Goal: Information Seeking & Learning: Check status

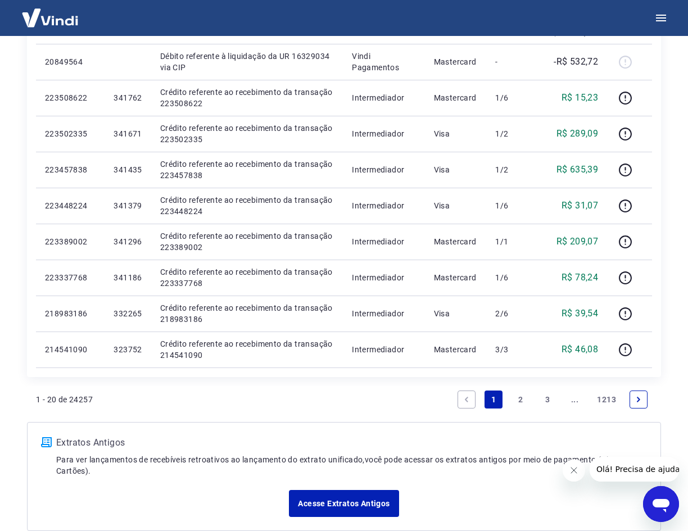
scroll to position [618, 0]
click at [574, 468] on icon "Fechar mensagem da empresa" at bounding box center [573, 470] width 9 height 9
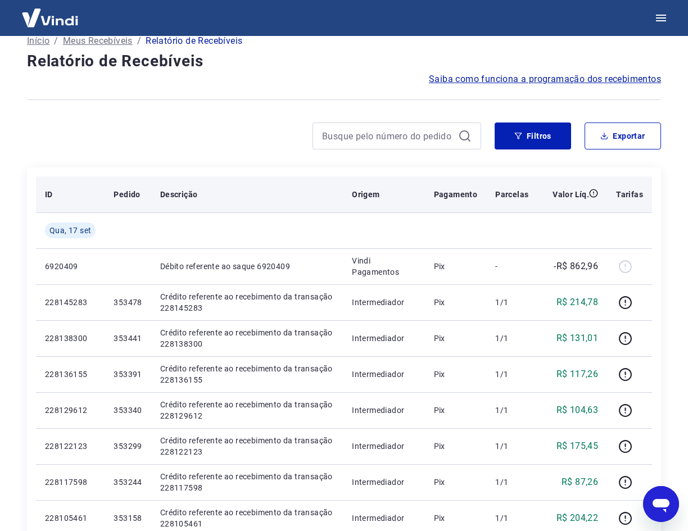
scroll to position [0, 0]
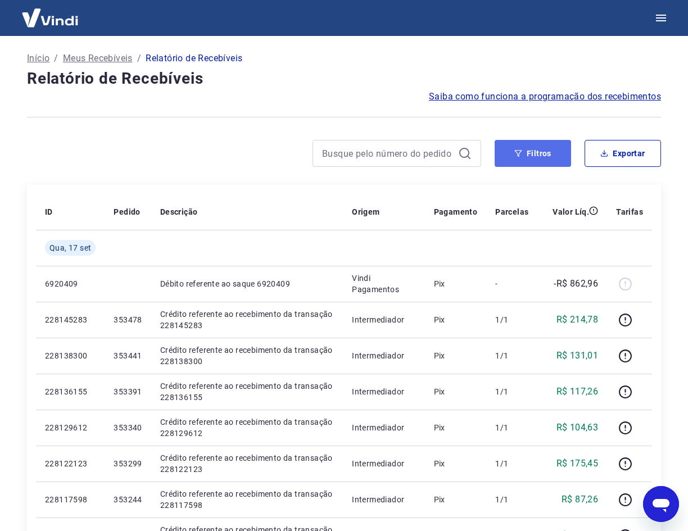
click at [514, 155] on button "Filtros" at bounding box center [533, 153] width 76 height 27
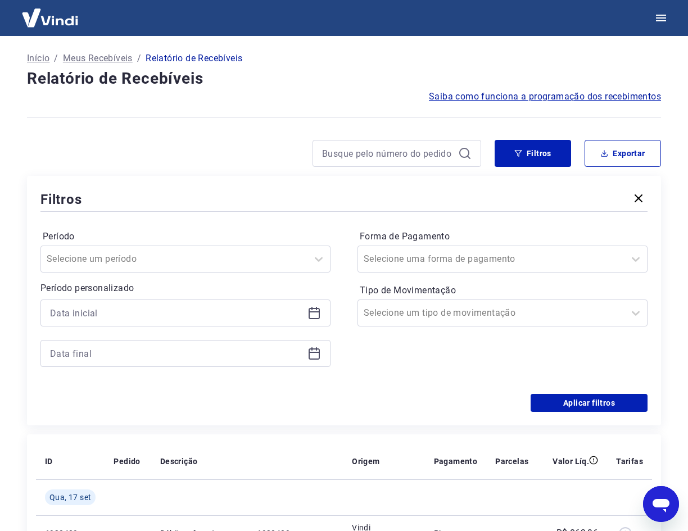
click at [315, 314] on icon at bounding box center [313, 312] width 13 height 13
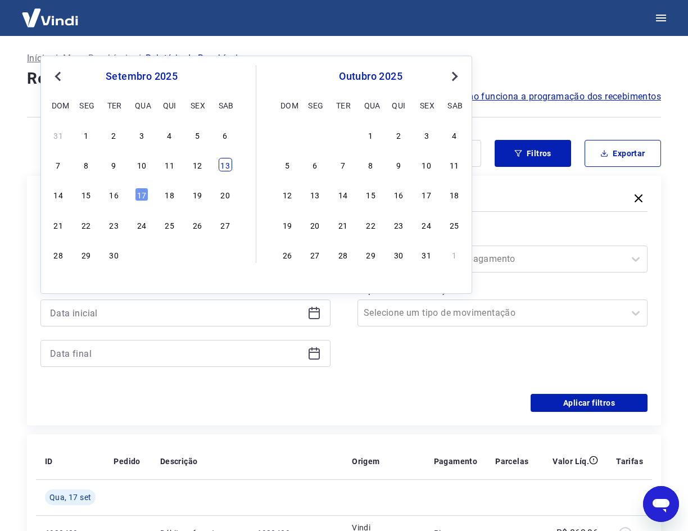
click at [222, 166] on div "13" at bounding box center [225, 164] width 13 height 13
type input "[DATE]"
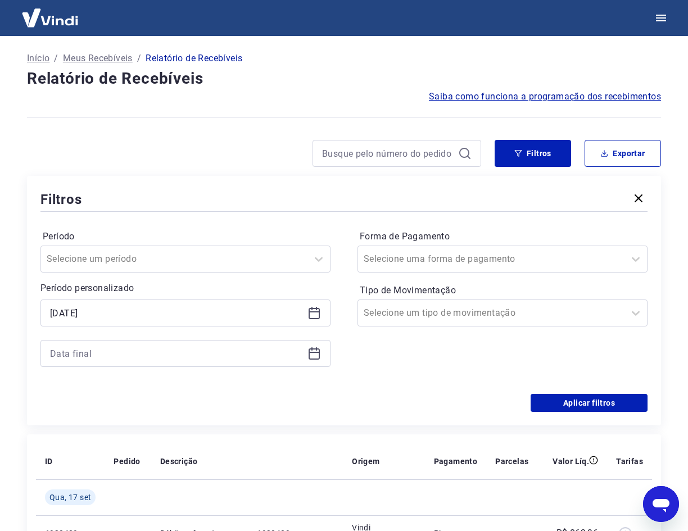
click at [315, 356] on icon at bounding box center [313, 353] width 13 height 13
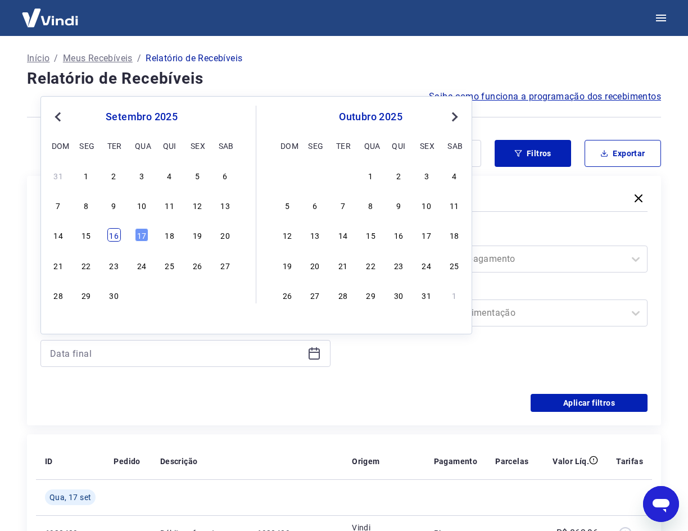
click at [116, 239] on div "16" at bounding box center [113, 234] width 13 height 13
type input "[DATE]"
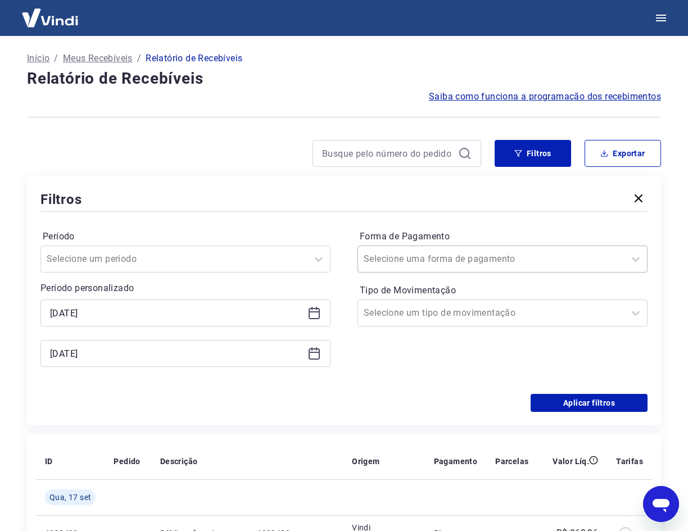
click at [551, 256] on div at bounding box center [491, 259] width 255 height 16
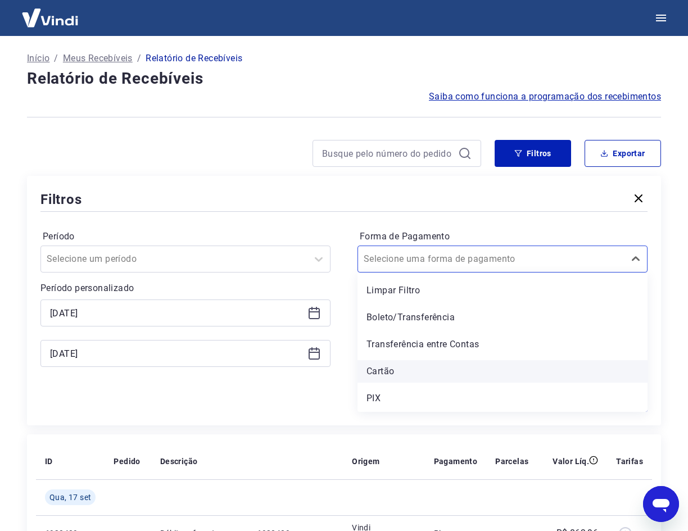
click at [413, 368] on div "Cartão" at bounding box center [502, 371] width 290 height 22
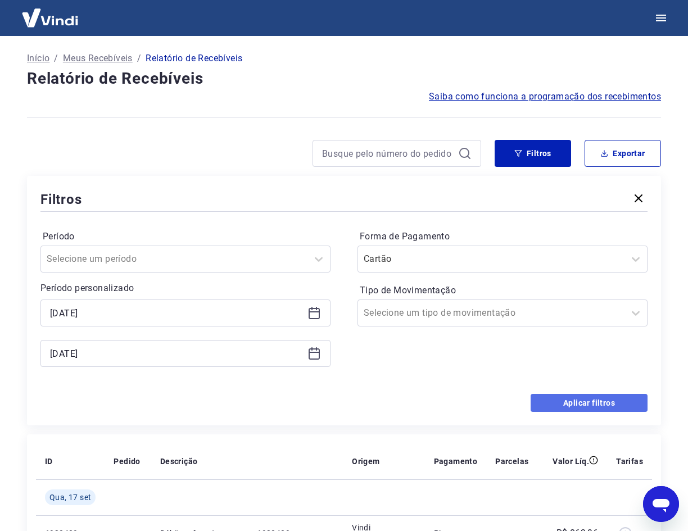
click at [591, 395] on button "Aplicar filtros" at bounding box center [589, 403] width 117 height 18
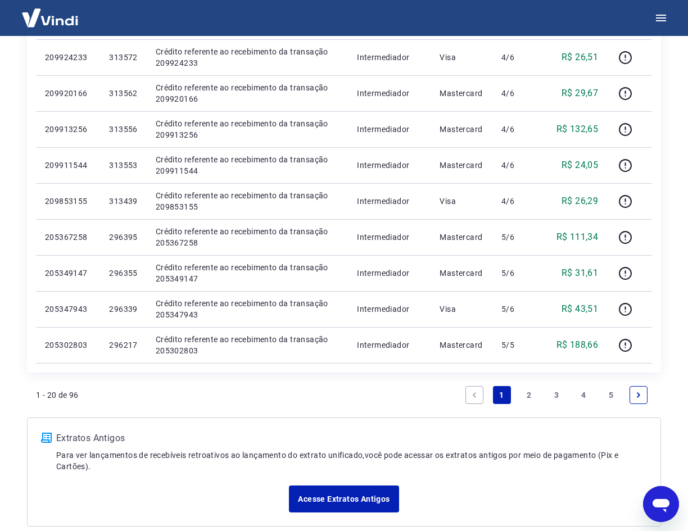
scroll to position [680, 0]
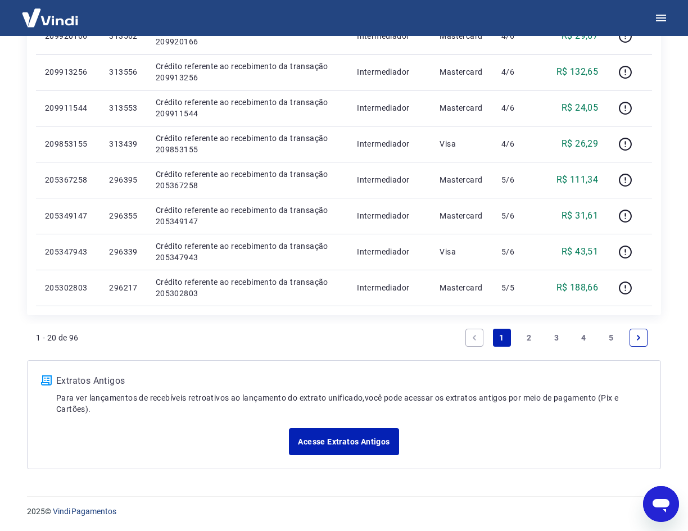
click at [609, 336] on link "5" at bounding box center [611, 338] width 18 height 18
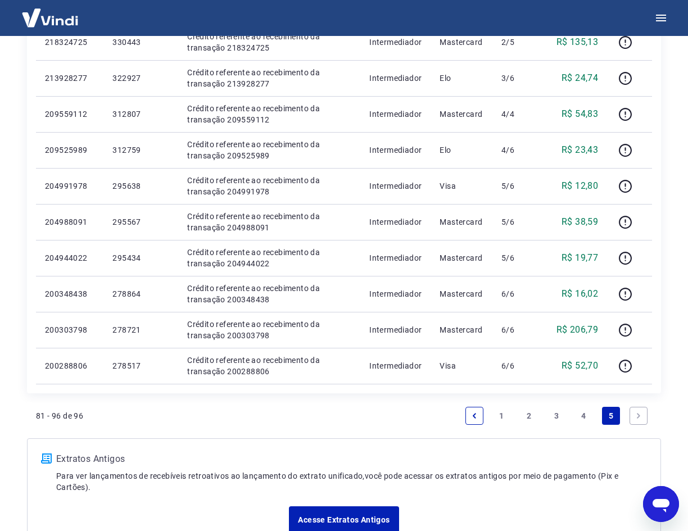
scroll to position [536, 0]
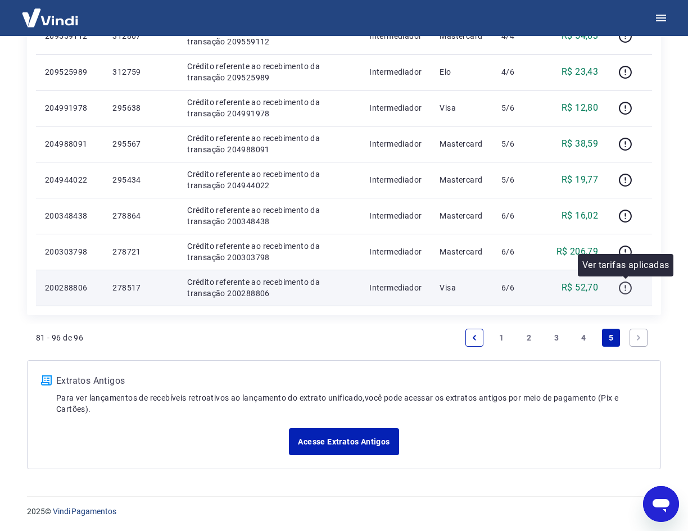
click at [629, 286] on icon "button" at bounding box center [625, 288] width 14 height 14
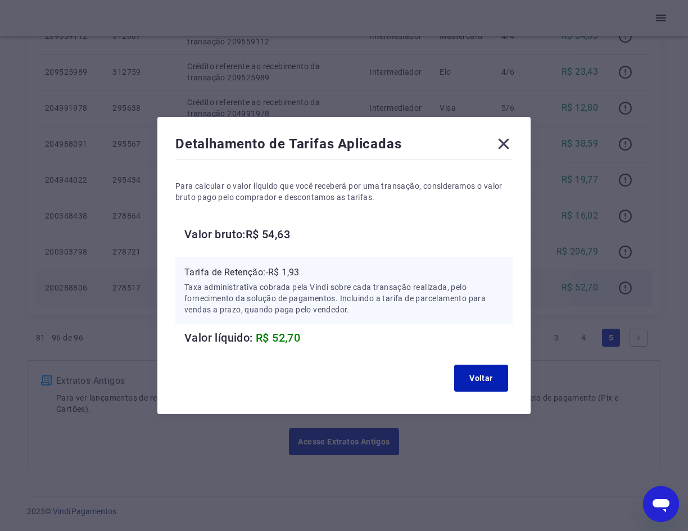
click at [506, 138] on icon at bounding box center [504, 144] width 18 height 18
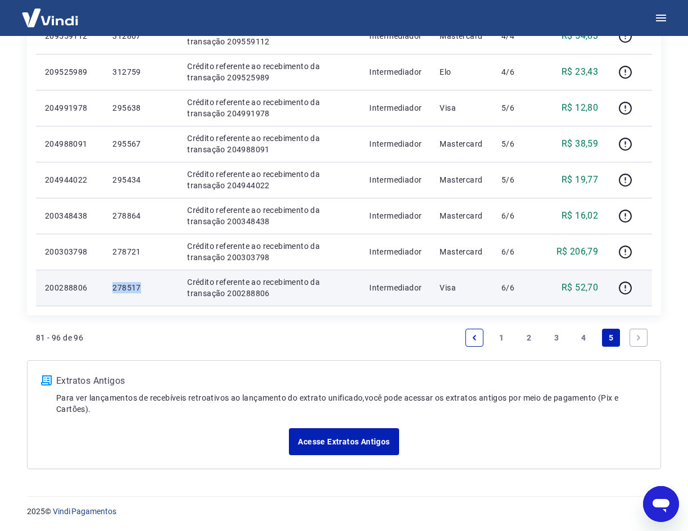
drag, startPoint x: 147, startPoint y: 288, endPoint x: 127, endPoint y: 290, distance: 19.7
click at [110, 289] on td "278517" at bounding box center [140, 288] width 75 height 36
copy p "278517"
click at [627, 288] on icon "button" at bounding box center [625, 288] width 14 height 14
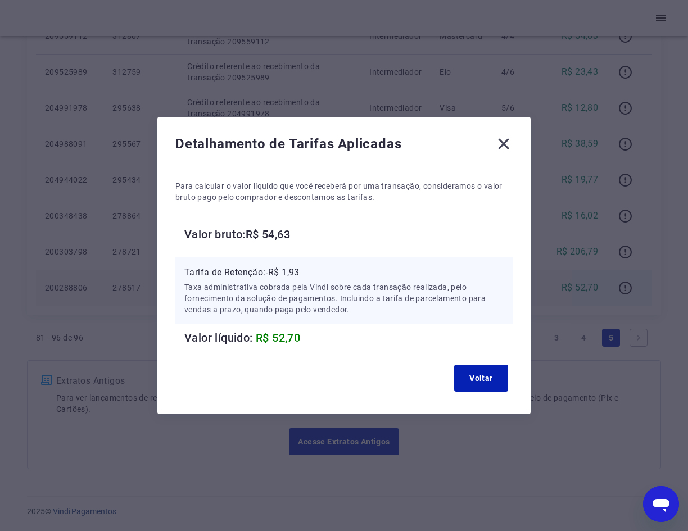
click at [509, 147] on icon at bounding box center [504, 144] width 11 height 11
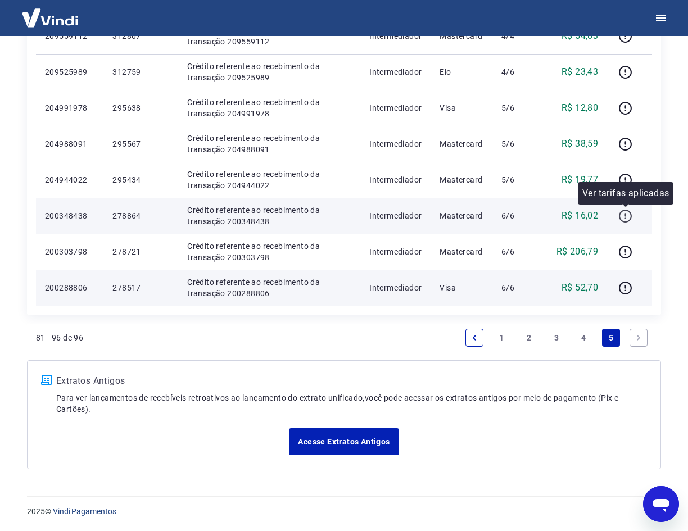
click at [626, 215] on icon "button" at bounding box center [624, 214] width 1 height 3
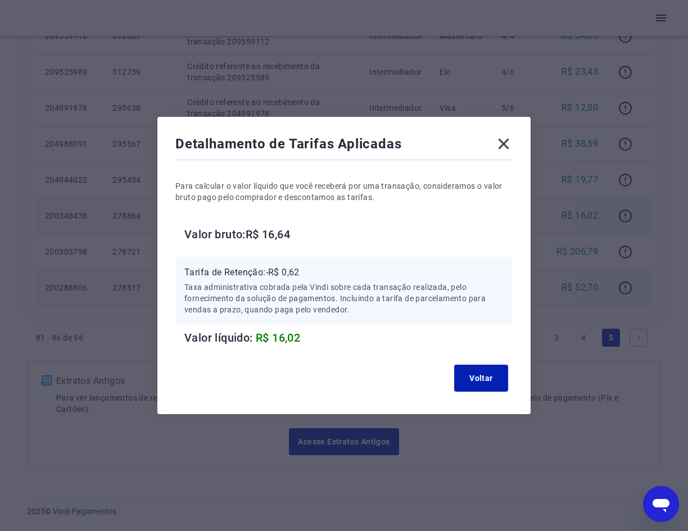
click at [511, 144] on icon at bounding box center [504, 144] width 18 height 18
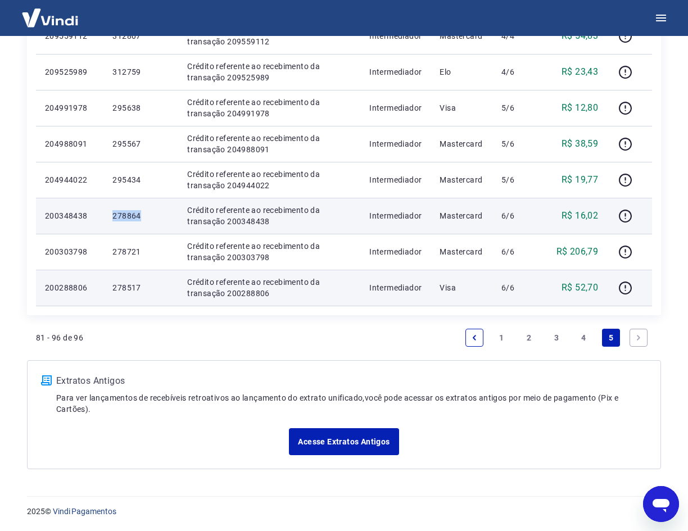
drag, startPoint x: 147, startPoint y: 215, endPoint x: 97, endPoint y: 216, distance: 50.1
click at [97, 216] on tr "200348438 278864 Crédito referente ao recebimento da transação 200348438 Interm…" at bounding box center [344, 216] width 616 height 36
copy tr "278864"
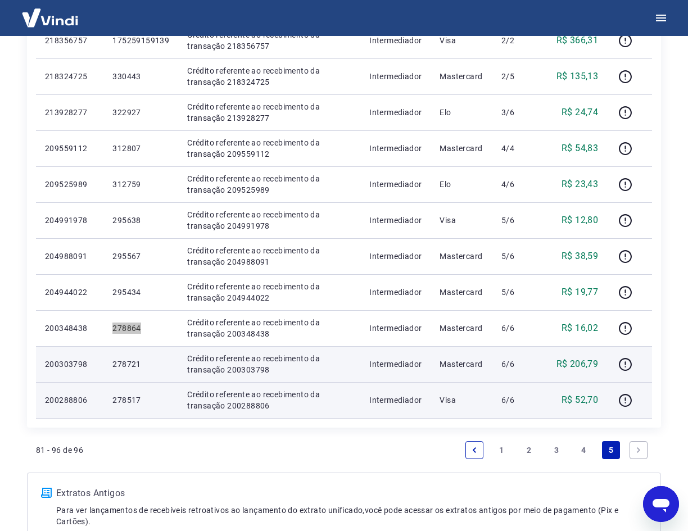
scroll to position [367, 0]
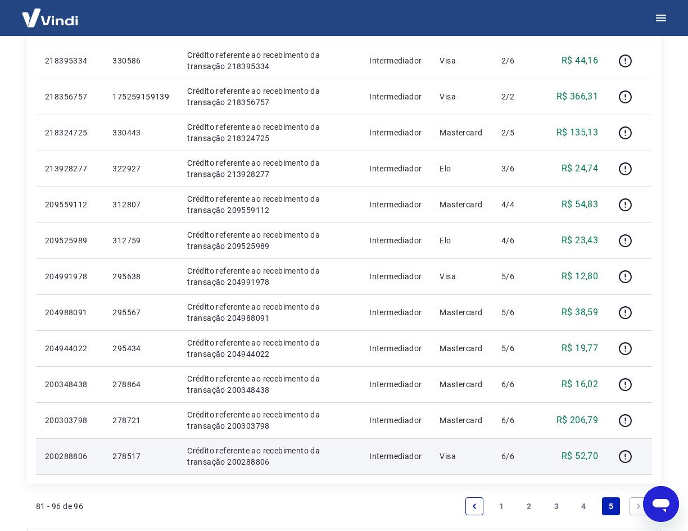
click at [582, 509] on link "4" at bounding box center [584, 506] width 18 height 18
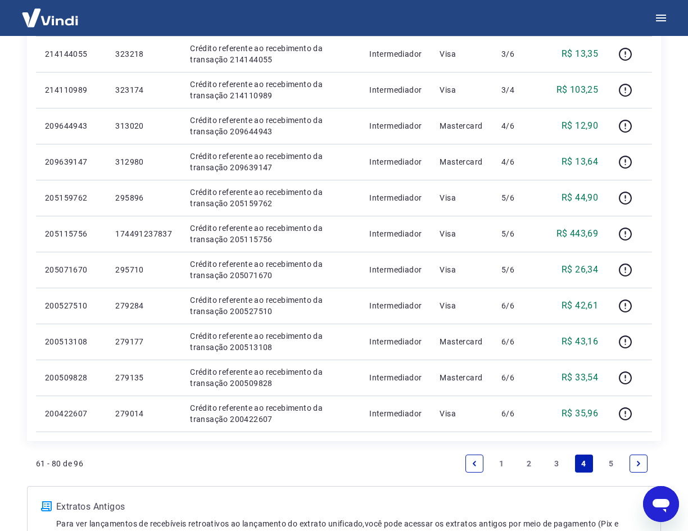
scroll to position [618, 0]
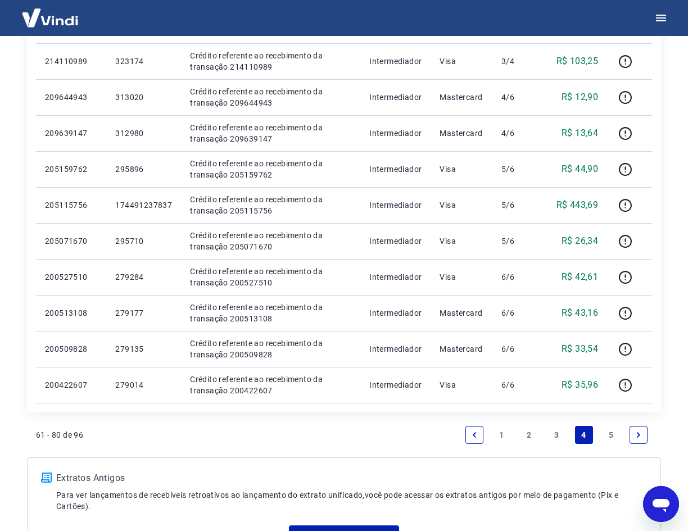
click at [612, 431] on link "5" at bounding box center [611, 435] width 18 height 18
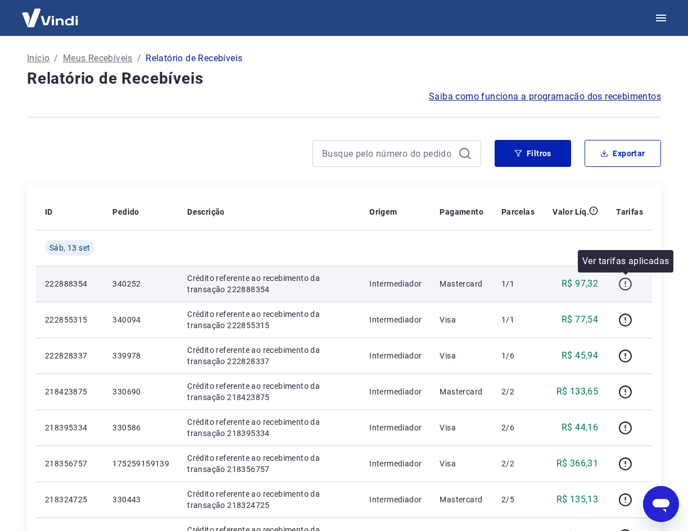
click at [622, 281] on icon "button" at bounding box center [625, 284] width 14 height 14
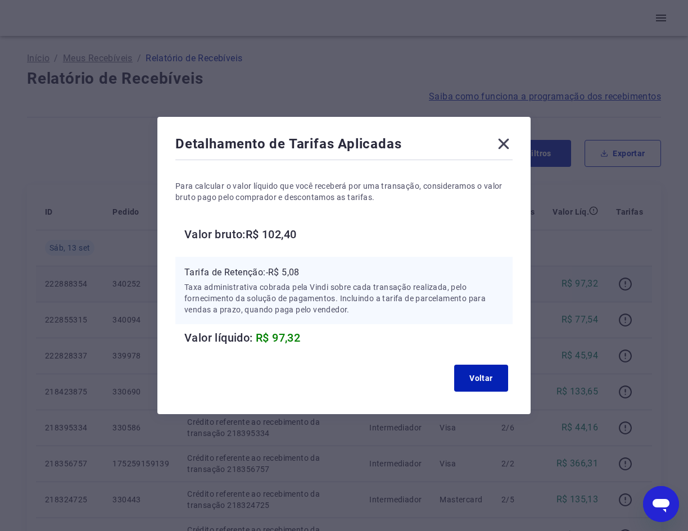
click at [509, 143] on icon at bounding box center [504, 144] width 11 height 11
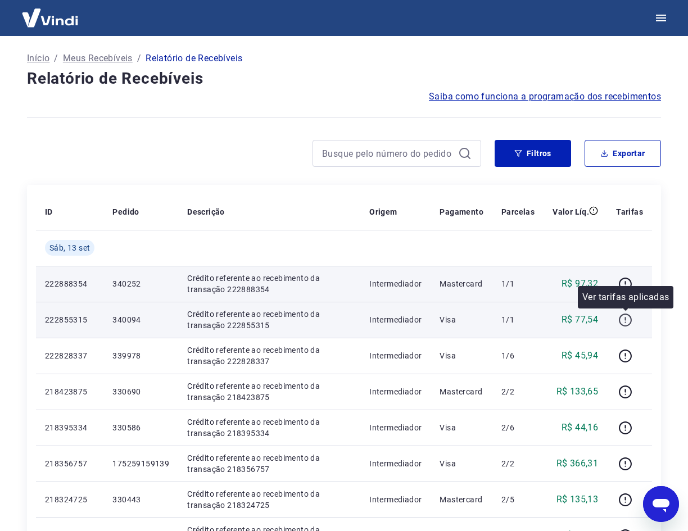
click at [627, 324] on icon "button" at bounding box center [625, 320] width 14 height 14
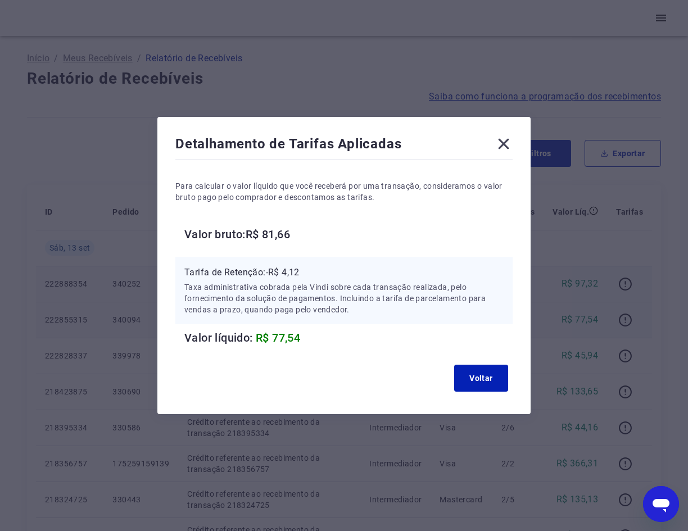
click at [508, 142] on icon at bounding box center [504, 144] width 18 height 18
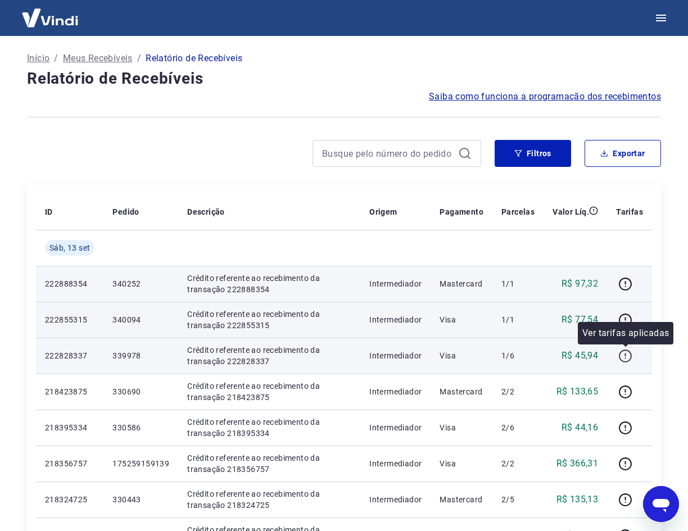
click at [623, 354] on icon "button" at bounding box center [625, 356] width 14 height 14
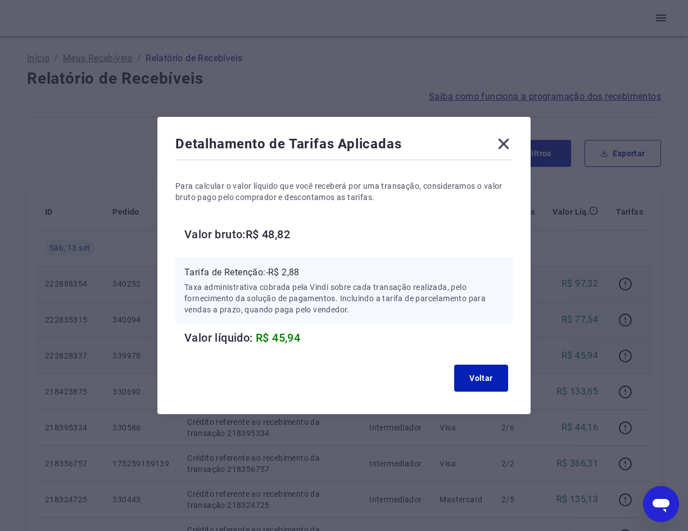
click at [509, 147] on icon at bounding box center [504, 144] width 11 height 11
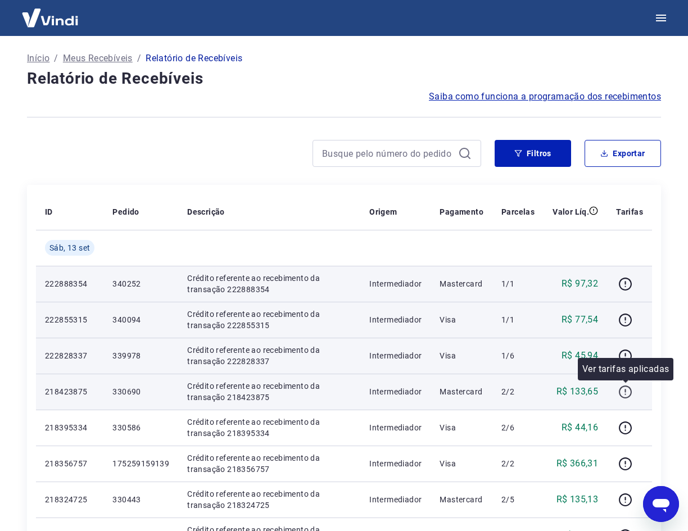
click at [624, 393] on icon "button" at bounding box center [625, 392] width 14 height 14
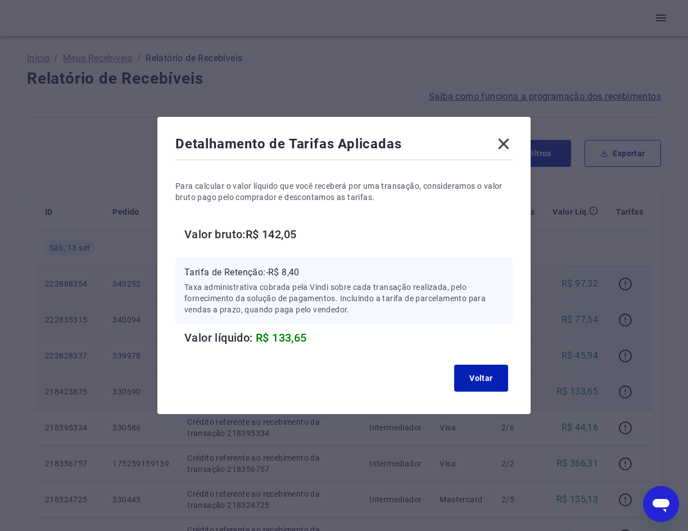
click at [506, 142] on icon at bounding box center [504, 144] width 11 height 11
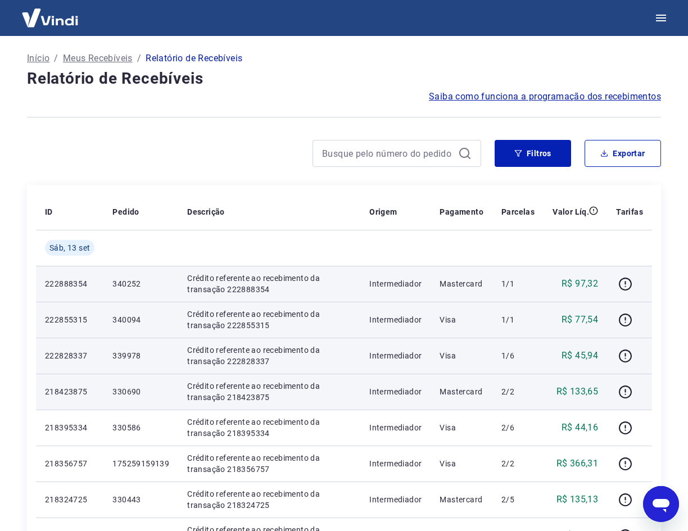
scroll to position [56, 0]
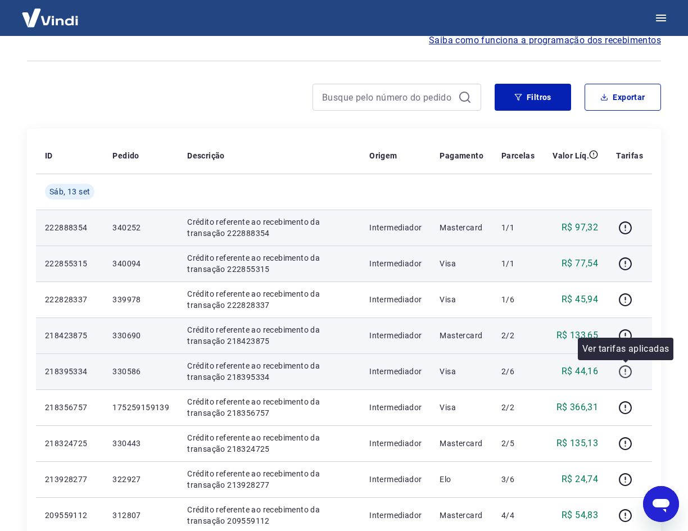
click at [628, 370] on icon "button" at bounding box center [625, 372] width 14 height 14
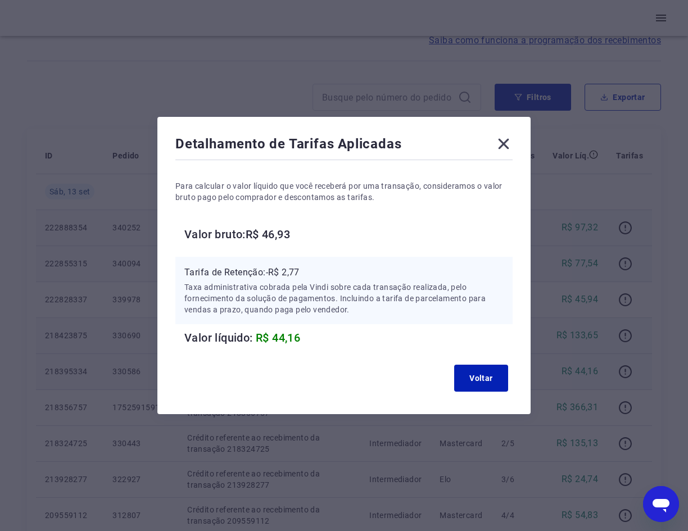
click at [509, 142] on icon at bounding box center [504, 144] width 11 height 11
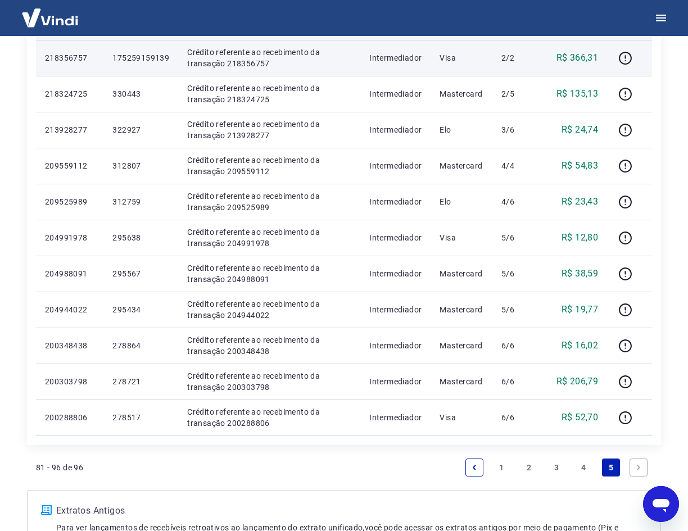
scroll to position [536, 0]
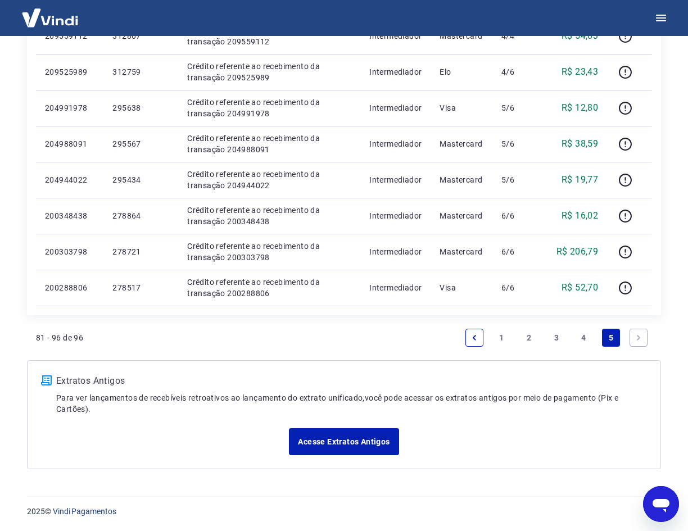
click at [585, 334] on link "4" at bounding box center [584, 338] width 18 height 18
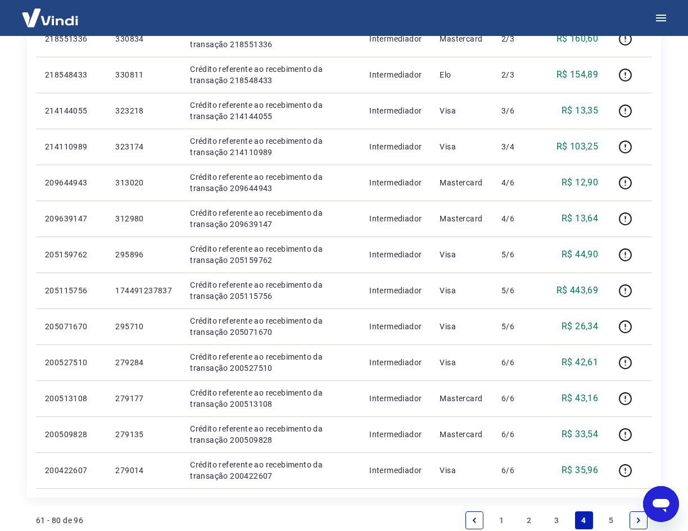
scroll to position [562, 0]
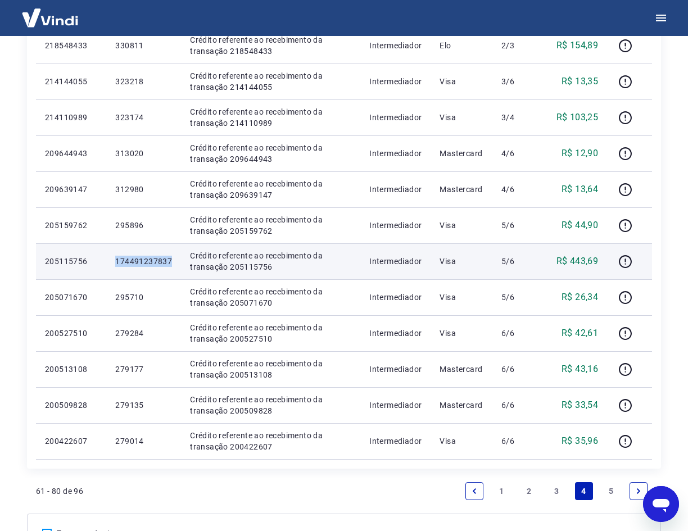
drag, startPoint x: 175, startPoint y: 263, endPoint x: 110, endPoint y: 263, distance: 64.6
click at [110, 263] on td "174491237837" at bounding box center [143, 261] width 75 height 36
copy p "174491237837"
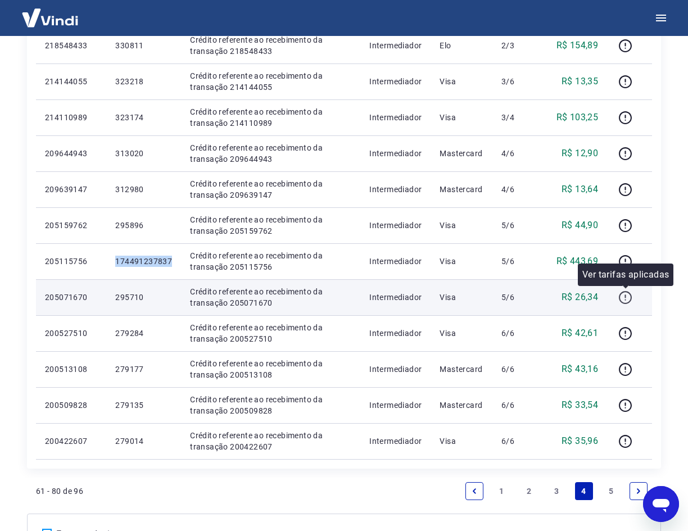
click at [623, 297] on icon "button" at bounding box center [625, 298] width 14 height 14
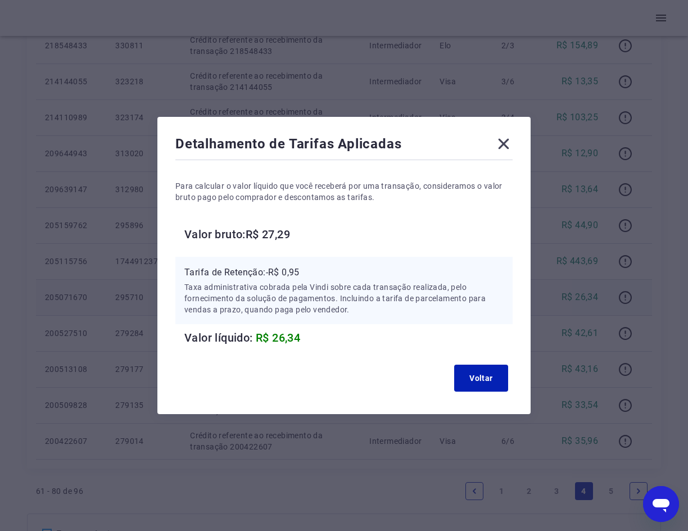
click at [504, 148] on icon at bounding box center [504, 144] width 11 height 11
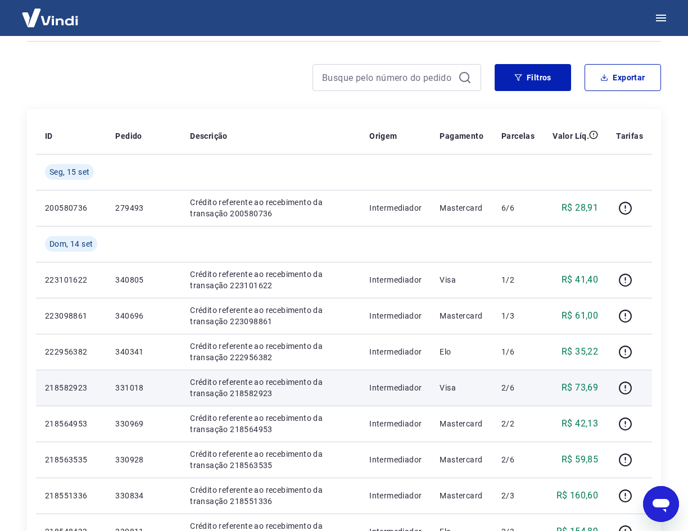
scroll to position [56, 0]
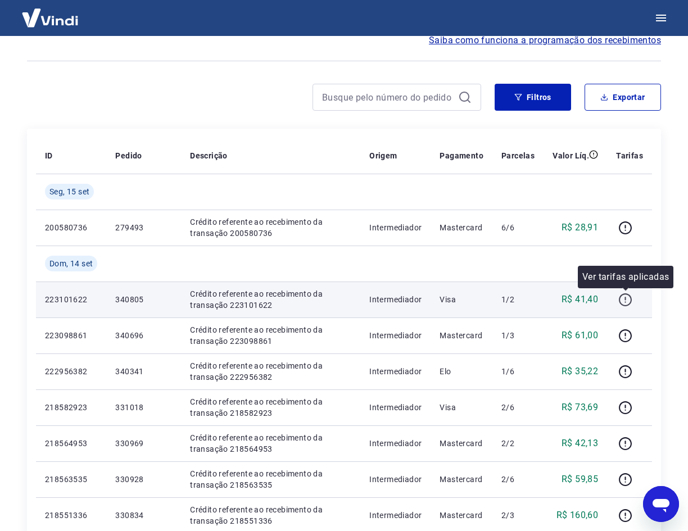
click at [630, 300] on icon "button" at bounding box center [625, 300] width 14 height 14
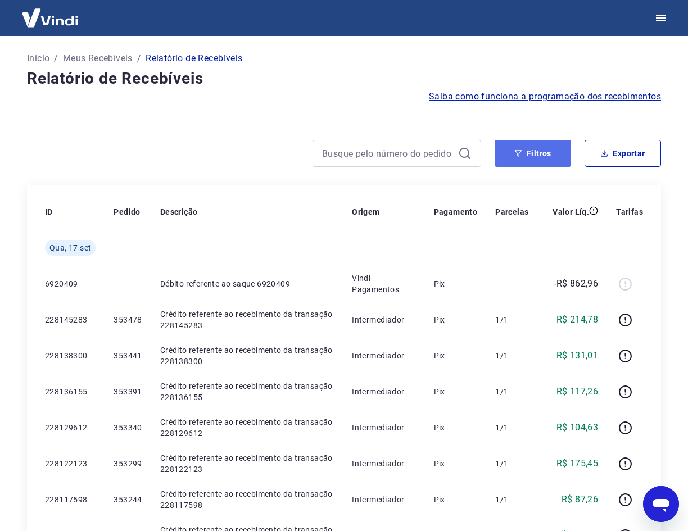
click at [523, 162] on button "Filtros" at bounding box center [533, 153] width 76 height 27
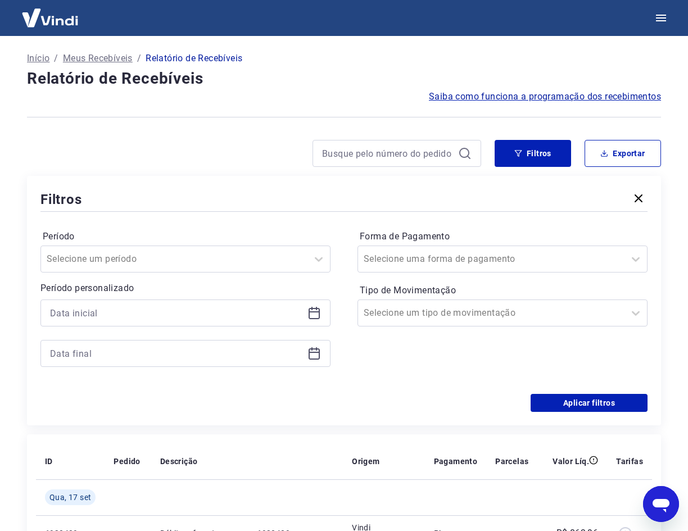
click at [310, 312] on icon at bounding box center [314, 311] width 11 height 1
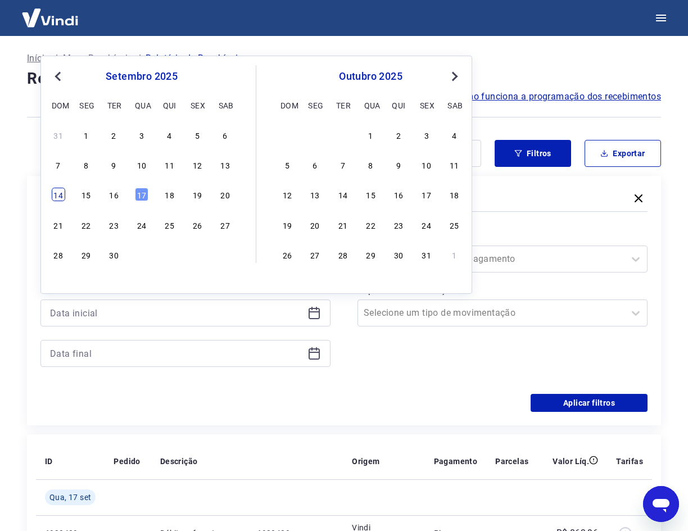
click at [59, 196] on div "14" at bounding box center [58, 194] width 13 height 13
type input "[DATE]"
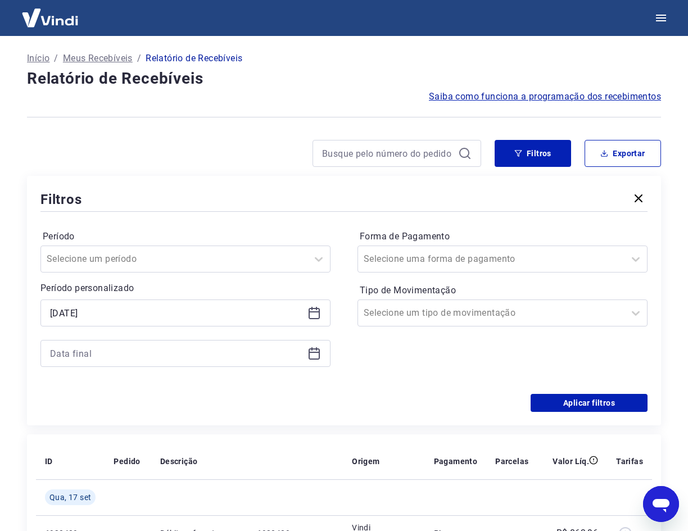
click at [315, 359] on icon at bounding box center [314, 353] width 11 height 11
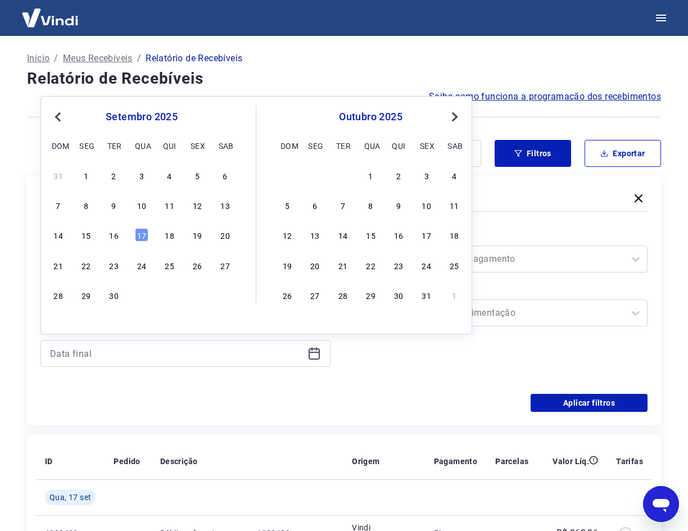
click at [117, 239] on div "16" at bounding box center [113, 234] width 13 height 13
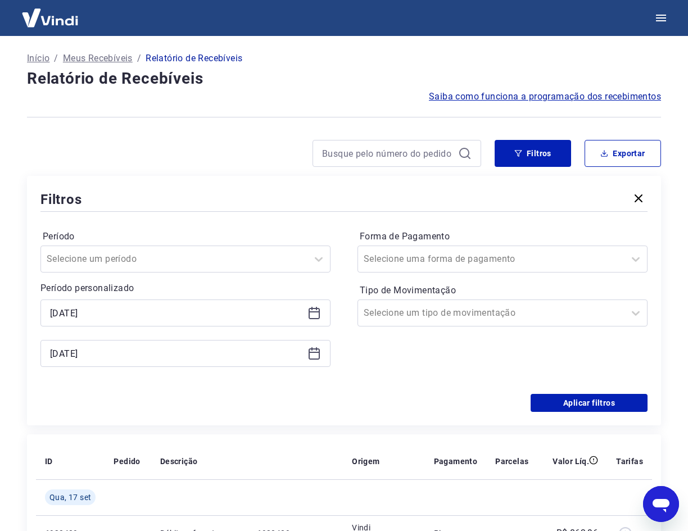
type input "[DATE]"
click at [461, 262] on input "Forma de Pagamento" at bounding box center [421, 258] width 114 height 13
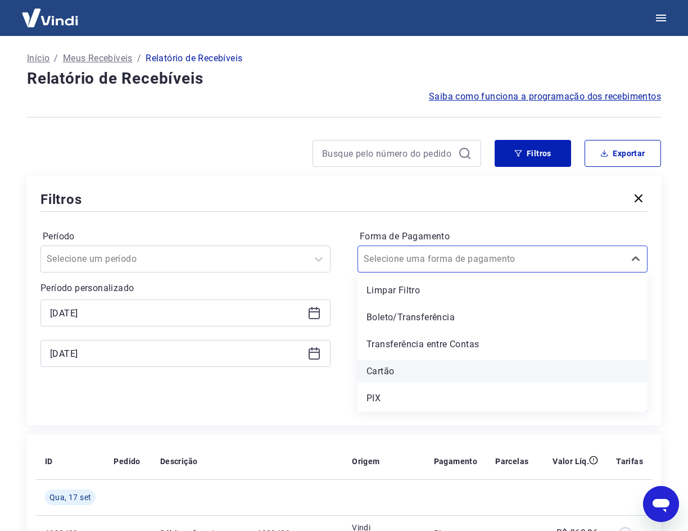
click at [378, 373] on div "Cartão" at bounding box center [502, 371] width 290 height 22
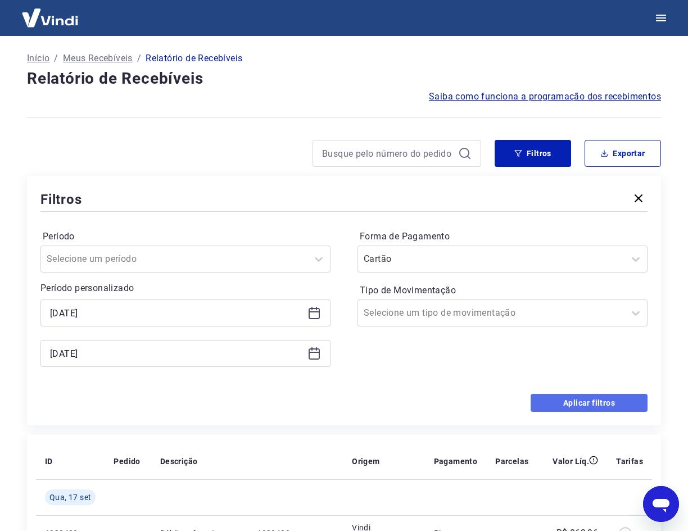
click at [572, 399] on button "Aplicar filtros" at bounding box center [589, 403] width 117 height 18
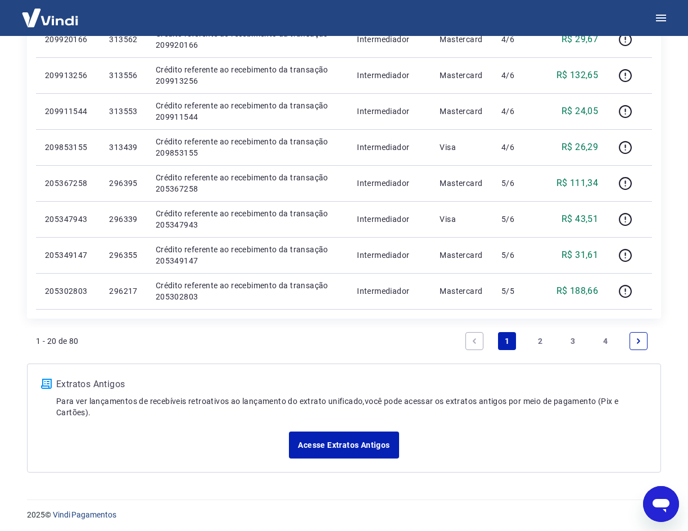
scroll to position [680, 0]
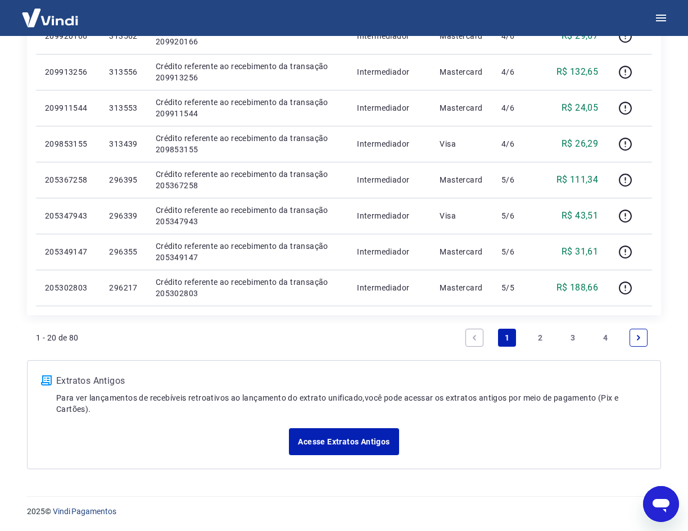
click at [606, 335] on link "4" at bounding box center [606, 338] width 18 height 18
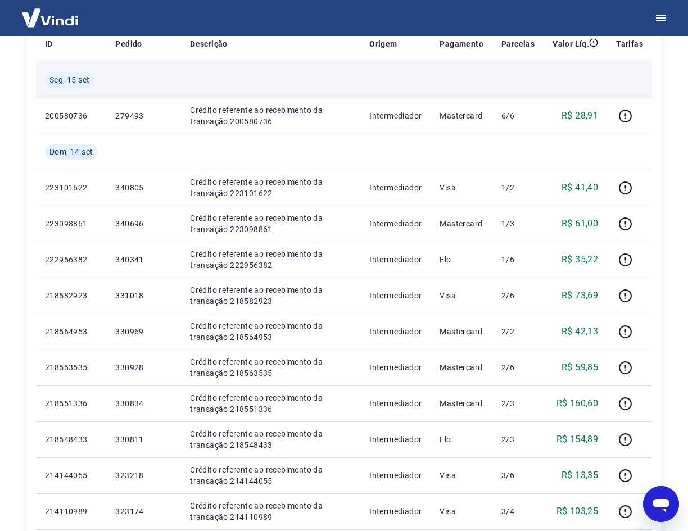
scroll to position [169, 0]
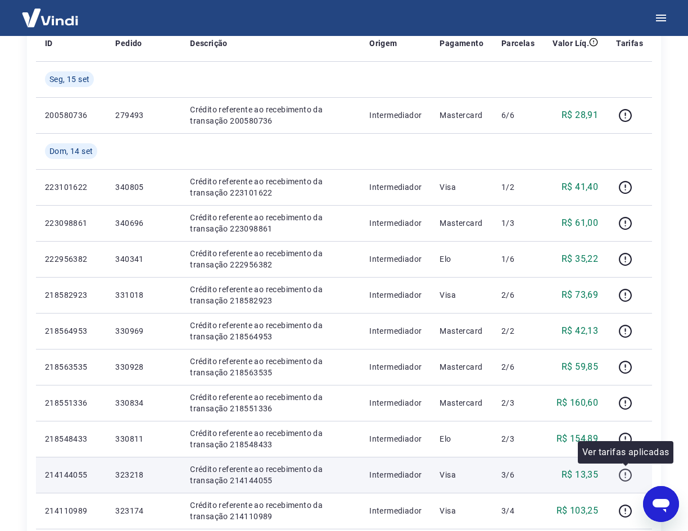
click at [624, 472] on icon "button" at bounding box center [625, 475] width 14 height 14
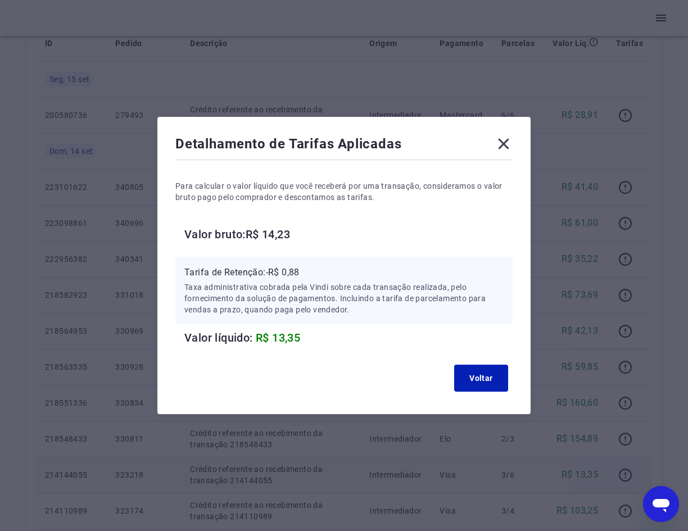
click at [504, 147] on icon at bounding box center [504, 144] width 11 height 11
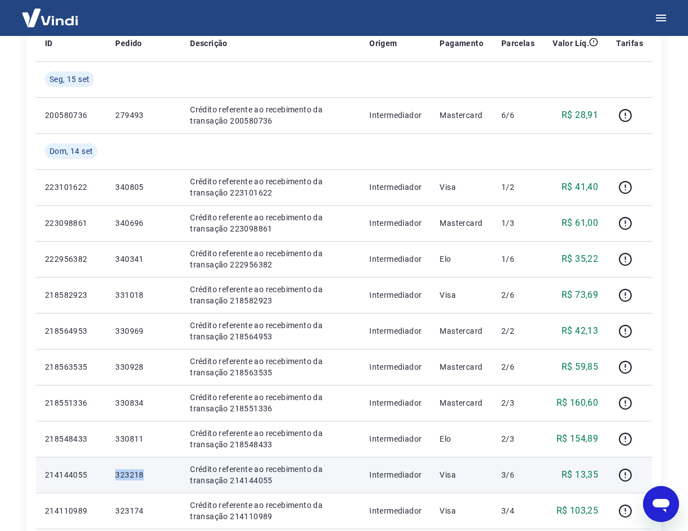
drag, startPoint x: 148, startPoint y: 473, endPoint x: 125, endPoint y: 476, distance: 22.7
click at [110, 476] on td "323218" at bounding box center [143, 475] width 75 height 36
copy p "323218"
click at [624, 473] on icon "button" at bounding box center [625, 475] width 14 height 14
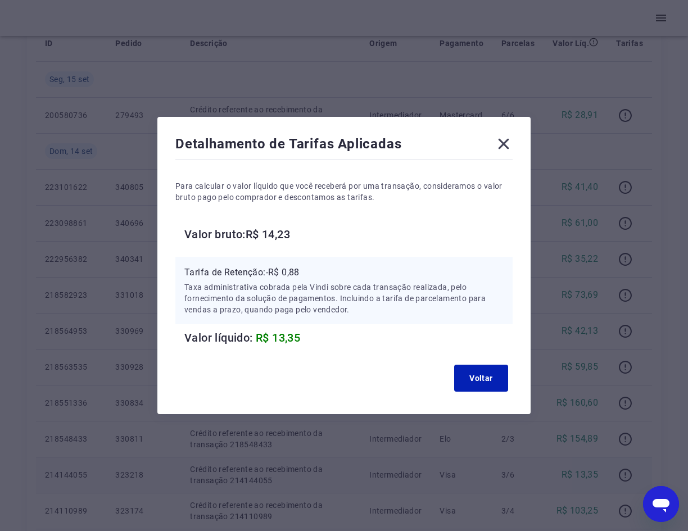
click at [513, 144] on icon at bounding box center [504, 144] width 18 height 18
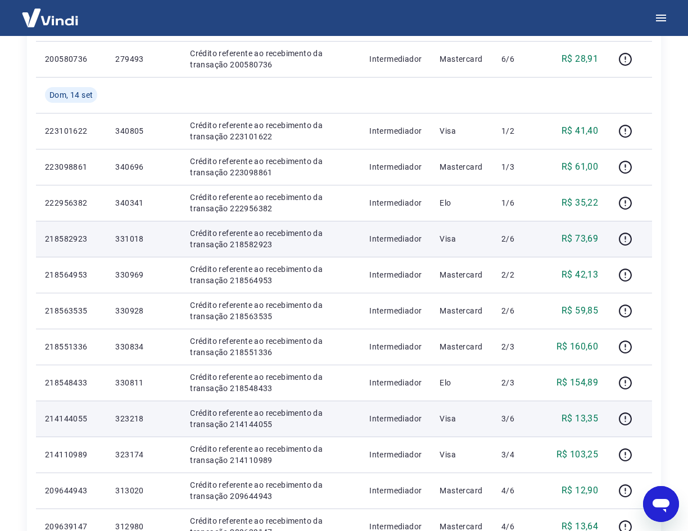
scroll to position [281, 0]
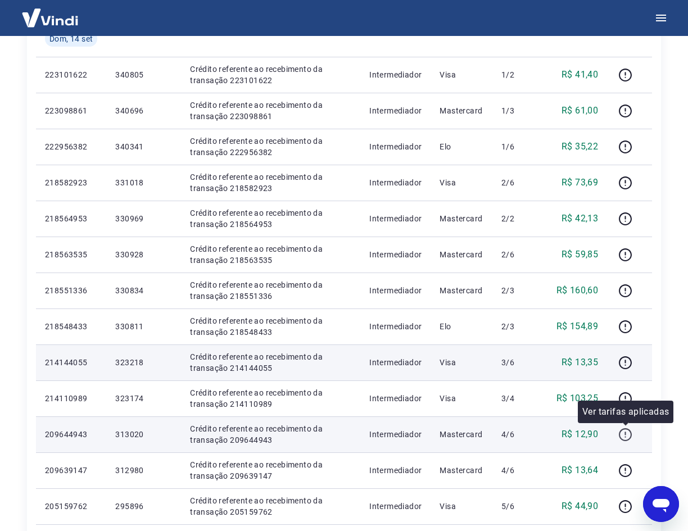
click at [625, 436] on icon "button" at bounding box center [625, 435] width 14 height 14
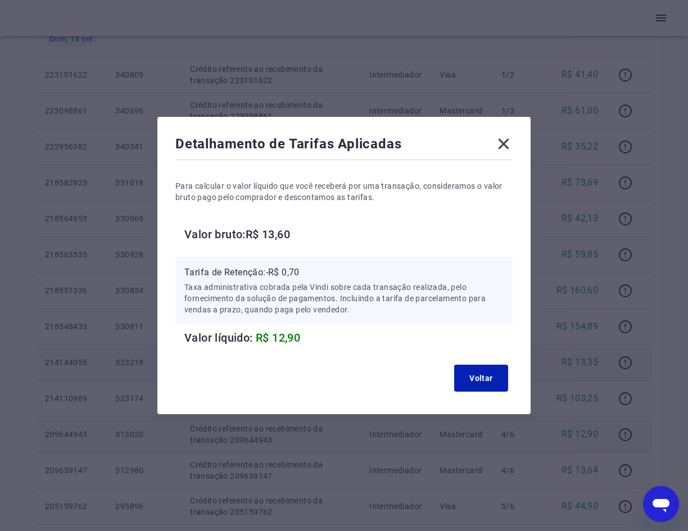
click at [509, 146] on icon at bounding box center [504, 144] width 11 height 11
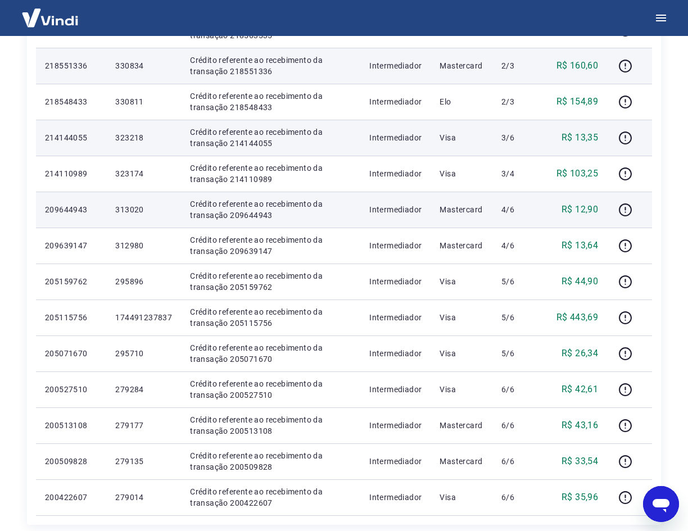
scroll to position [450, 0]
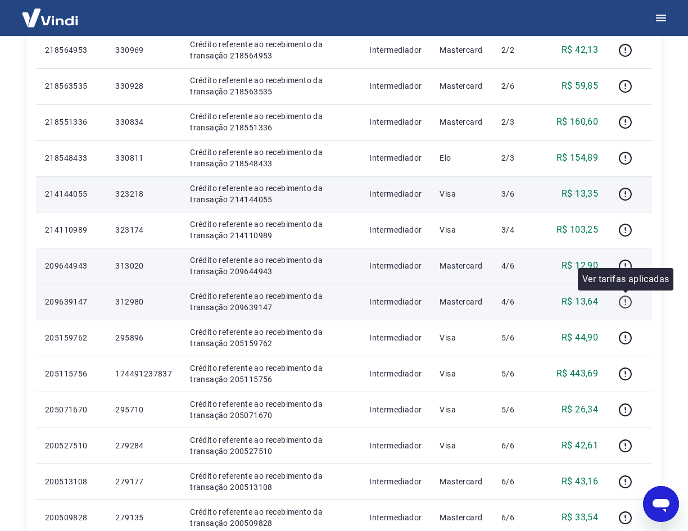
click at [625, 301] on icon "button" at bounding box center [625, 302] width 14 height 14
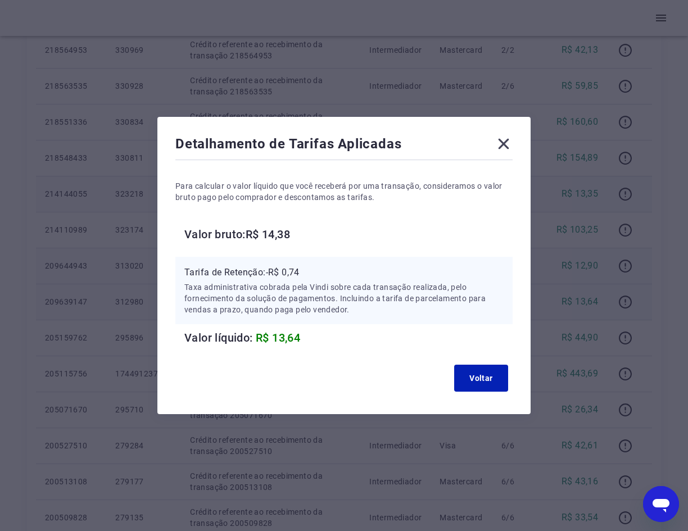
click at [513, 146] on icon at bounding box center [504, 144] width 18 height 18
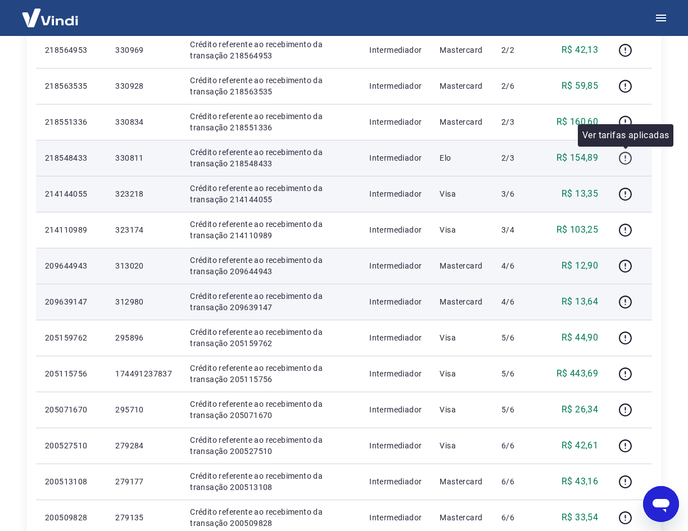
click at [628, 157] on icon "button" at bounding box center [625, 158] width 14 height 14
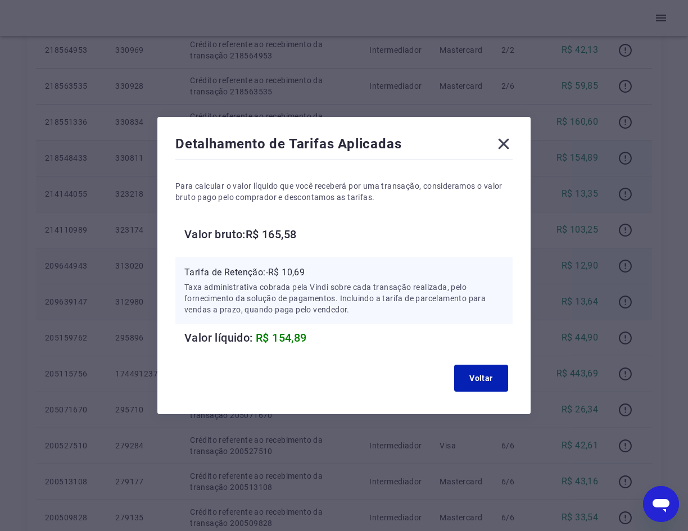
click at [504, 143] on icon at bounding box center [504, 144] width 18 height 18
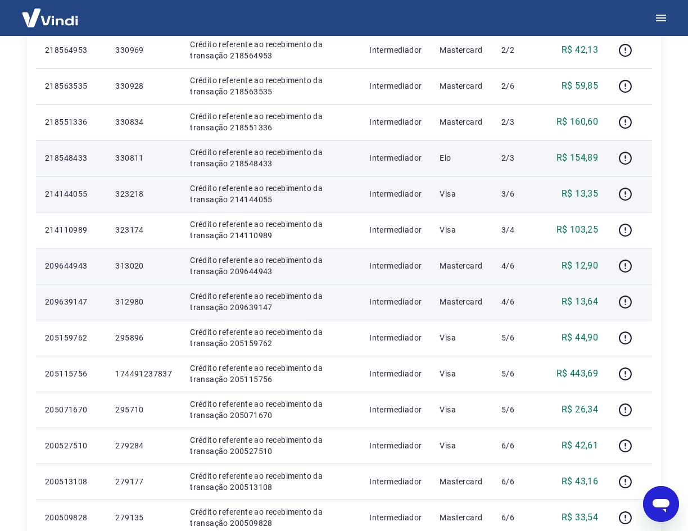
scroll to position [393, 0]
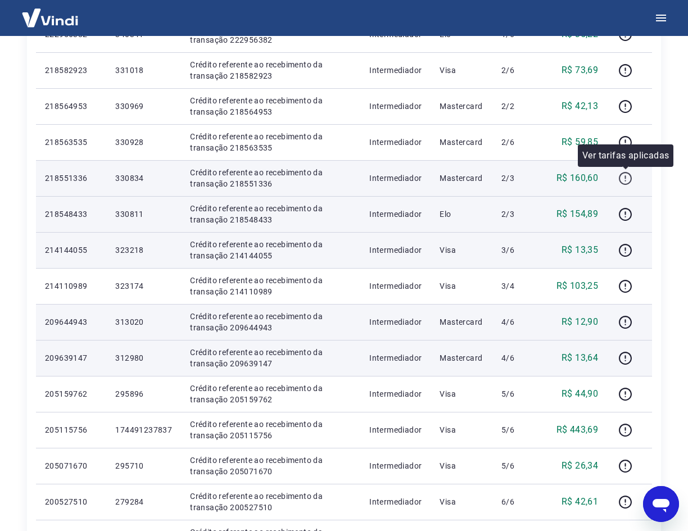
click at [626, 181] on icon "button" at bounding box center [625, 178] width 14 height 14
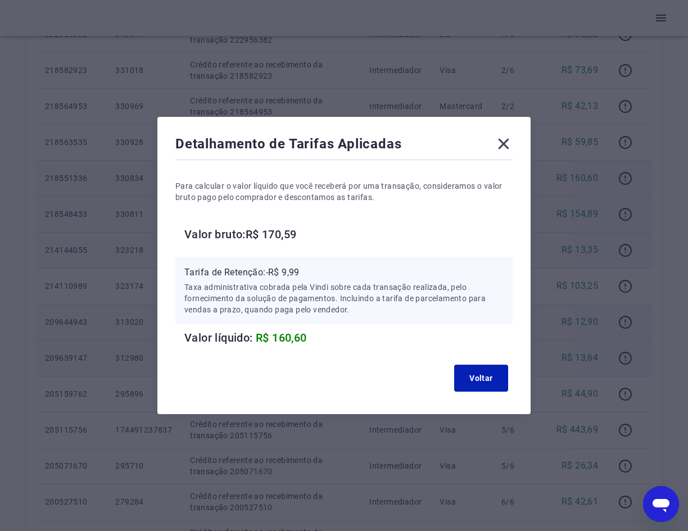
click at [507, 142] on icon at bounding box center [504, 144] width 11 height 11
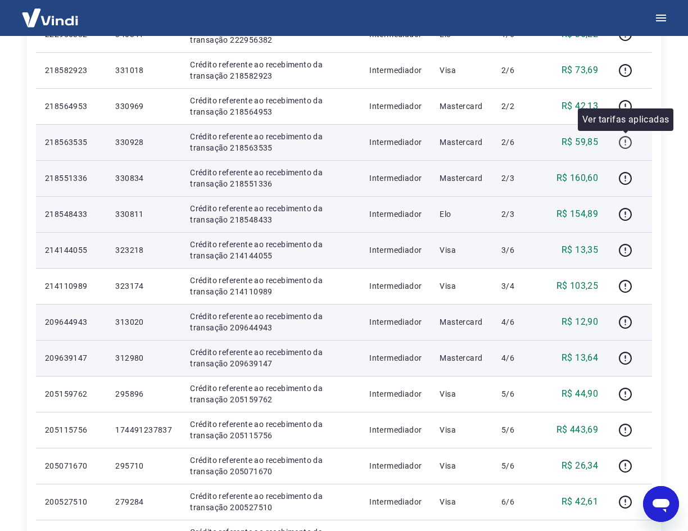
click at [629, 142] on icon "button" at bounding box center [625, 142] width 14 height 14
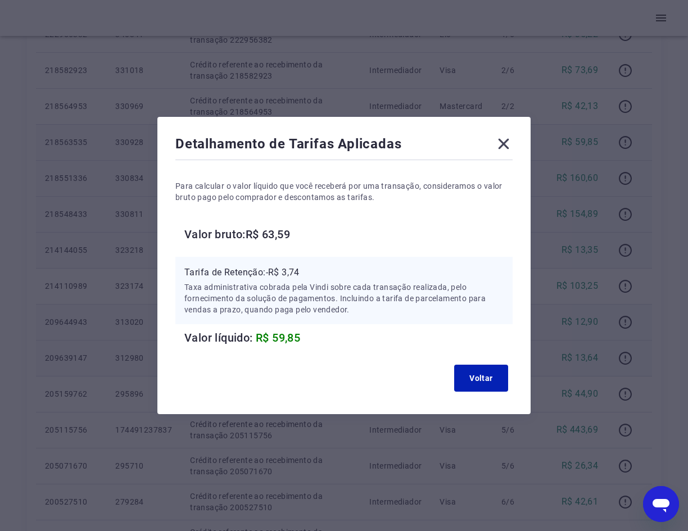
click at [509, 141] on icon at bounding box center [504, 144] width 18 height 18
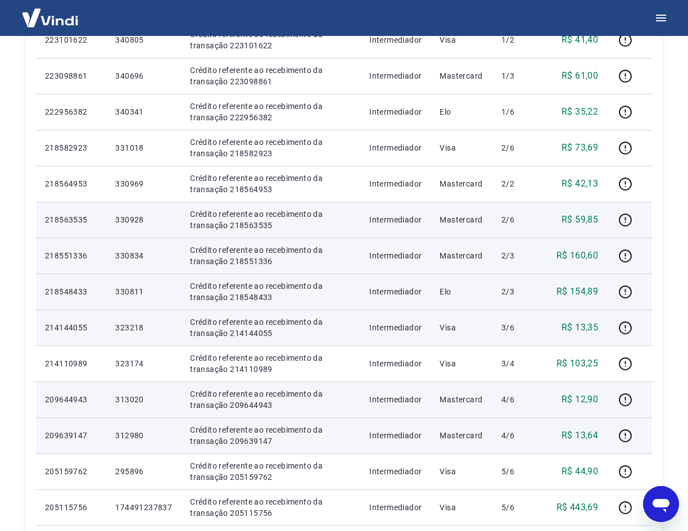
scroll to position [281, 0]
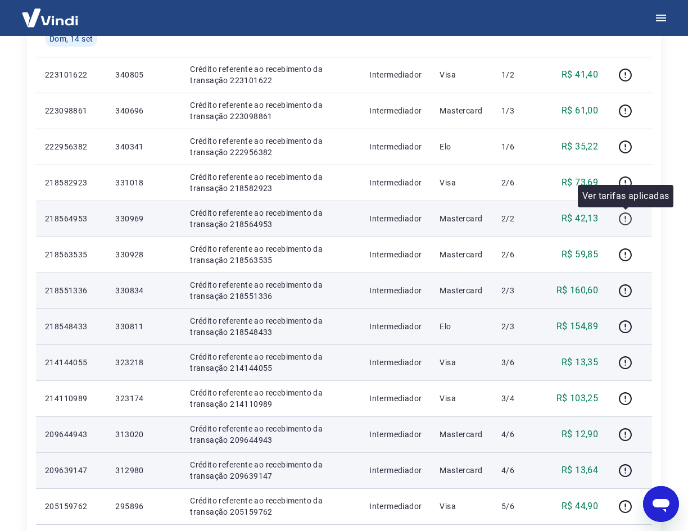
click at [631, 218] on icon "button" at bounding box center [625, 219] width 14 height 14
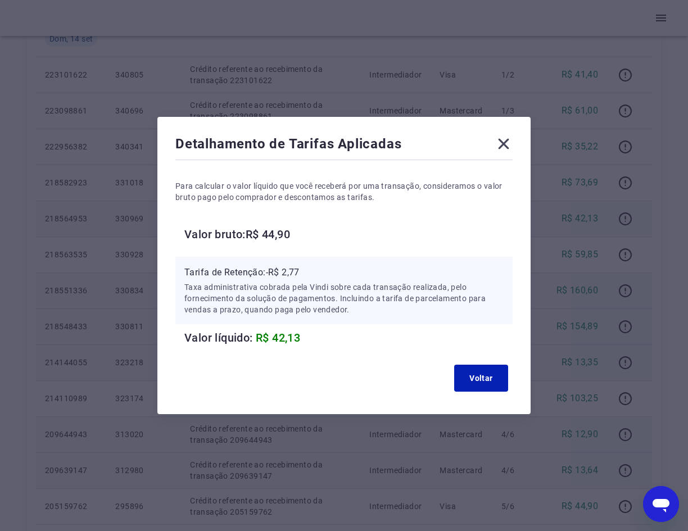
click at [510, 144] on icon at bounding box center [504, 144] width 18 height 18
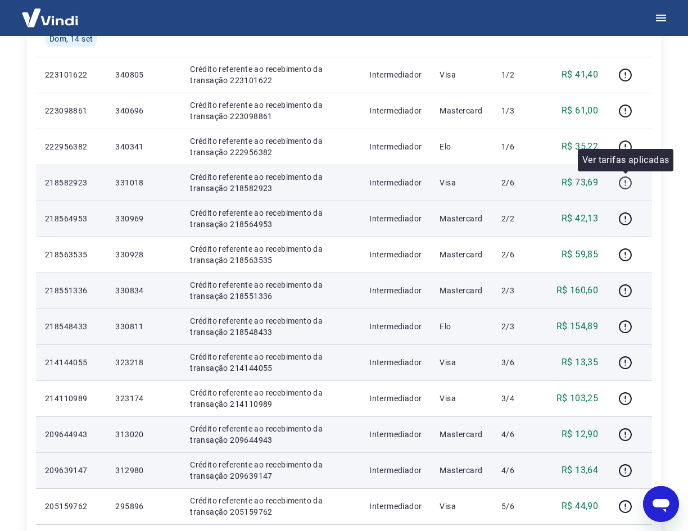
click at [628, 178] on icon "button" at bounding box center [625, 182] width 13 height 13
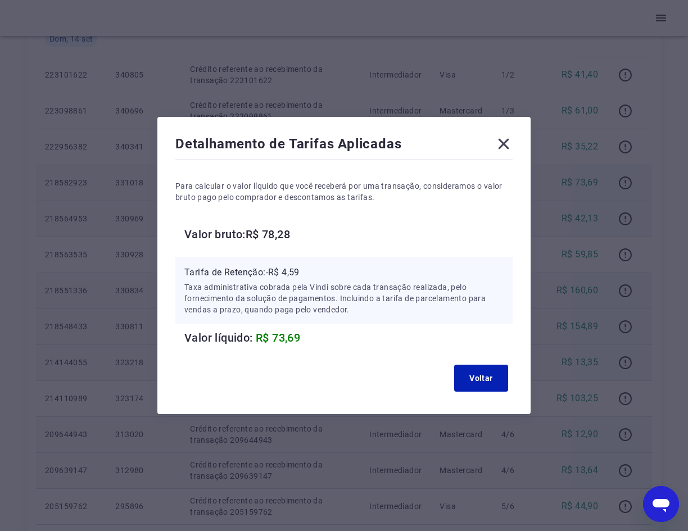
click at [508, 143] on icon at bounding box center [504, 144] width 11 height 11
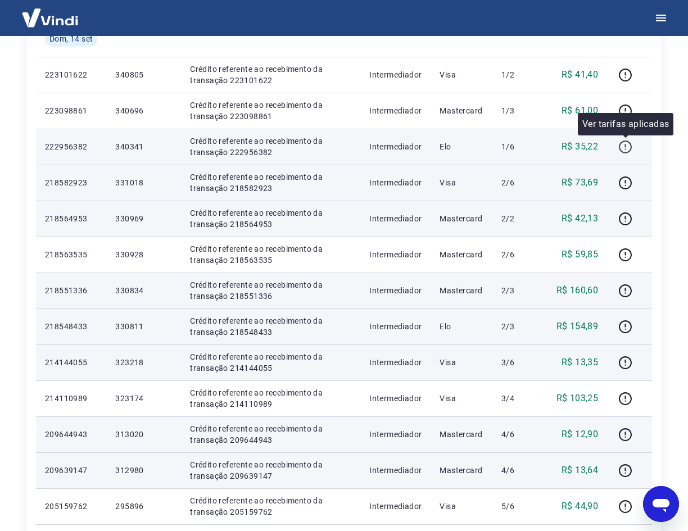
click at [626, 145] on icon "button" at bounding box center [624, 145] width 1 height 3
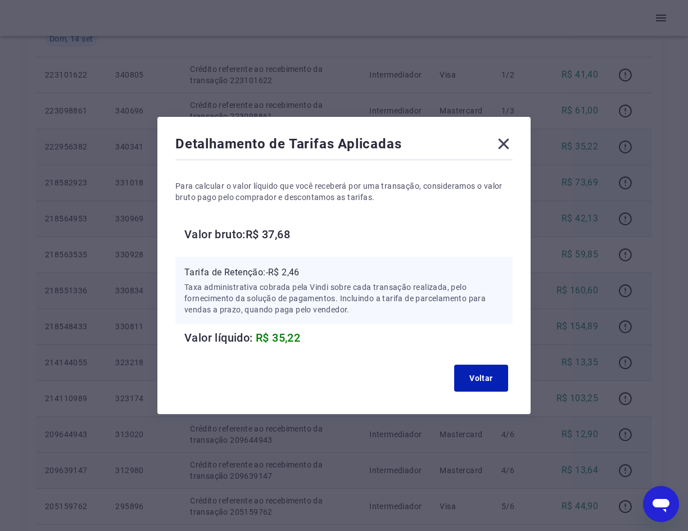
click at [506, 144] on icon at bounding box center [504, 144] width 18 height 18
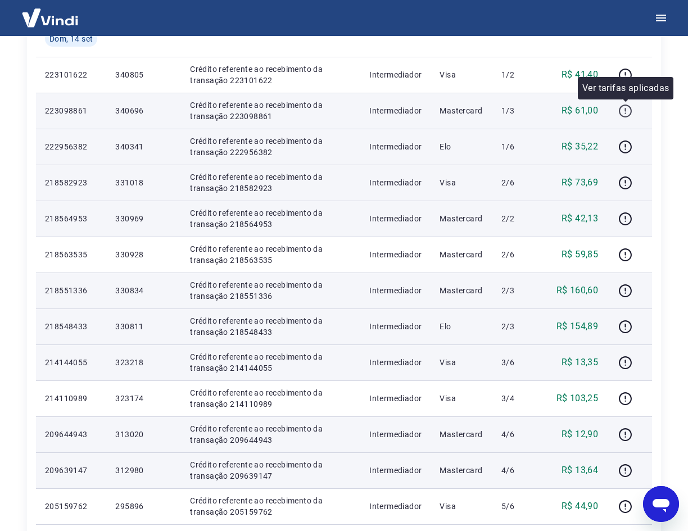
click at [631, 108] on icon "button" at bounding box center [625, 111] width 13 height 13
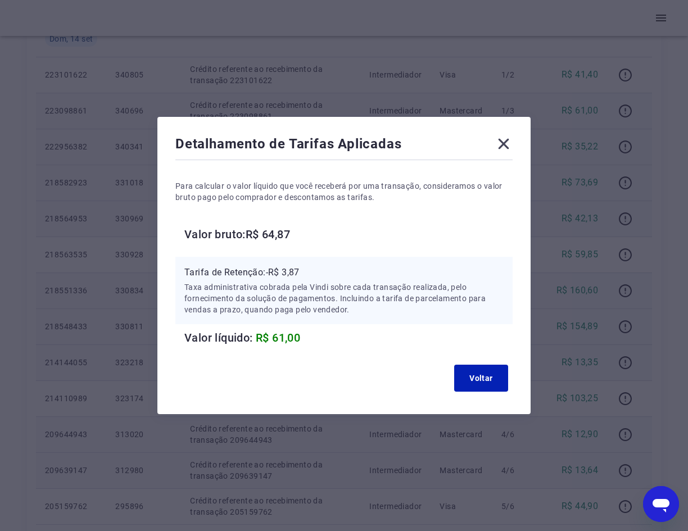
click at [510, 144] on icon at bounding box center [504, 144] width 18 height 18
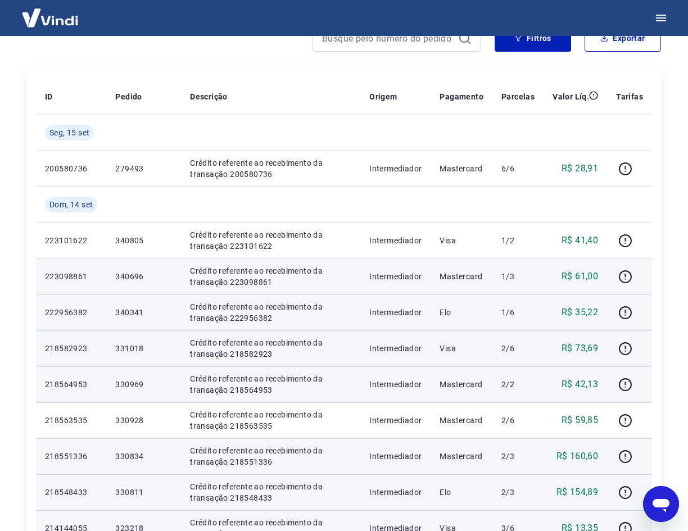
scroll to position [112, 0]
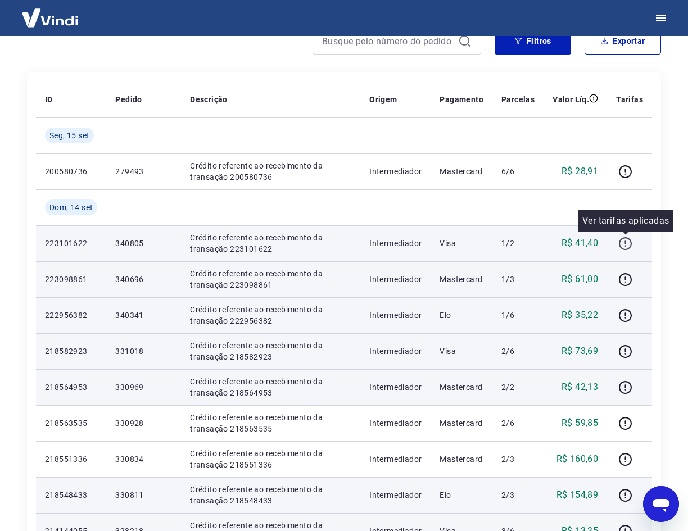
click at [623, 239] on icon "button" at bounding box center [625, 244] width 14 height 14
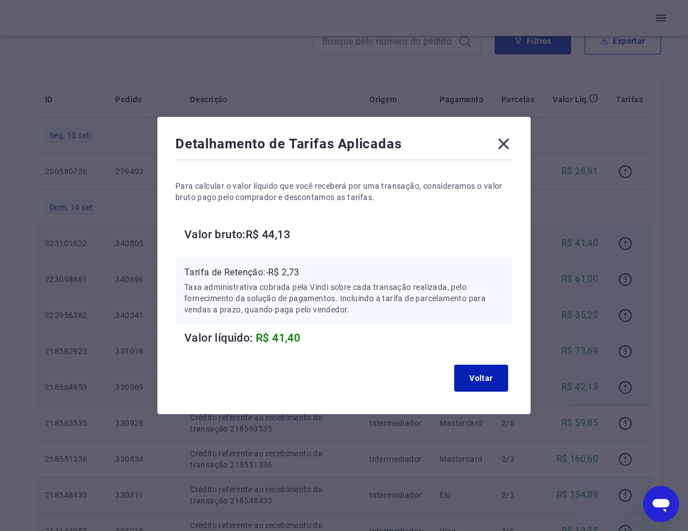
click at [501, 143] on icon at bounding box center [504, 144] width 18 height 18
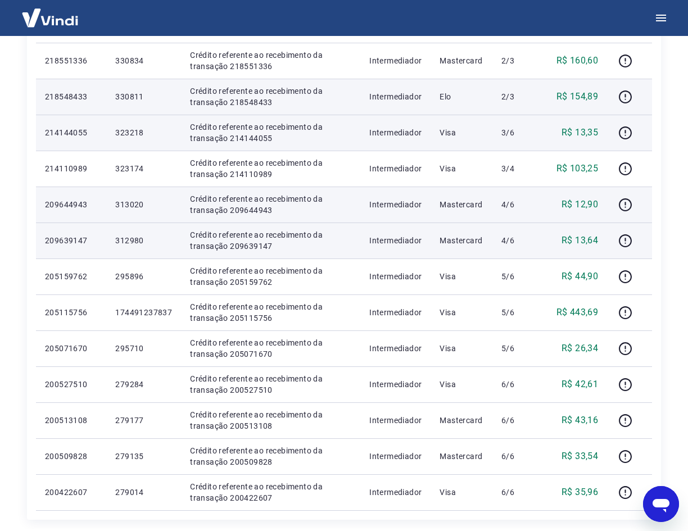
scroll to position [506, 0]
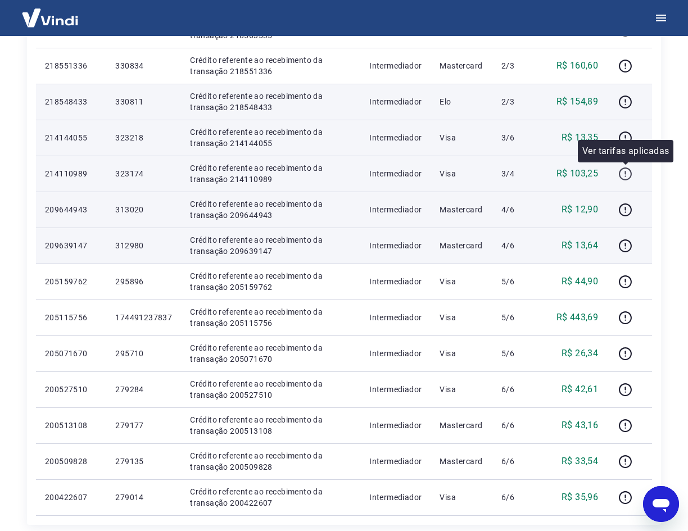
click at [619, 173] on icon "button" at bounding box center [625, 174] width 14 height 14
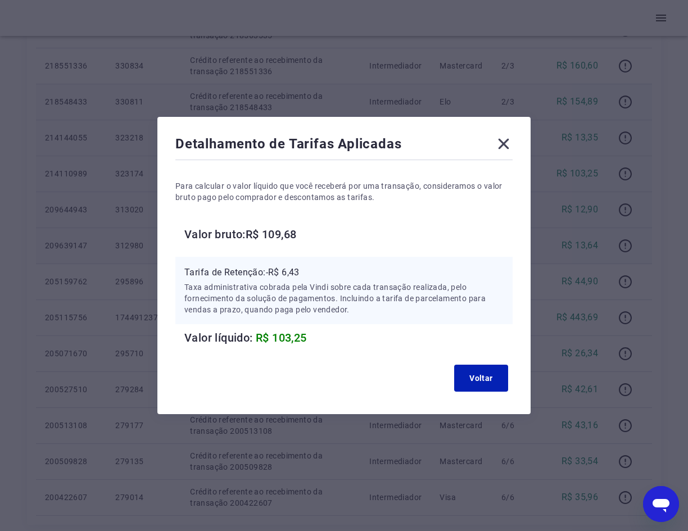
click at [510, 144] on icon at bounding box center [504, 144] width 18 height 18
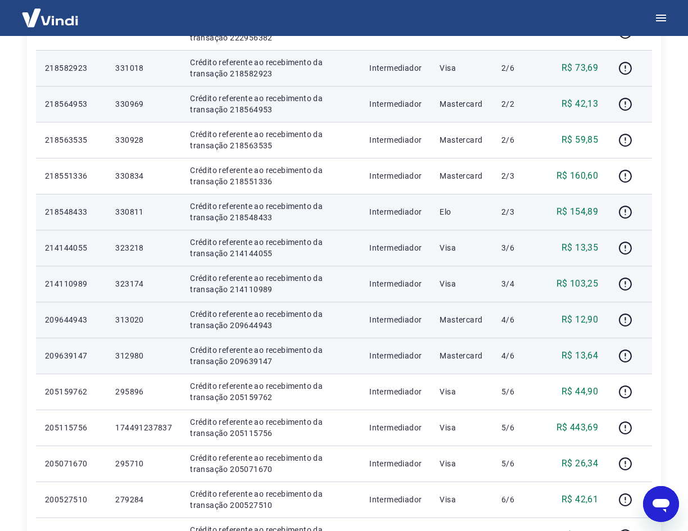
scroll to position [618, 0]
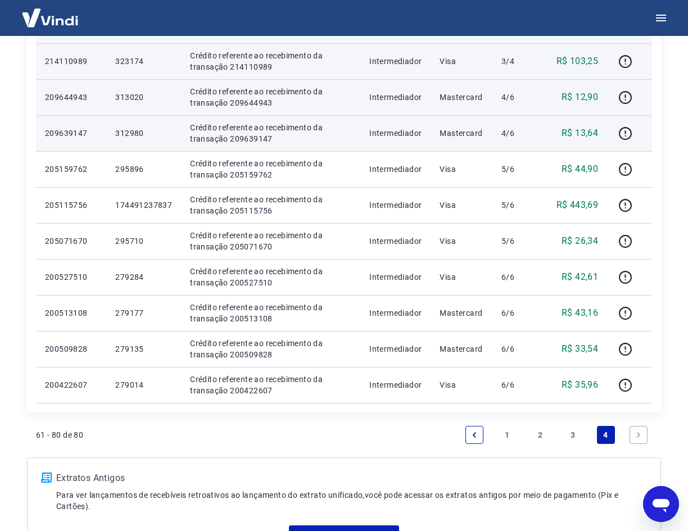
click at [571, 436] on link "3" at bounding box center [573, 435] width 18 height 18
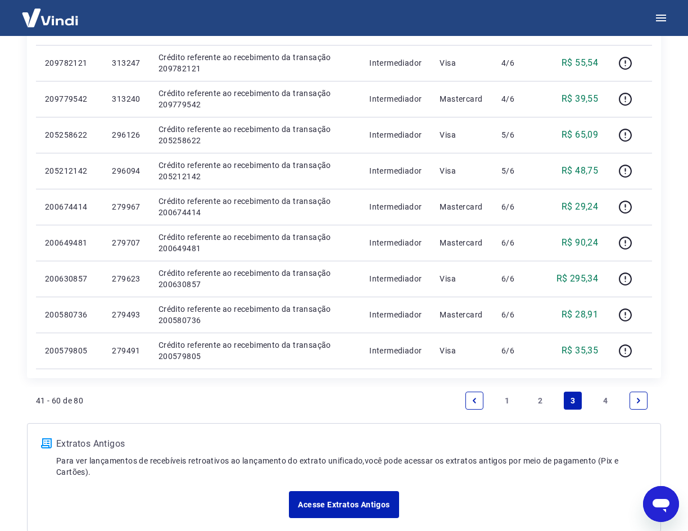
scroll to position [618, 0]
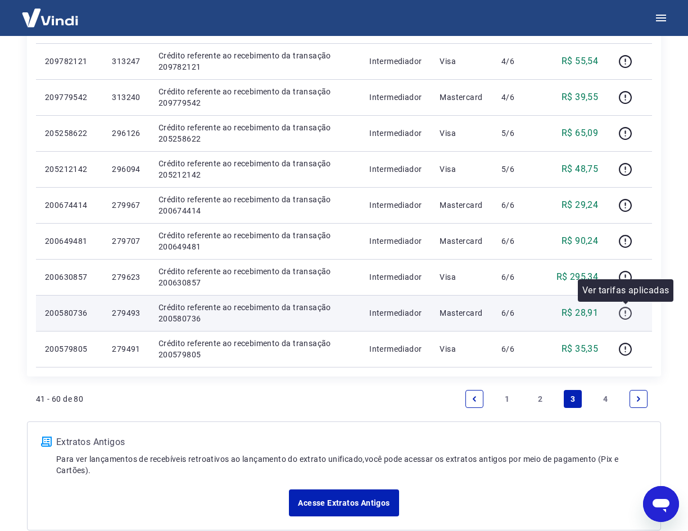
click at [631, 314] on icon "button" at bounding box center [625, 313] width 14 height 14
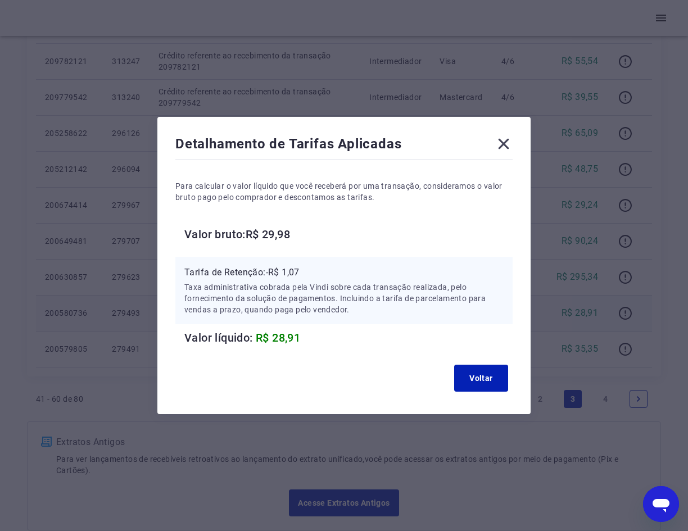
click at [509, 144] on icon at bounding box center [504, 144] width 18 height 18
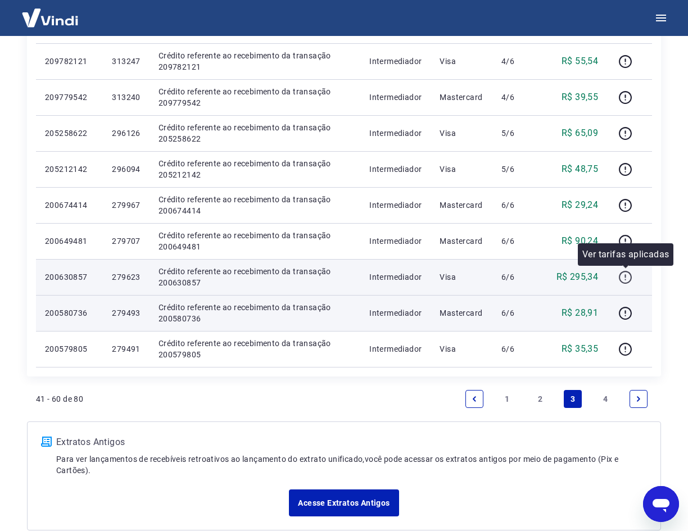
click at [623, 282] on icon "button" at bounding box center [625, 277] width 13 height 13
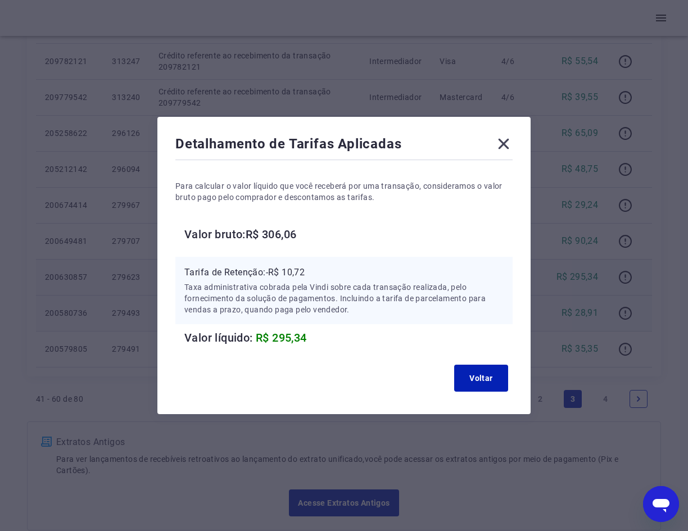
click at [509, 146] on icon at bounding box center [504, 144] width 11 height 11
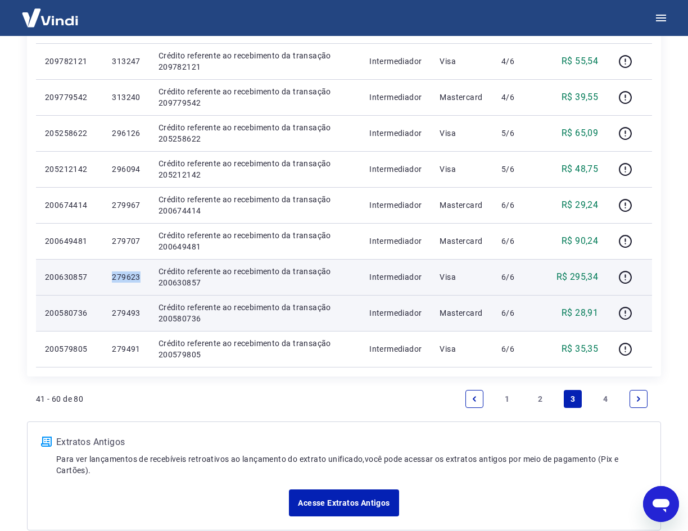
drag, startPoint x: 142, startPoint y: 278, endPoint x: 102, endPoint y: 277, distance: 40.5
click at [102, 277] on tr "200630857 279623 Crédito referente ao recebimento da transação 200630857 Interm…" at bounding box center [344, 277] width 616 height 36
copy tr "279623"
click at [628, 278] on icon "button" at bounding box center [625, 277] width 14 height 14
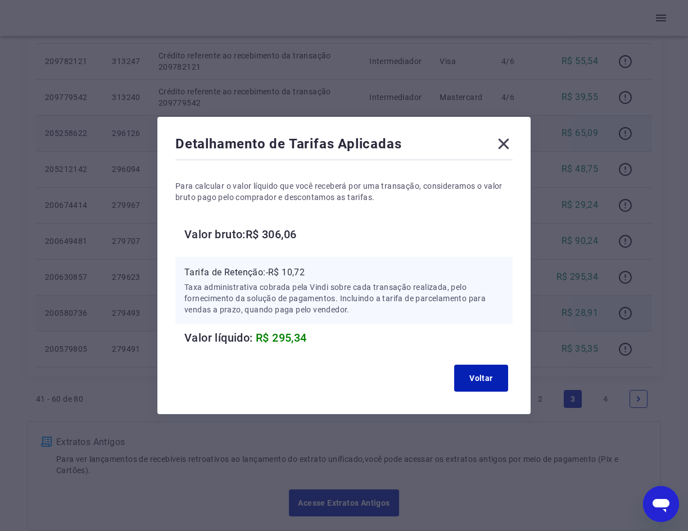
click at [513, 146] on icon at bounding box center [504, 144] width 18 height 18
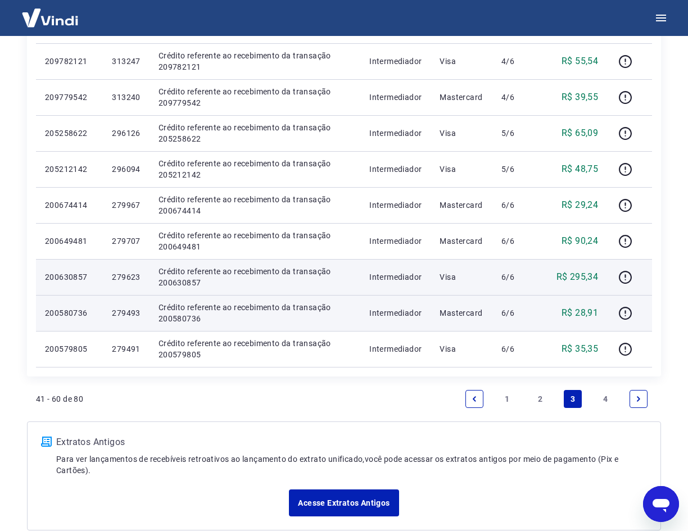
scroll to position [562, 0]
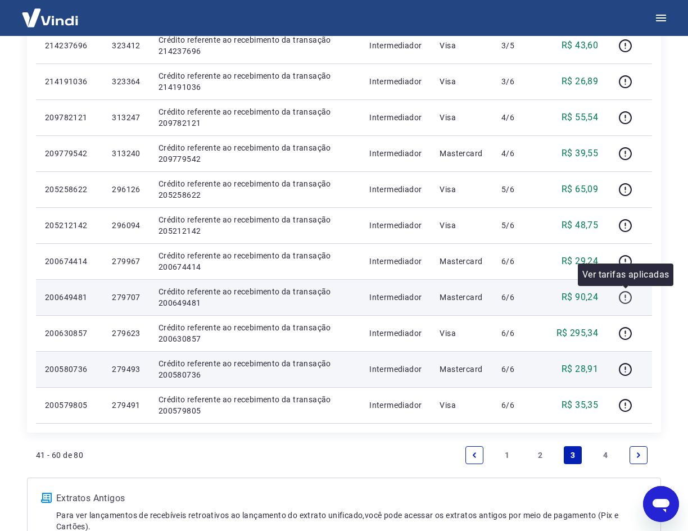
click at [628, 298] on icon "button" at bounding box center [625, 298] width 14 height 14
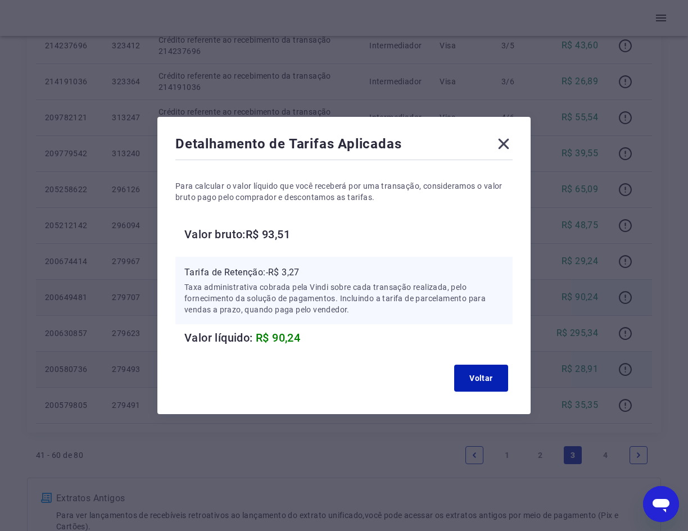
click at [505, 146] on icon at bounding box center [504, 144] width 18 height 18
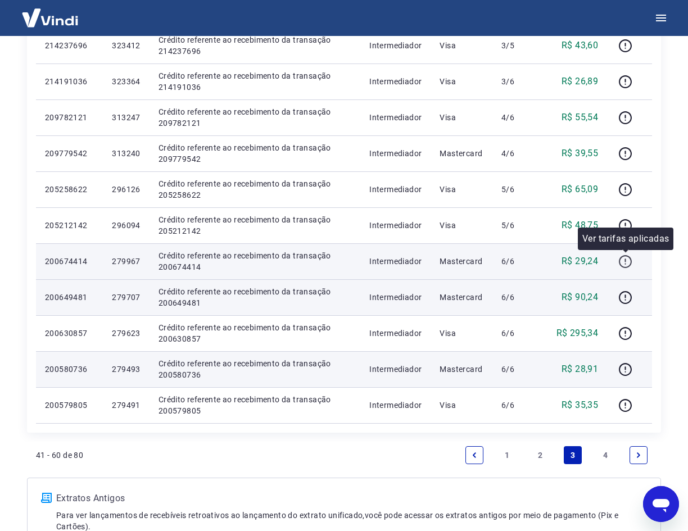
click at [621, 259] on icon "button" at bounding box center [625, 261] width 13 height 13
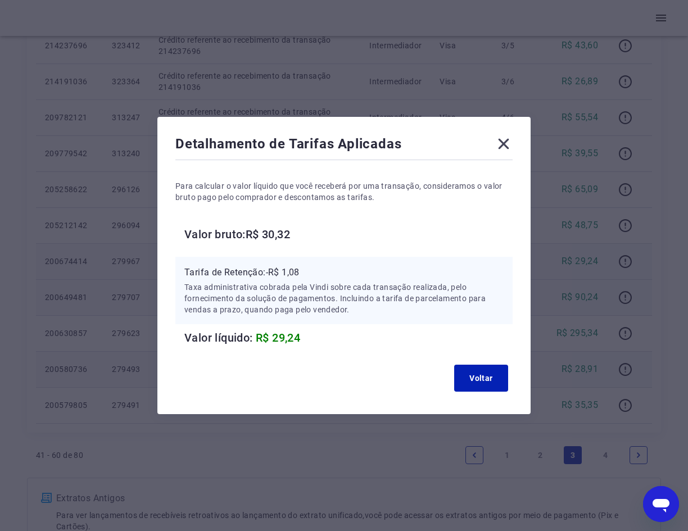
click at [505, 145] on icon at bounding box center [504, 144] width 18 height 18
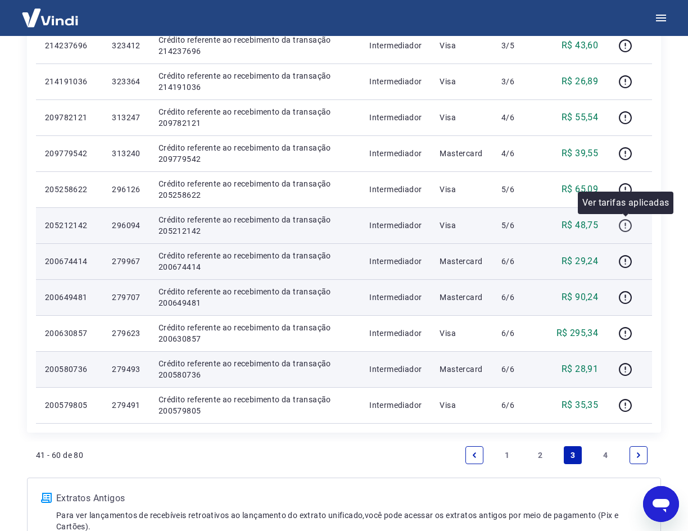
click at [624, 220] on icon "button" at bounding box center [625, 225] width 13 height 13
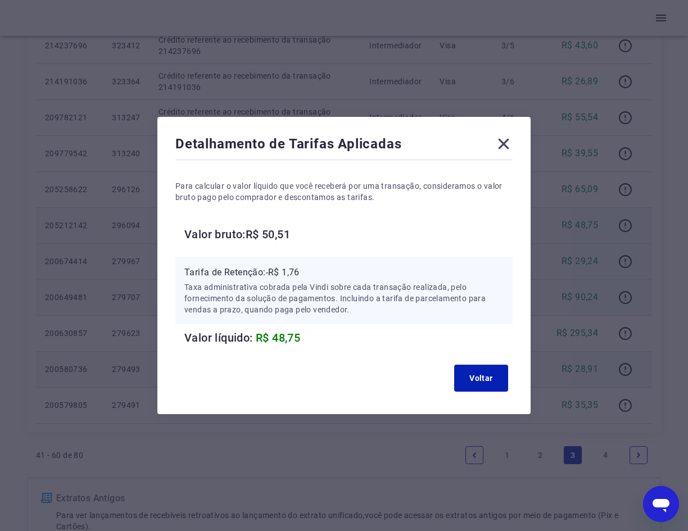
click at [509, 147] on icon at bounding box center [504, 144] width 18 height 18
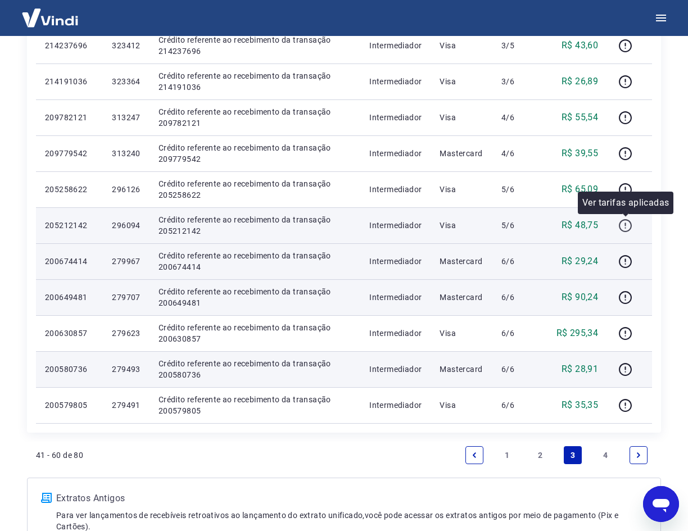
click at [623, 223] on icon "button" at bounding box center [625, 226] width 14 height 14
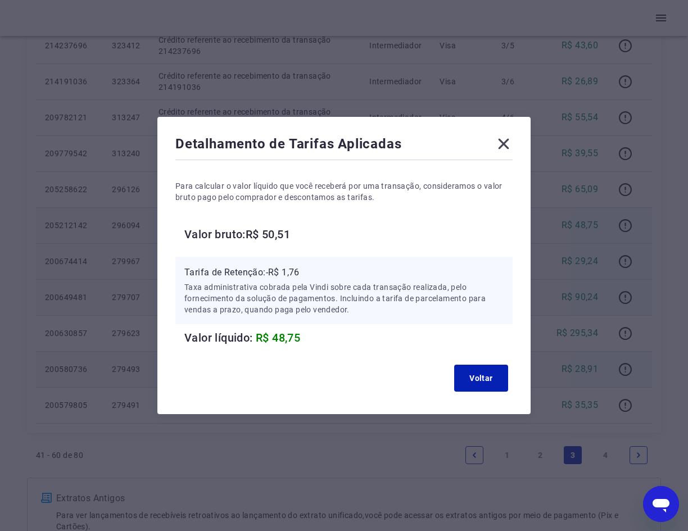
click at [511, 139] on icon at bounding box center [504, 144] width 18 height 18
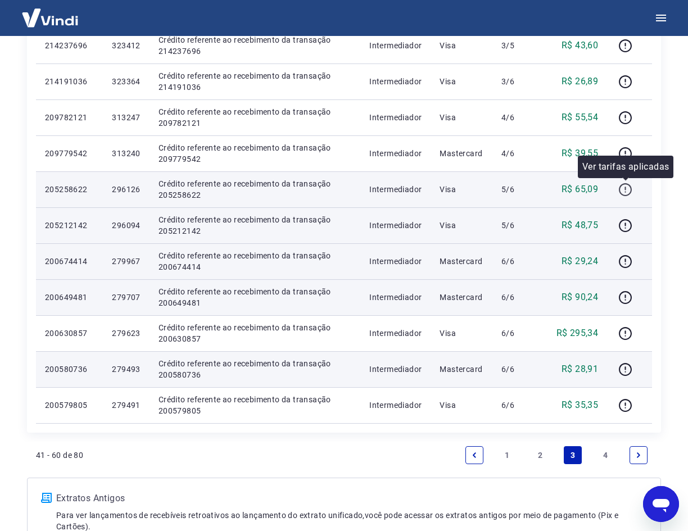
click at [625, 183] on icon "button" at bounding box center [625, 190] width 14 height 14
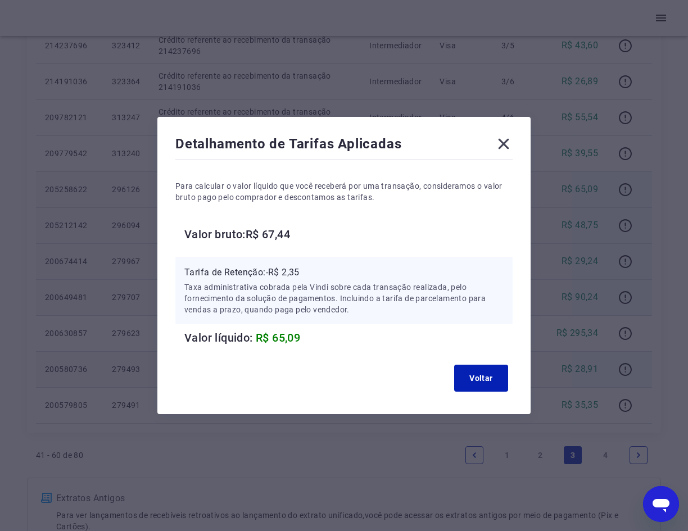
click at [508, 145] on icon at bounding box center [504, 144] width 11 height 11
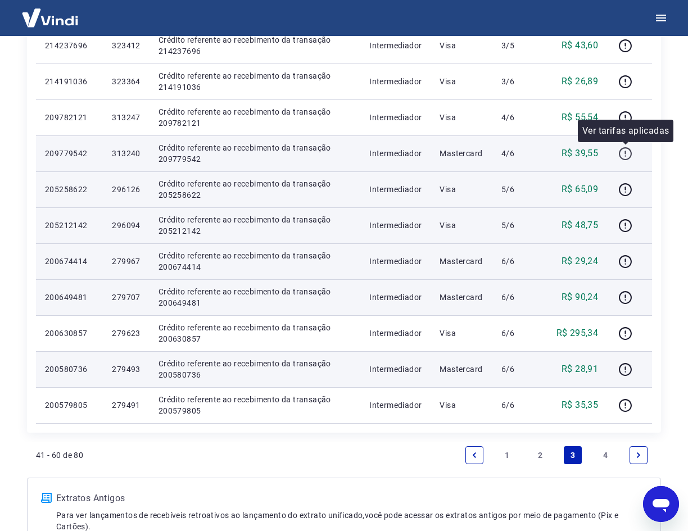
click at [626, 155] on icon "button" at bounding box center [625, 154] width 14 height 14
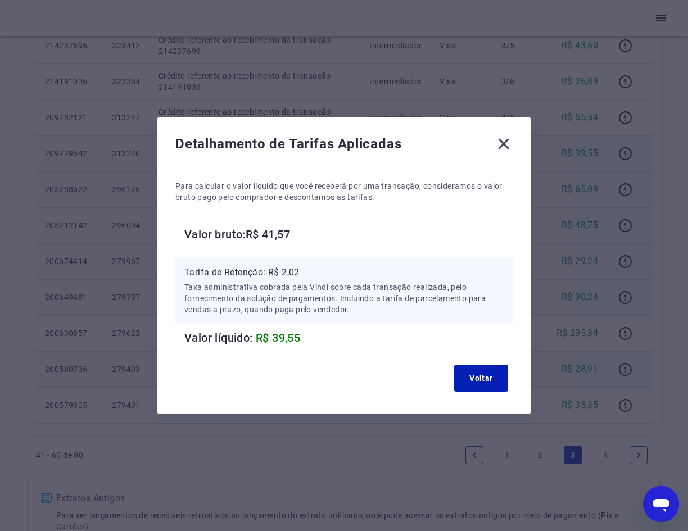
click at [513, 144] on icon at bounding box center [504, 144] width 18 height 18
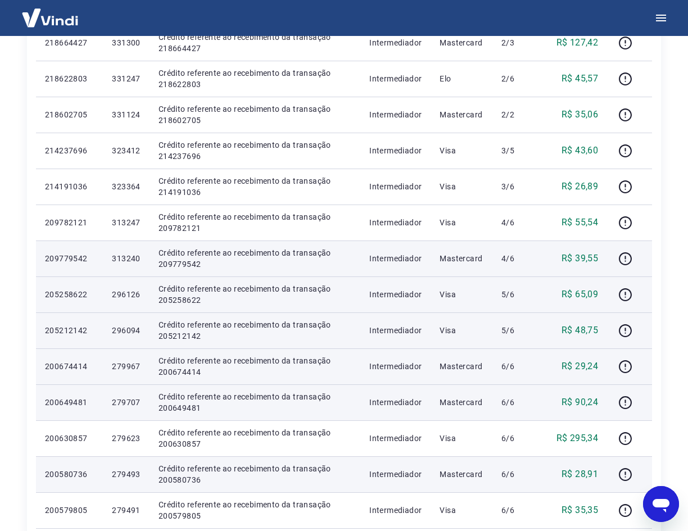
scroll to position [450, 0]
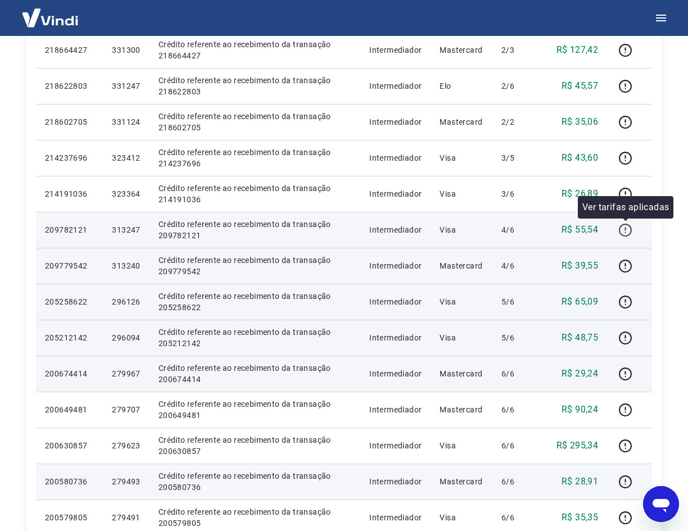
click at [625, 224] on icon "button" at bounding box center [625, 230] width 13 height 13
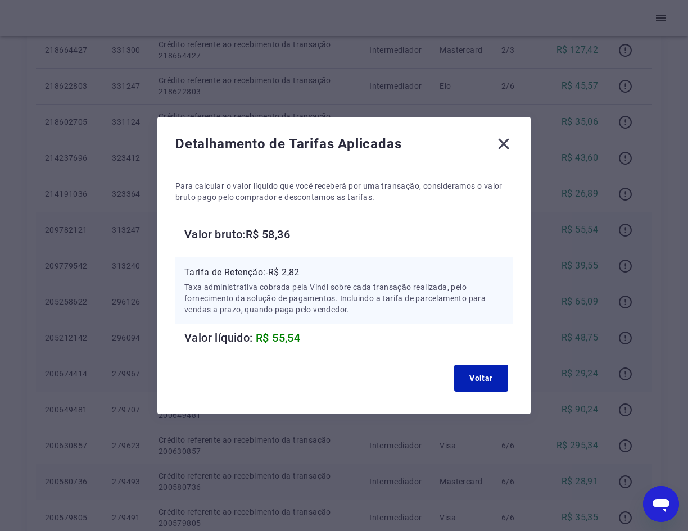
click at [508, 144] on icon at bounding box center [504, 144] width 11 height 11
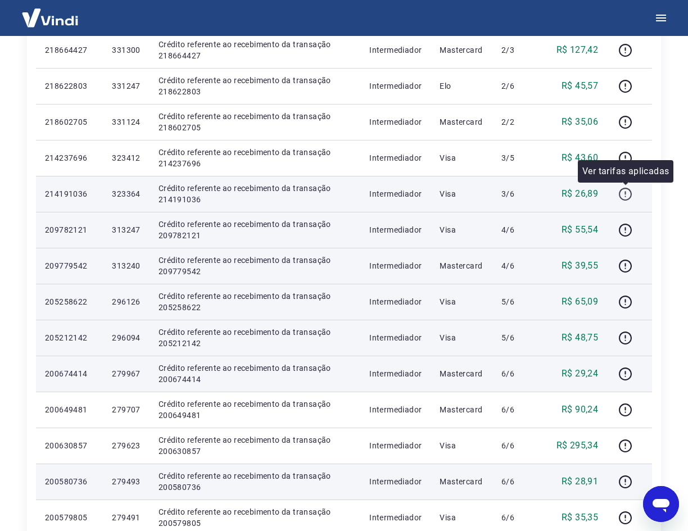
click at [626, 191] on icon "button" at bounding box center [625, 194] width 14 height 14
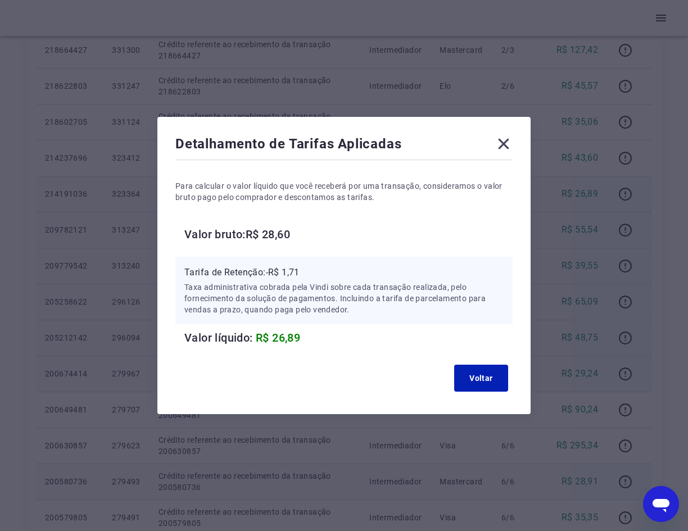
click at [513, 146] on icon at bounding box center [504, 144] width 18 height 18
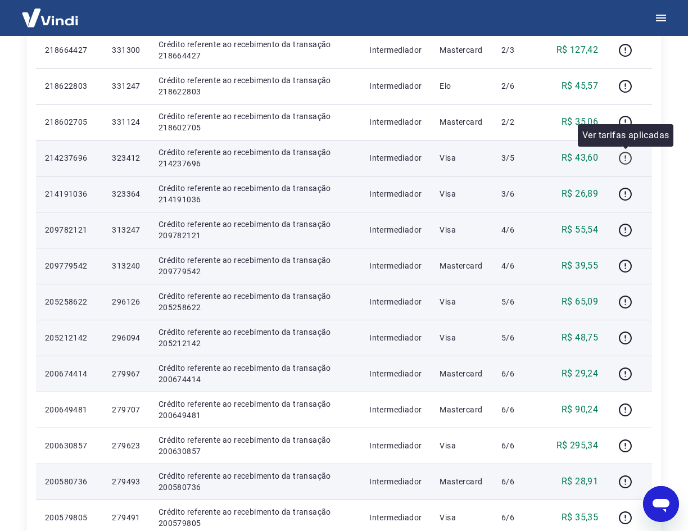
click at [628, 155] on icon "button" at bounding box center [625, 158] width 14 height 14
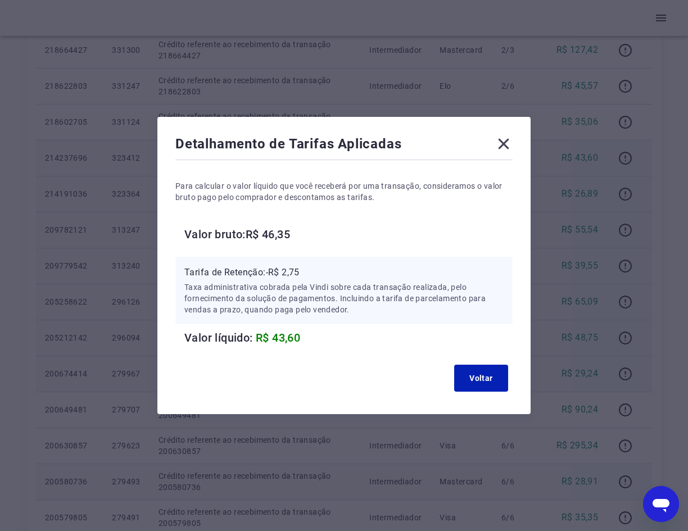
click at [505, 147] on icon at bounding box center [504, 144] width 11 height 11
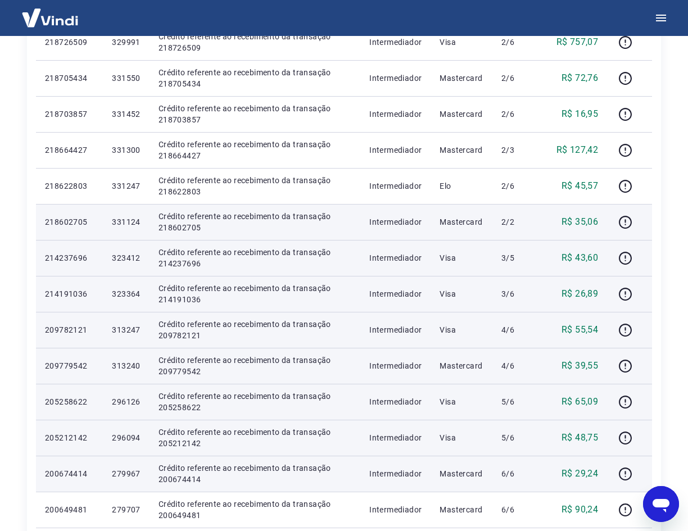
scroll to position [337, 0]
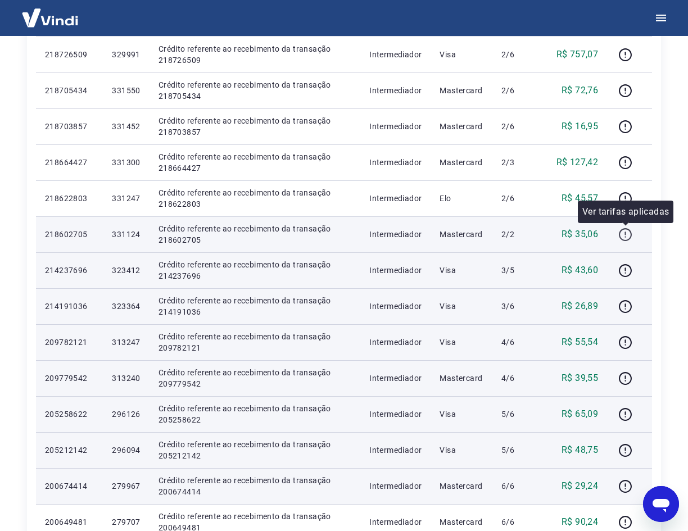
click at [631, 233] on icon "button" at bounding box center [625, 234] width 13 height 13
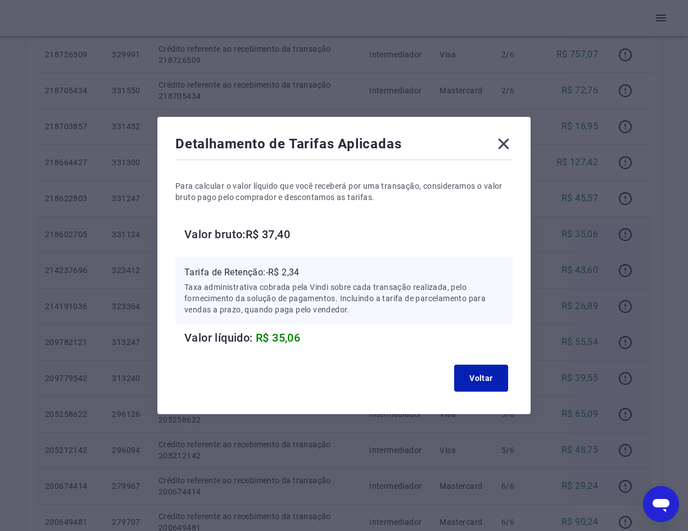
click at [504, 145] on icon at bounding box center [504, 144] width 18 height 18
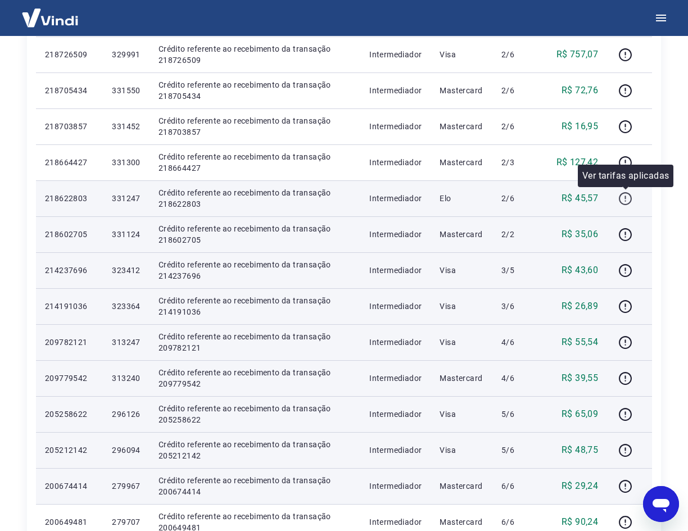
click at [627, 198] on icon "button" at bounding box center [625, 199] width 14 height 14
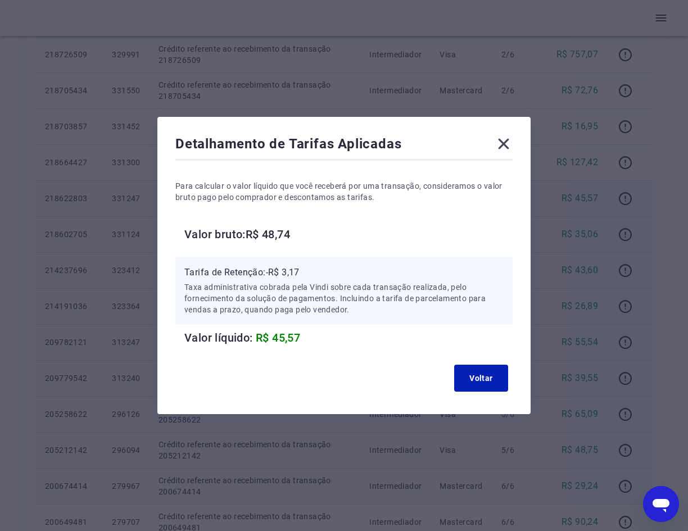
click at [513, 144] on icon at bounding box center [504, 144] width 18 height 18
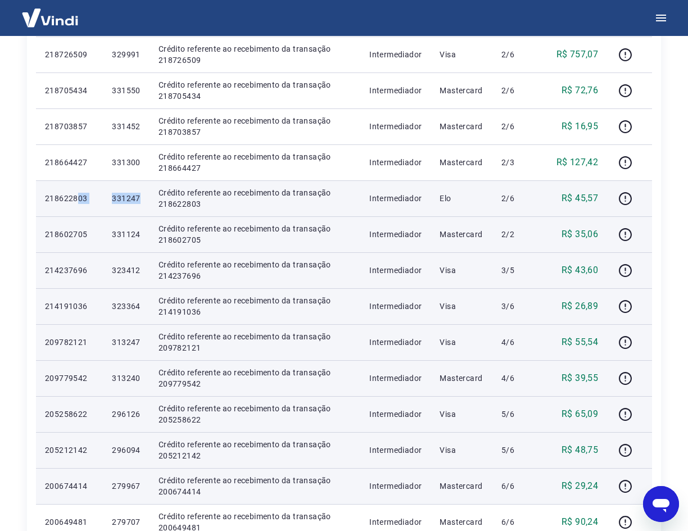
drag, startPoint x: 147, startPoint y: 199, endPoint x: 84, endPoint y: 197, distance: 63.5
click at [78, 198] on tr "218622803 331247 Crédito referente ao recebimento da transação 218622803 Interm…" at bounding box center [344, 198] width 616 height 36
click at [119, 200] on p "331247" at bounding box center [126, 198] width 28 height 11
drag, startPoint x: 113, startPoint y: 198, endPoint x: 146, endPoint y: 197, distance: 32.6
click at [146, 197] on td "331247" at bounding box center [126, 198] width 46 height 36
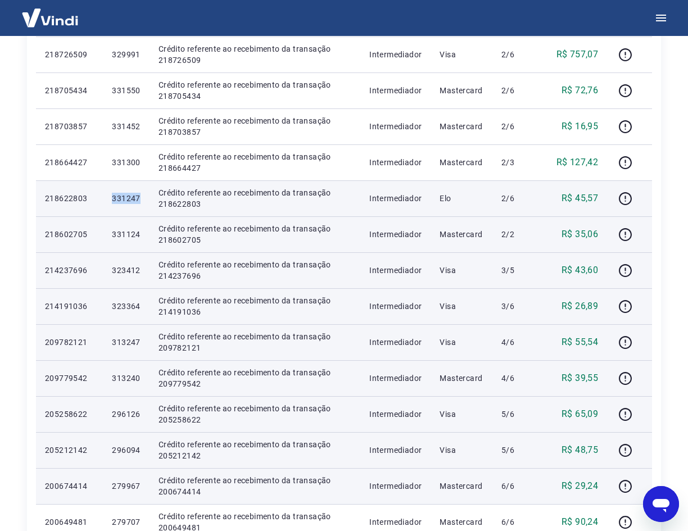
copy p "331247"
click at [628, 196] on icon "button" at bounding box center [625, 199] width 14 height 14
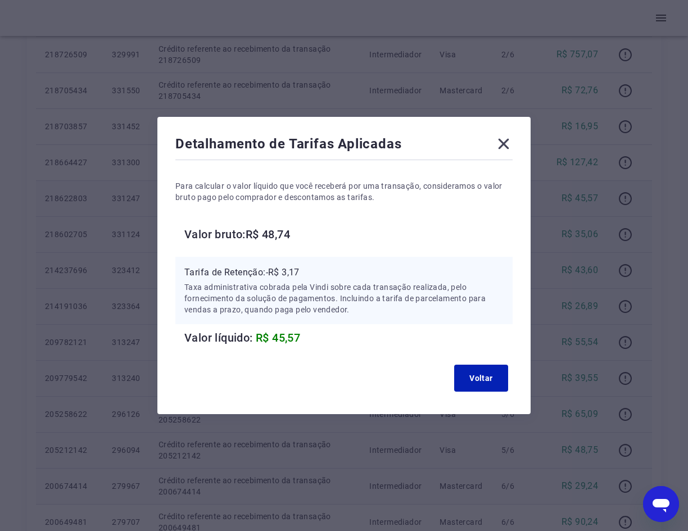
click at [508, 147] on icon at bounding box center [504, 144] width 18 height 18
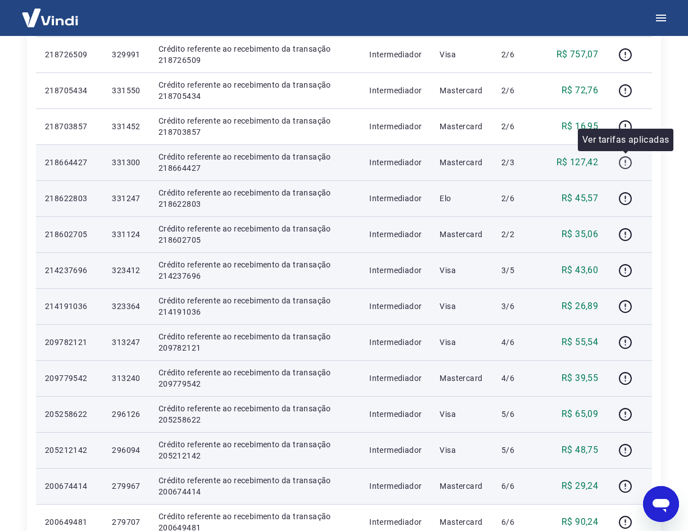
click at [628, 157] on icon "button" at bounding box center [625, 162] width 13 height 13
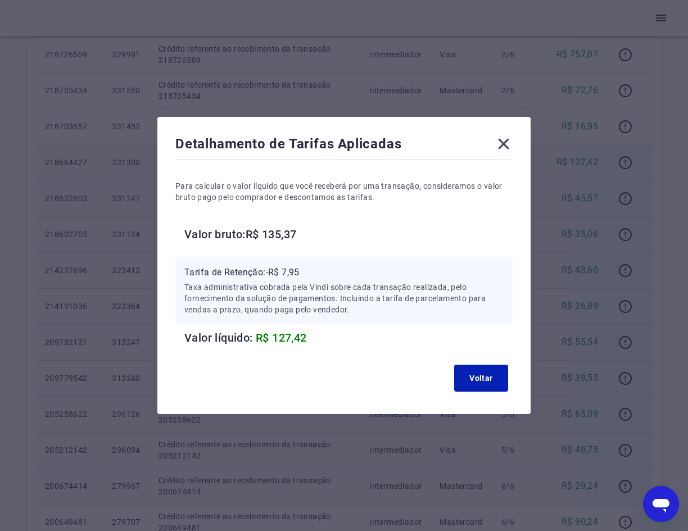
click at [510, 150] on icon at bounding box center [504, 144] width 18 height 18
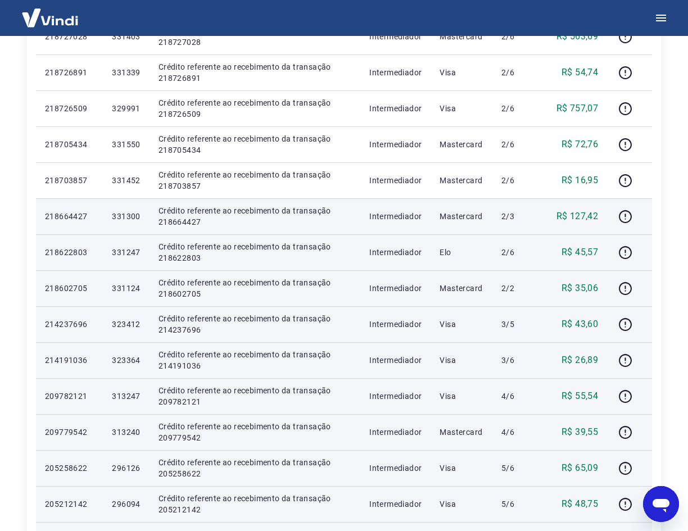
scroll to position [225, 0]
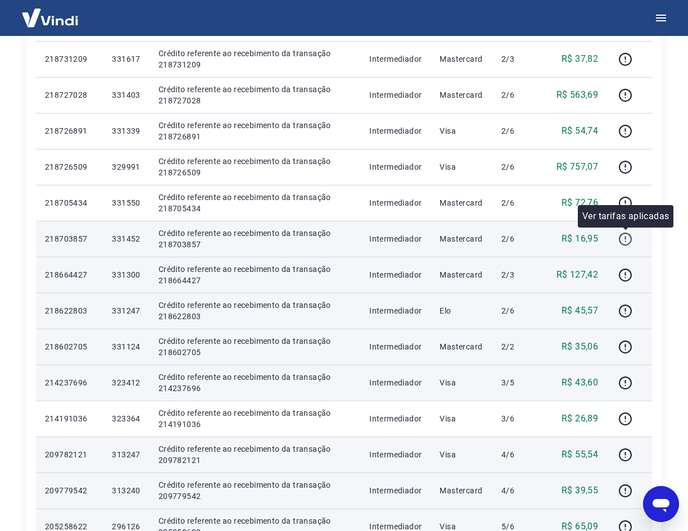
click at [626, 235] on icon "button" at bounding box center [625, 239] width 14 height 14
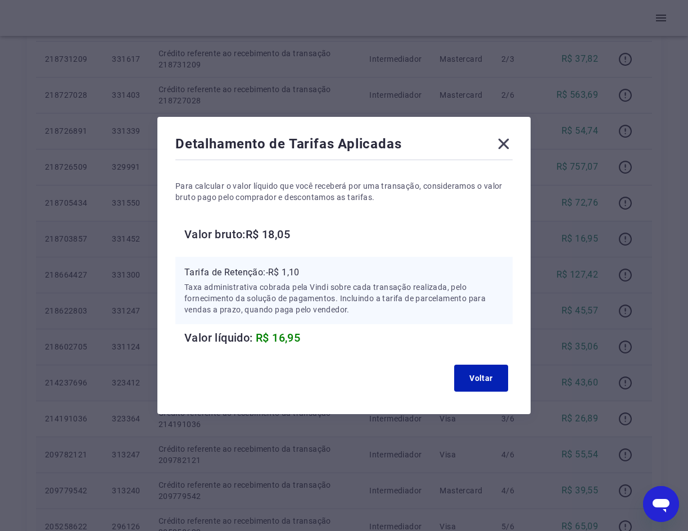
click at [507, 145] on icon at bounding box center [504, 144] width 11 height 11
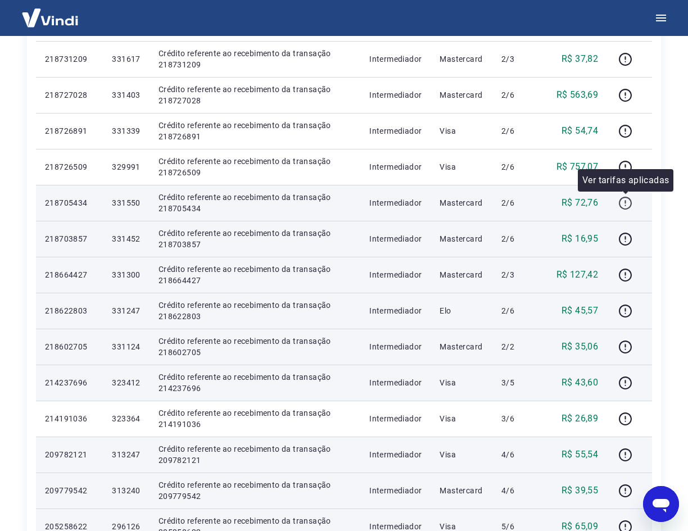
click at [623, 205] on icon "button" at bounding box center [625, 203] width 14 height 14
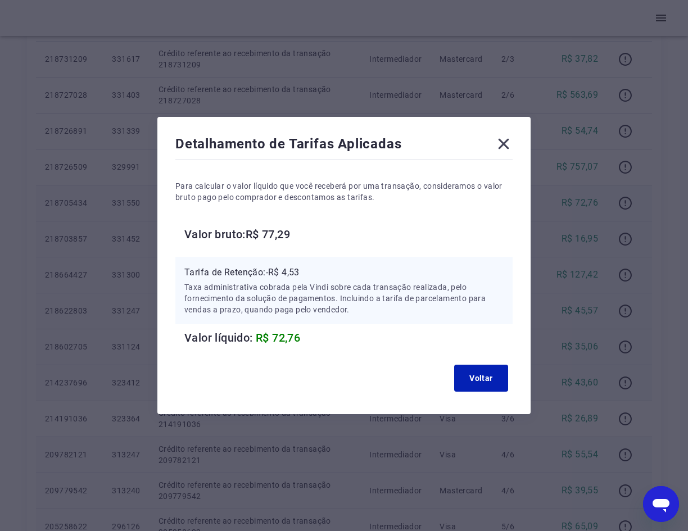
click at [511, 139] on icon at bounding box center [504, 144] width 18 height 18
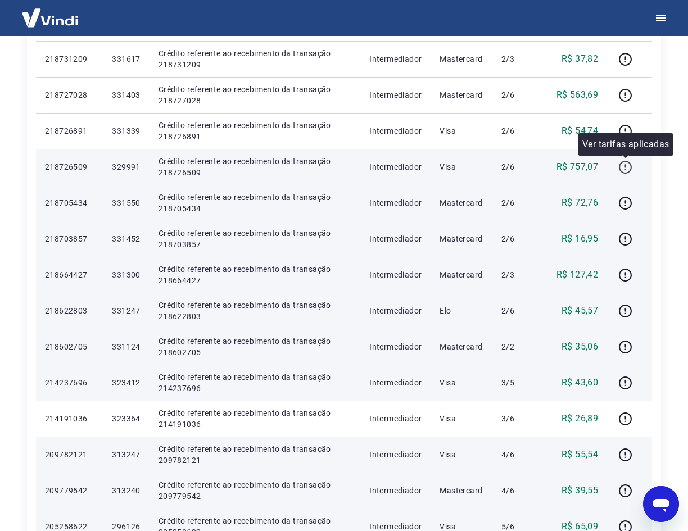
click at [628, 164] on icon "button" at bounding box center [625, 167] width 14 height 14
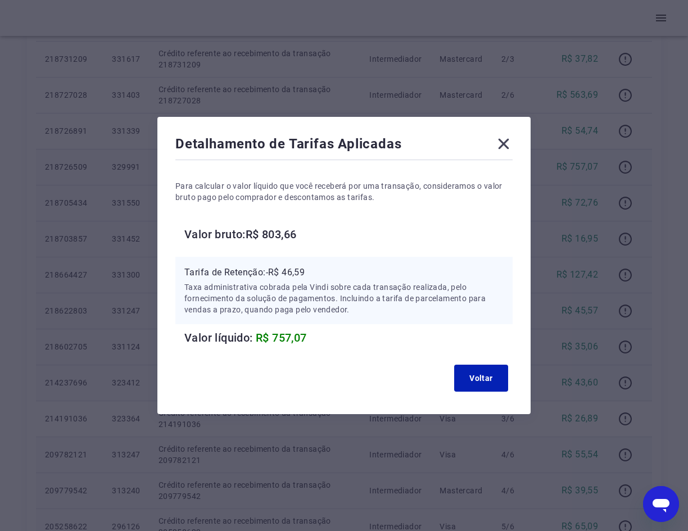
click at [509, 140] on icon at bounding box center [504, 144] width 18 height 18
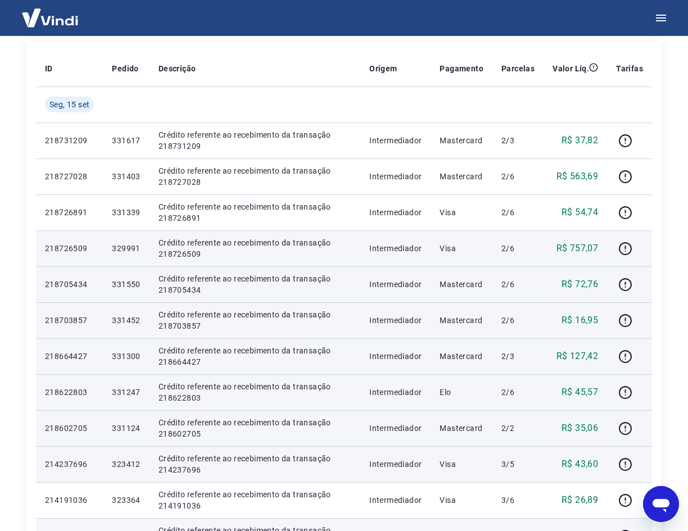
scroll to position [112, 0]
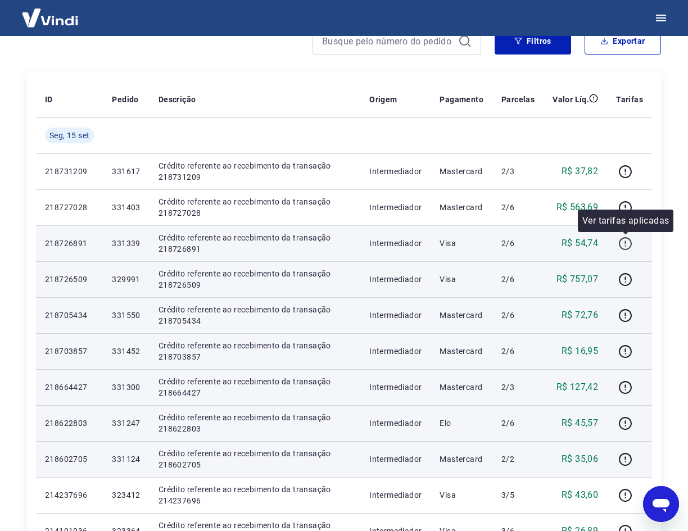
click at [626, 241] on icon "button" at bounding box center [624, 242] width 1 height 3
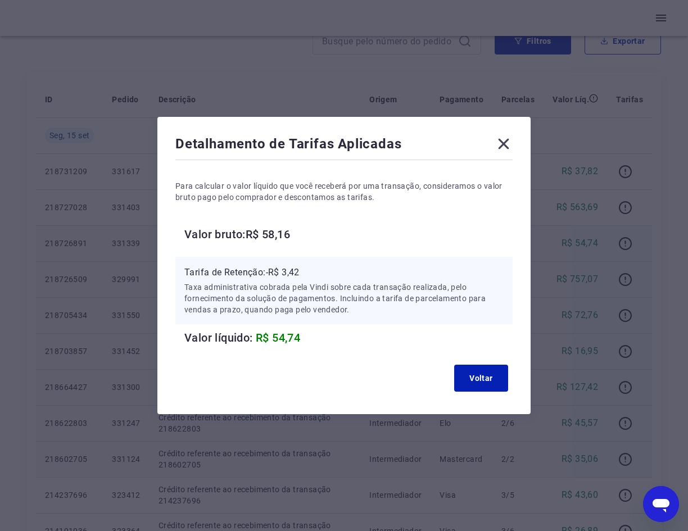
click at [501, 144] on icon at bounding box center [504, 144] width 18 height 18
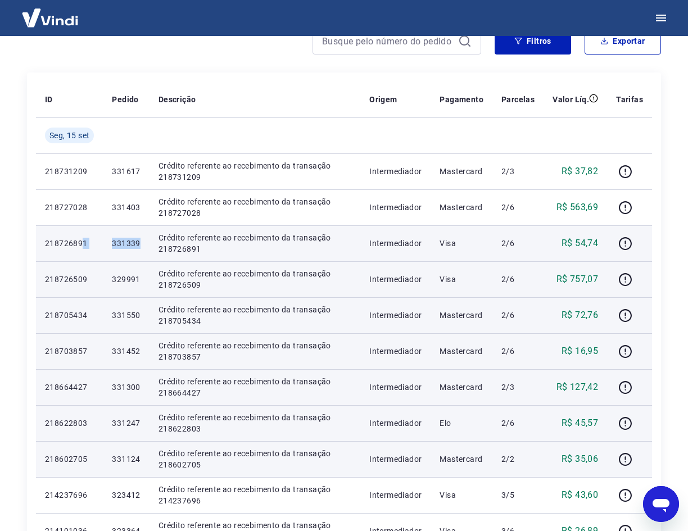
drag, startPoint x: 142, startPoint y: 246, endPoint x: 84, endPoint y: 246, distance: 58.5
click at [84, 246] on tr "218726891 331339 Crédito referente ao recebimento da transação 218726891 Interm…" at bounding box center [344, 243] width 616 height 36
click at [129, 247] on p "331339" at bounding box center [126, 243] width 28 height 11
drag, startPoint x: 139, startPoint y: 244, endPoint x: 112, endPoint y: 243, distance: 27.5
click at [112, 243] on td "331339" at bounding box center [126, 243] width 46 height 36
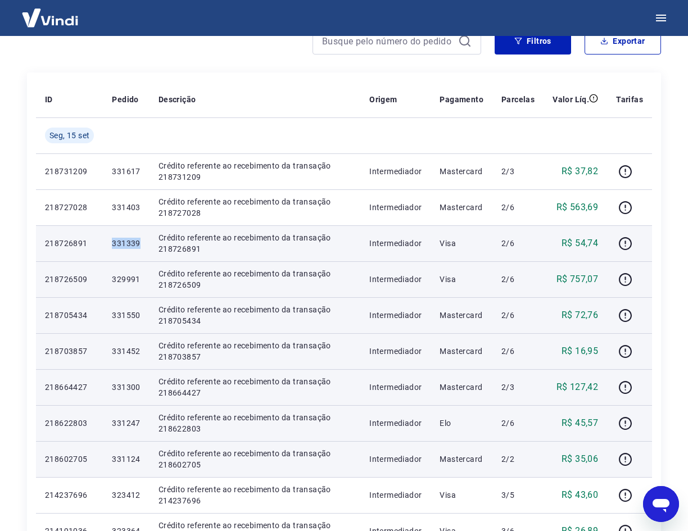
copy p "331339"
click at [623, 243] on icon "button" at bounding box center [625, 244] width 14 height 14
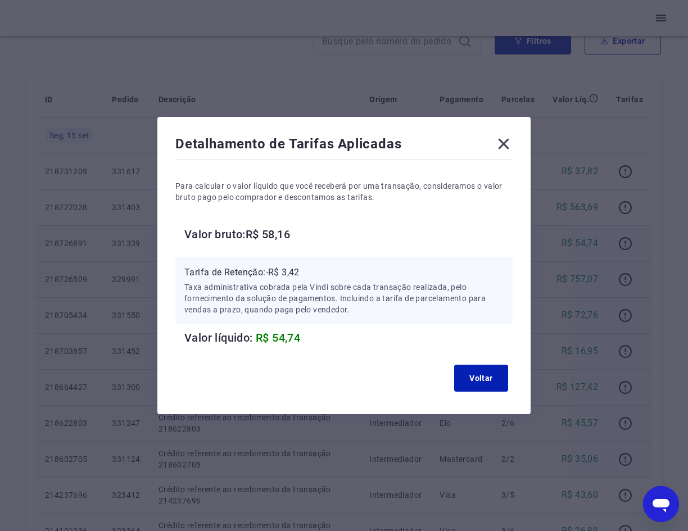
click at [508, 142] on icon at bounding box center [504, 144] width 18 height 18
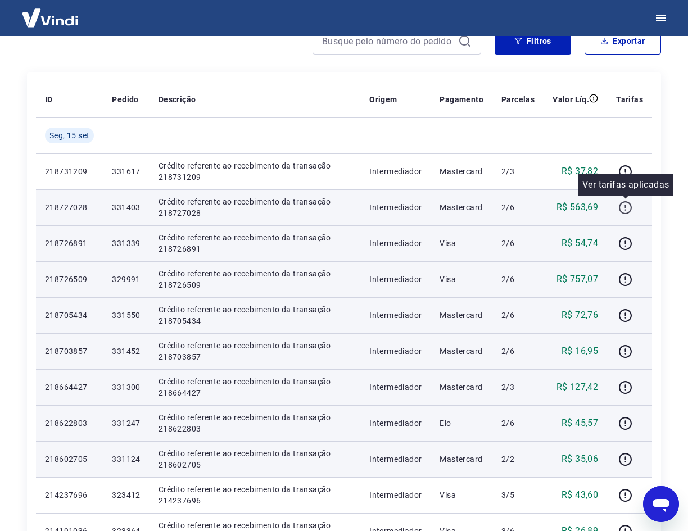
click at [624, 210] on icon "button" at bounding box center [625, 208] width 14 height 14
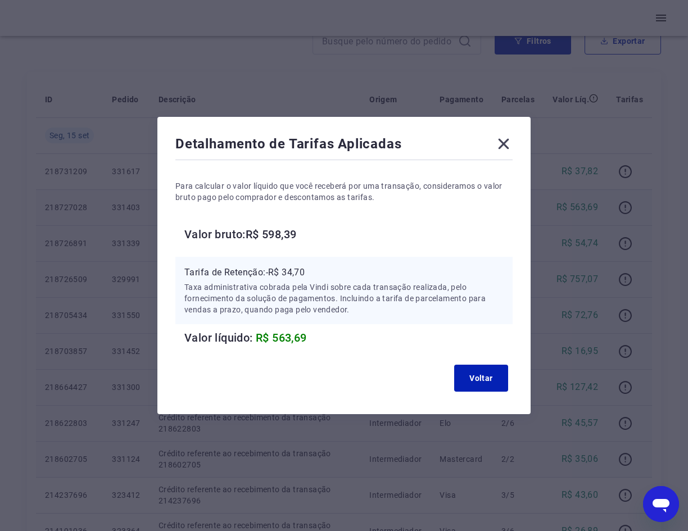
click at [508, 146] on icon at bounding box center [504, 144] width 18 height 18
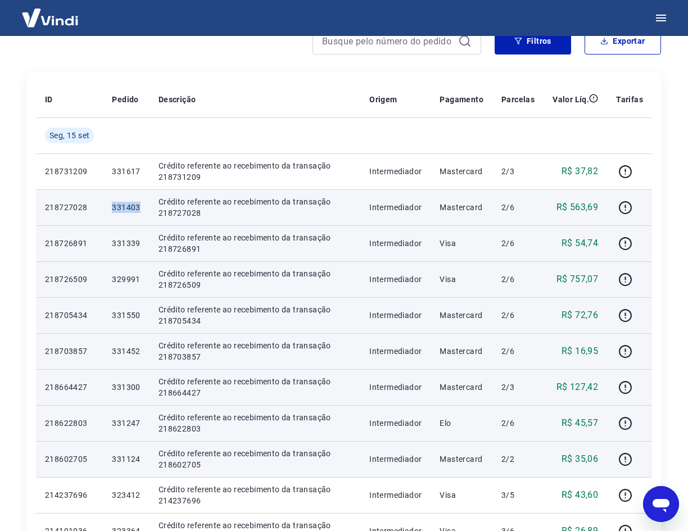
drag, startPoint x: 146, startPoint y: 208, endPoint x: 125, endPoint y: 209, distance: 20.3
click at [98, 209] on tr "218727028 331403 Crédito referente ao recebimento da transação 218727028 Interm…" at bounding box center [344, 207] width 616 height 36
copy tr "331403"
click at [625, 205] on icon "button" at bounding box center [625, 208] width 14 height 14
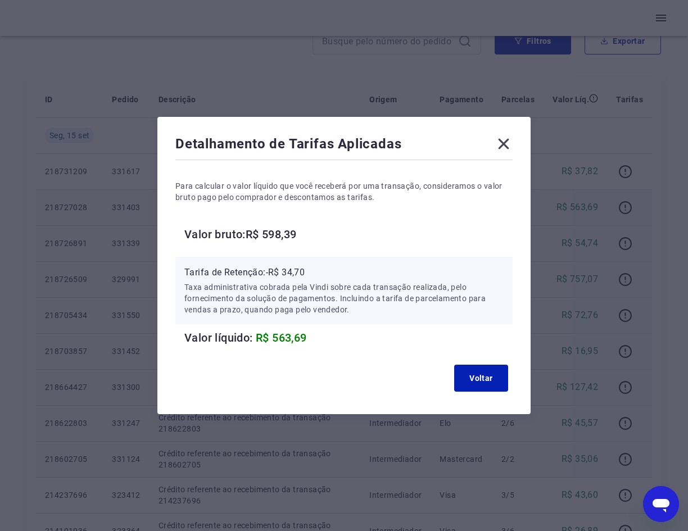
click at [504, 141] on icon at bounding box center [504, 144] width 11 height 11
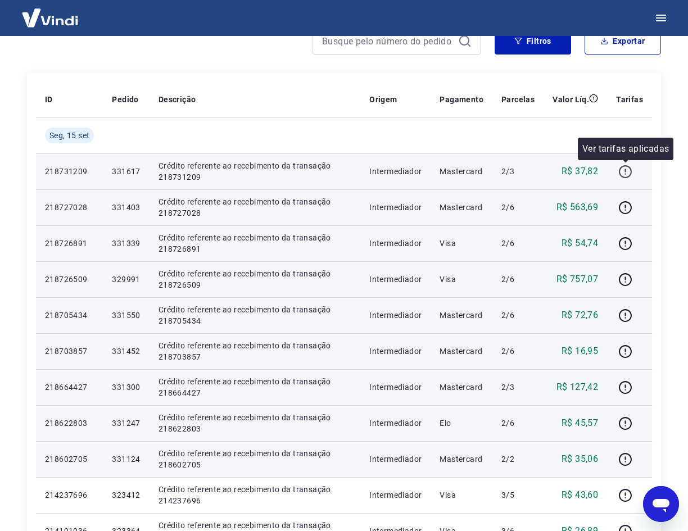
click at [623, 167] on icon "button" at bounding box center [625, 171] width 13 height 13
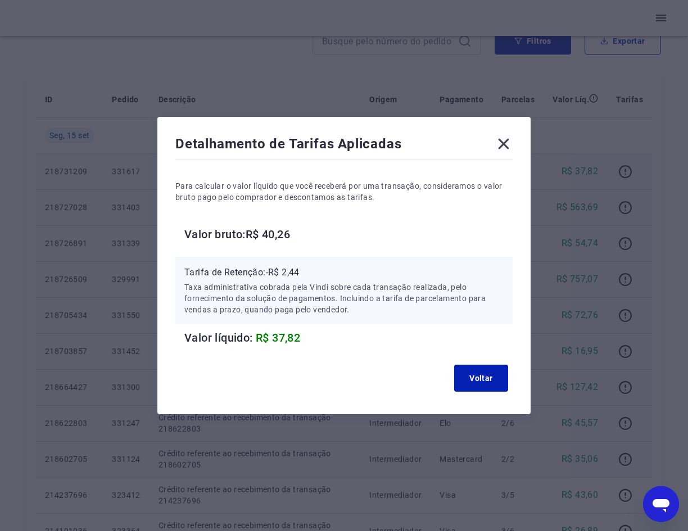
click at [504, 143] on icon at bounding box center [504, 144] width 18 height 18
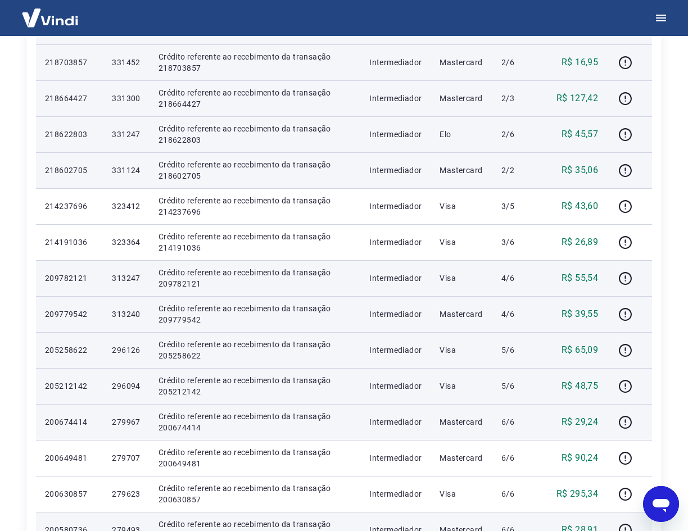
scroll to position [618, 0]
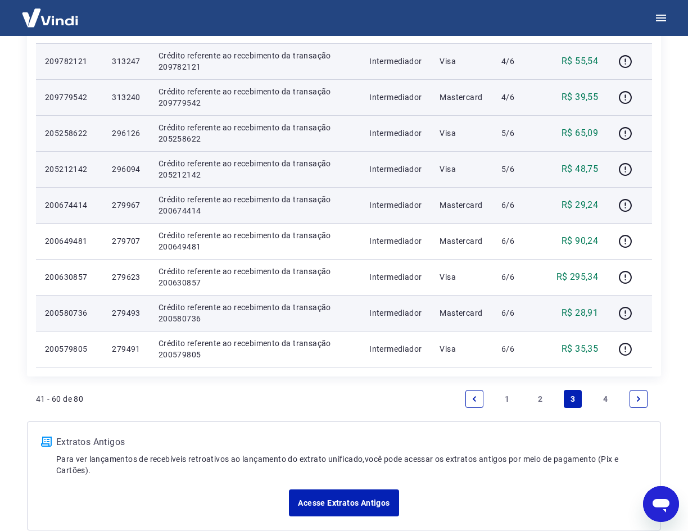
click at [540, 399] on link "2" at bounding box center [540, 399] width 18 height 18
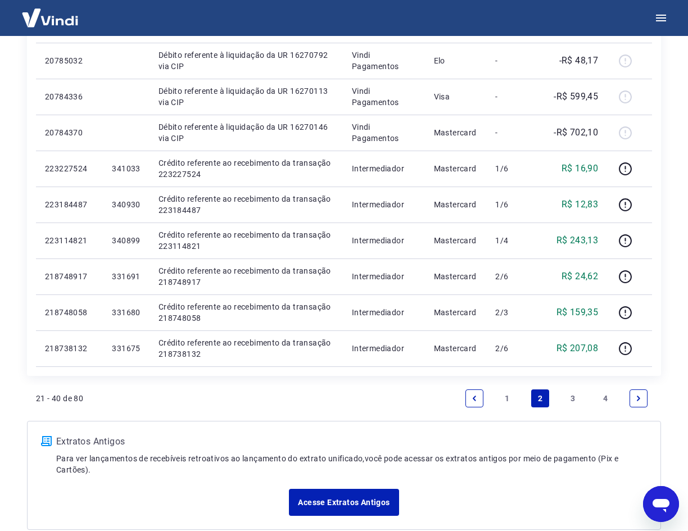
scroll to position [674, 0]
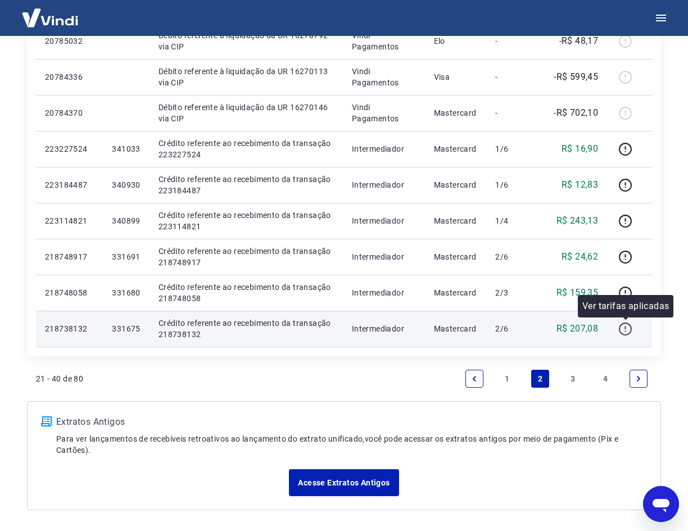
click at [627, 326] on icon "button" at bounding box center [625, 329] width 14 height 14
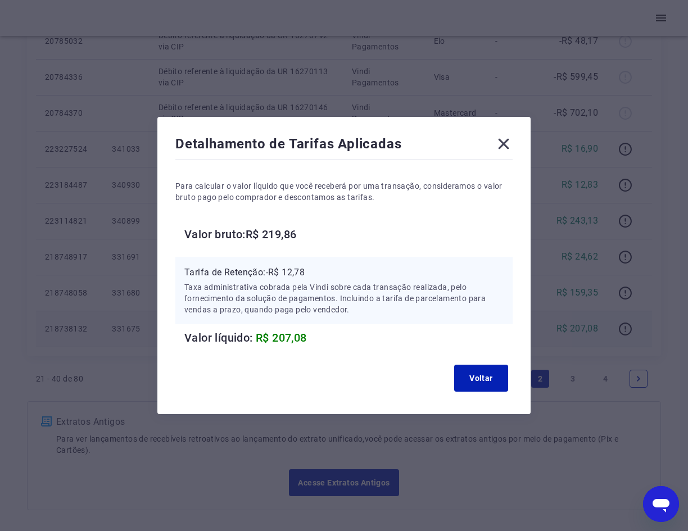
click at [508, 143] on icon at bounding box center [504, 144] width 11 height 11
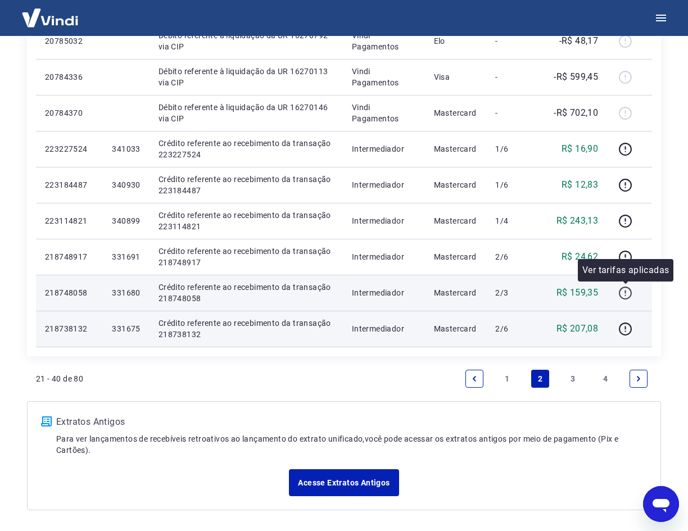
click at [629, 290] on icon "button" at bounding box center [625, 293] width 14 height 14
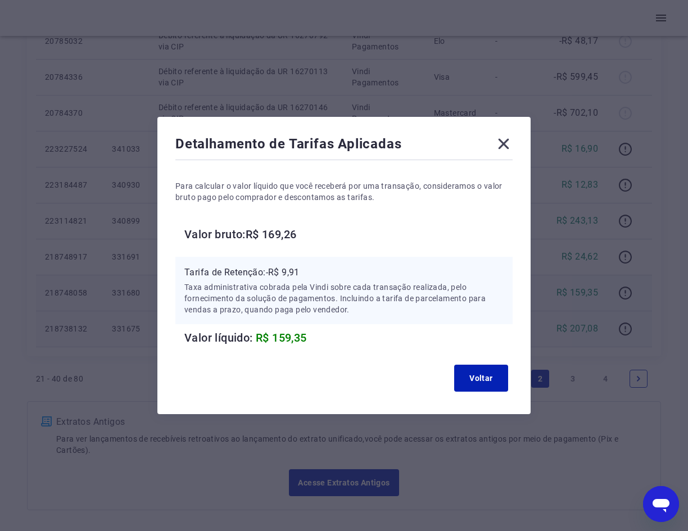
click at [509, 147] on icon at bounding box center [504, 144] width 18 height 18
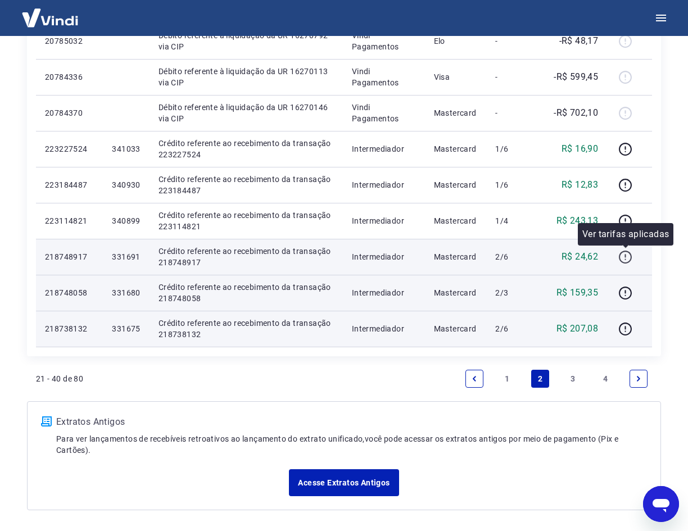
click at [630, 260] on icon "button" at bounding box center [625, 257] width 14 height 14
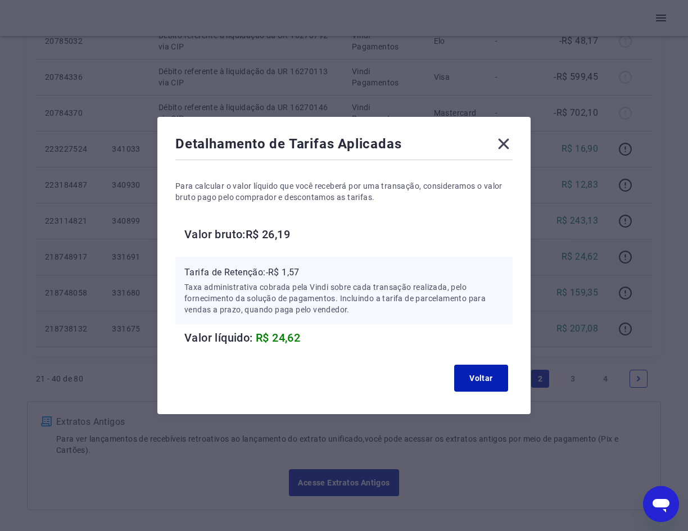
click at [510, 144] on icon at bounding box center [504, 144] width 18 height 18
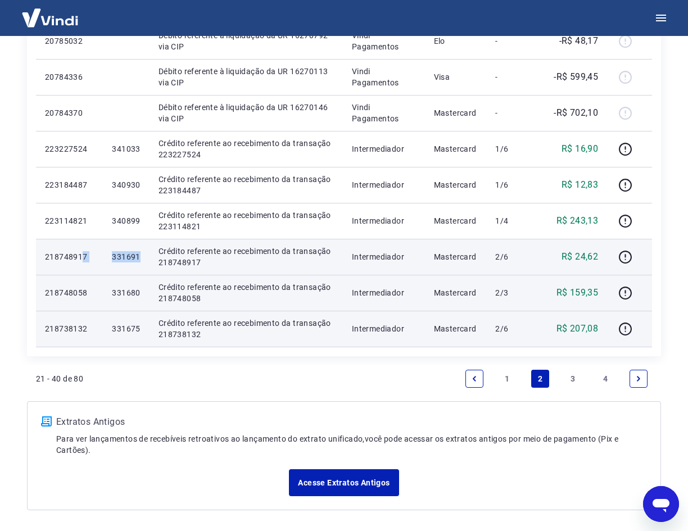
drag, startPoint x: 143, startPoint y: 260, endPoint x: 81, endPoint y: 253, distance: 62.8
click at [81, 253] on tr "218748917 331691 Crédito referente ao recebimento da transação 218748917 Interm…" at bounding box center [344, 257] width 616 height 36
drag, startPoint x: 137, startPoint y: 255, endPoint x: 159, endPoint y: 257, distance: 22.0
click at [137, 255] on p "331691" at bounding box center [126, 256] width 28 height 11
click at [146, 258] on td "331691" at bounding box center [126, 257] width 46 height 36
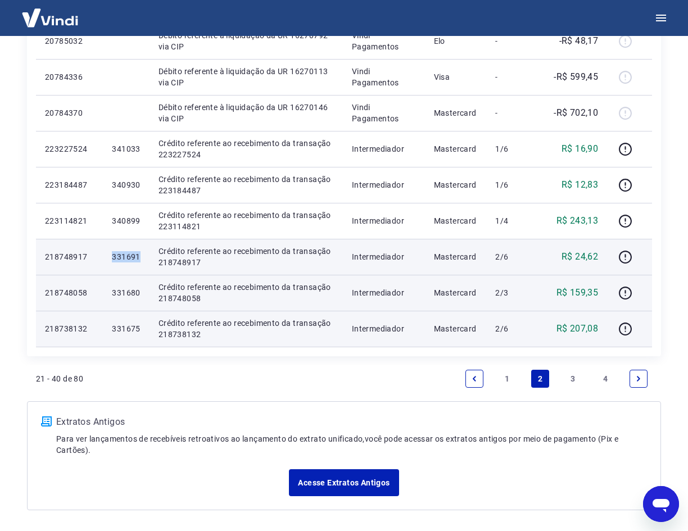
drag, startPoint x: 146, startPoint y: 258, endPoint x: 115, endPoint y: 258, distance: 31.5
click at [115, 258] on td "331691" at bounding box center [126, 257] width 46 height 36
copy p "331691"
click at [626, 255] on icon "button" at bounding box center [624, 255] width 1 height 3
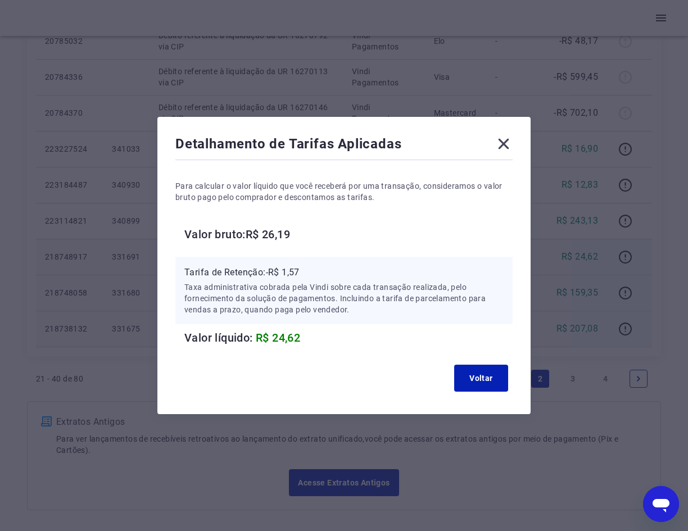
click at [508, 146] on icon at bounding box center [504, 144] width 18 height 18
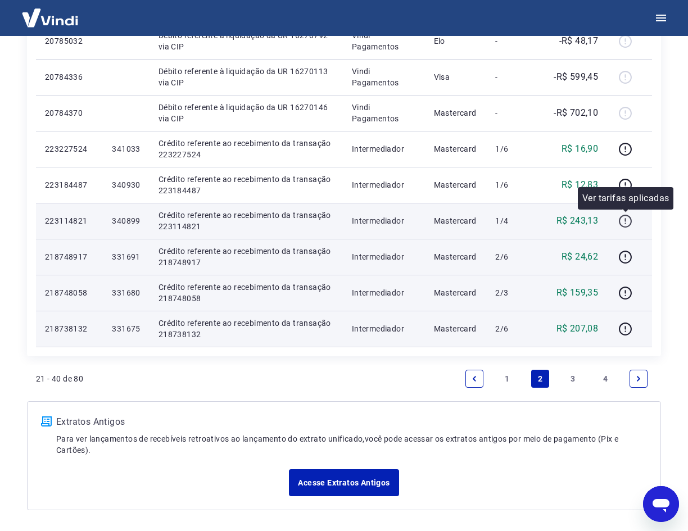
click at [623, 220] on icon "button" at bounding box center [625, 221] width 14 height 14
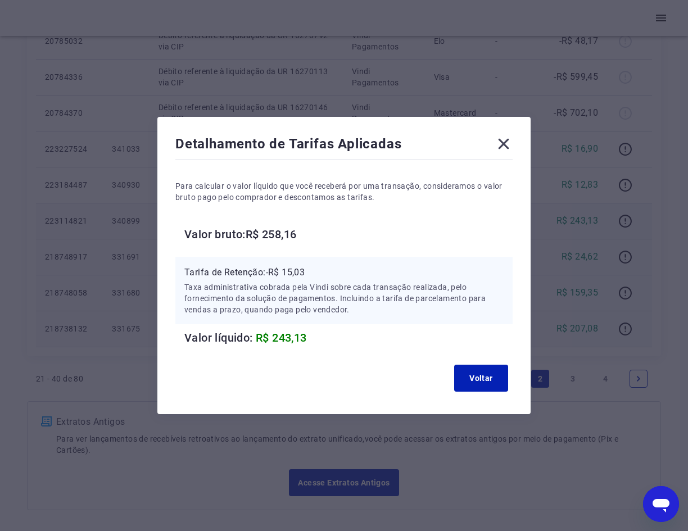
click at [509, 147] on icon at bounding box center [504, 144] width 18 height 18
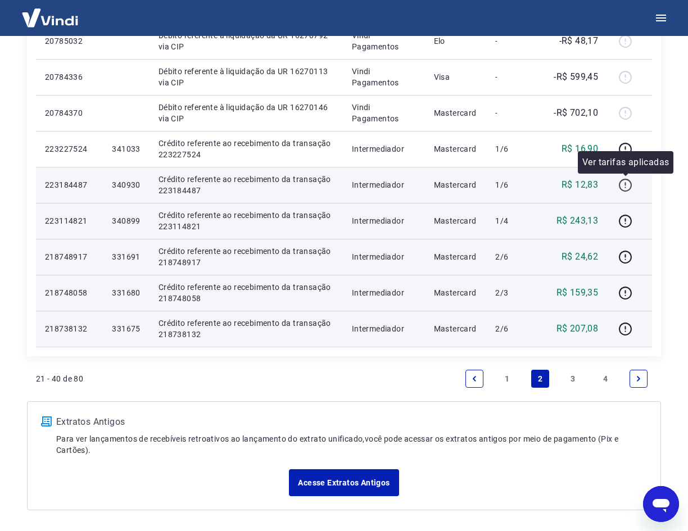
click at [625, 183] on icon "button" at bounding box center [625, 185] width 14 height 14
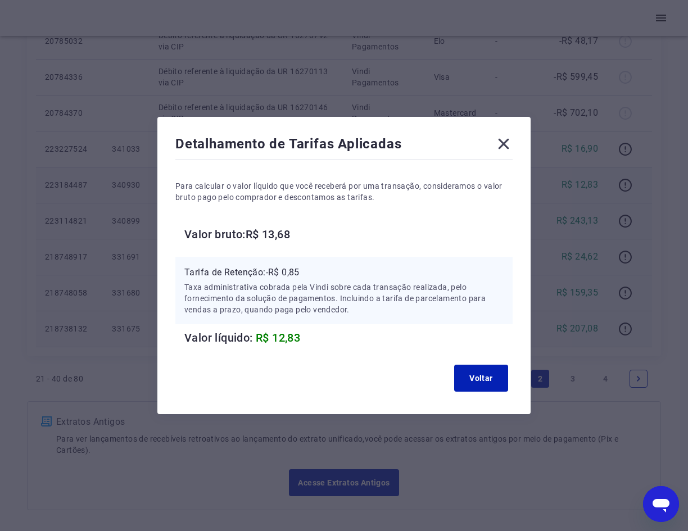
click at [513, 142] on icon at bounding box center [504, 144] width 18 height 18
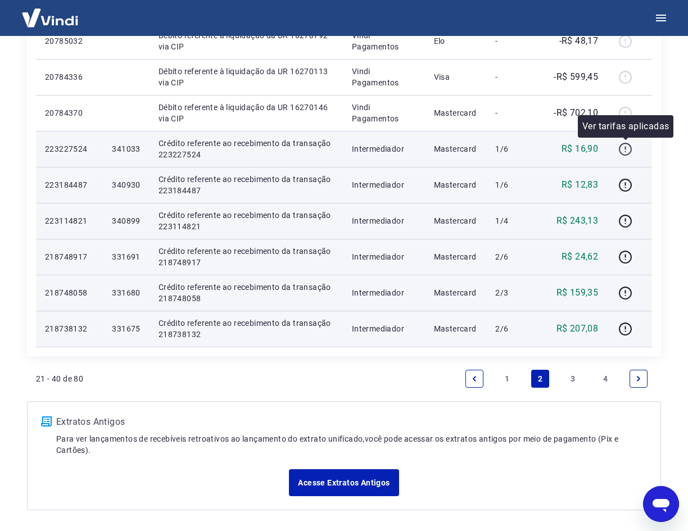
click at [628, 146] on icon "button" at bounding box center [625, 149] width 14 height 14
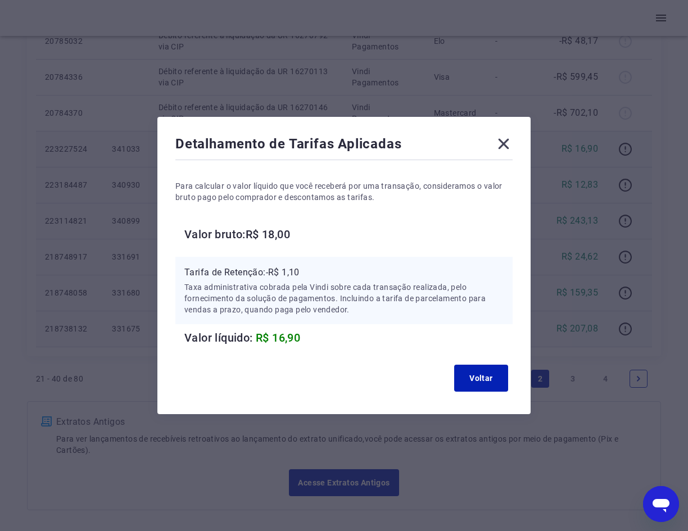
click at [508, 142] on icon at bounding box center [504, 144] width 18 height 18
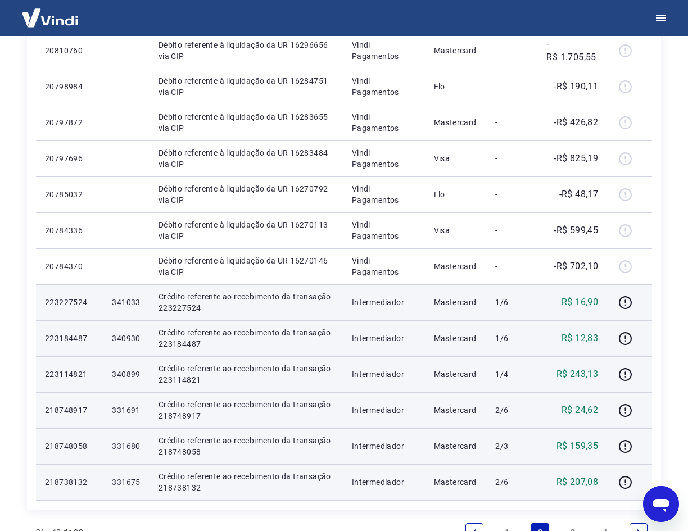
scroll to position [562, 0]
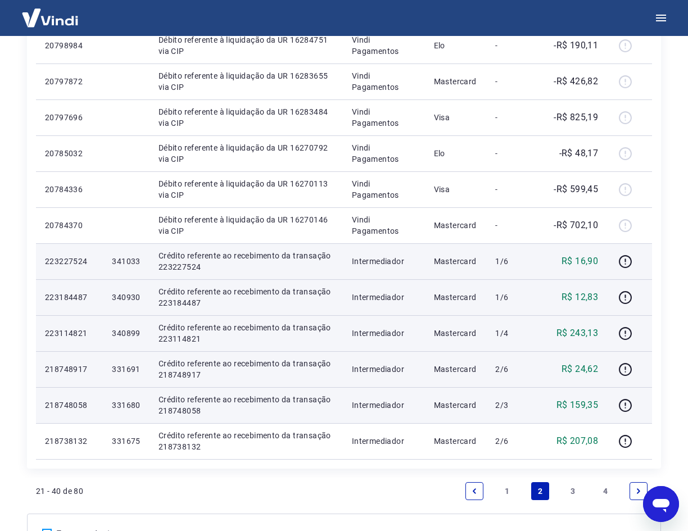
click at [513, 492] on link "1" at bounding box center [507, 491] width 18 height 18
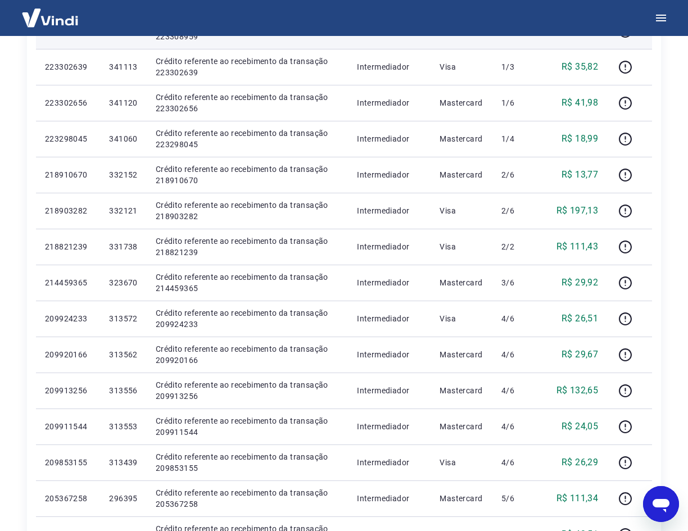
scroll to position [506, 0]
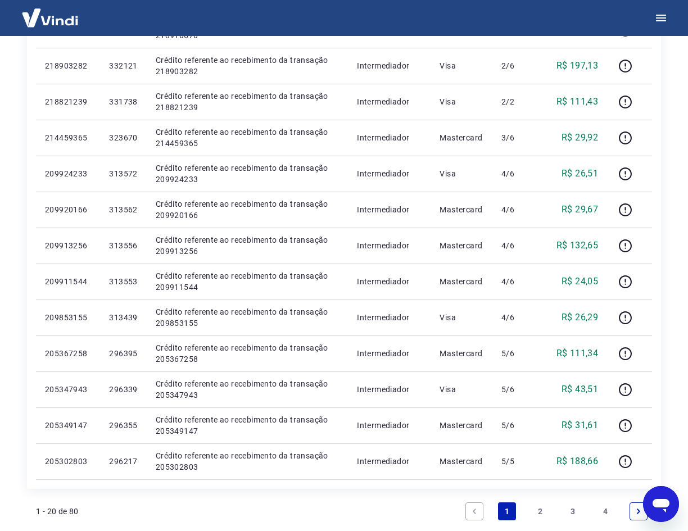
click at [604, 513] on link "4" at bounding box center [606, 511] width 18 height 18
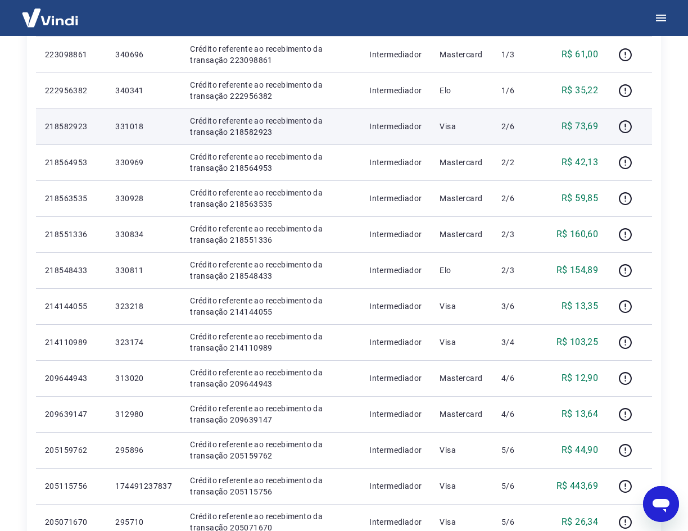
scroll to position [674, 0]
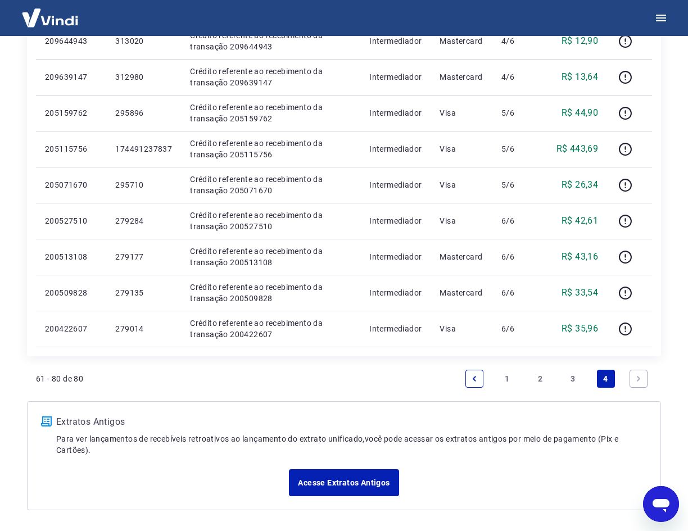
click at [573, 375] on link "3" at bounding box center [573, 379] width 18 height 18
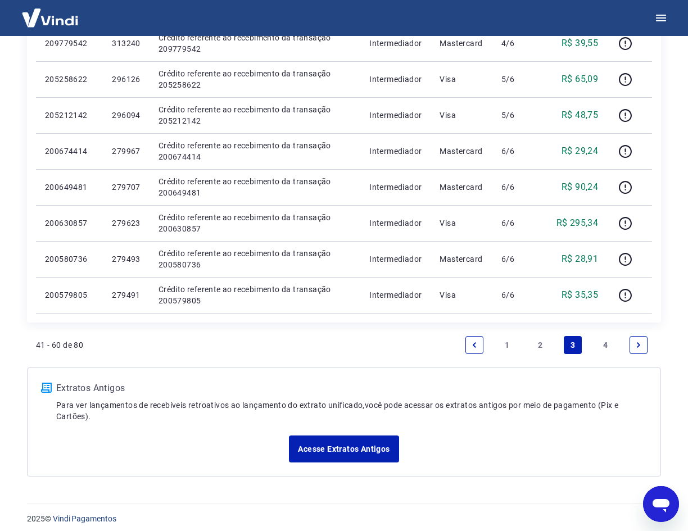
scroll to position [674, 0]
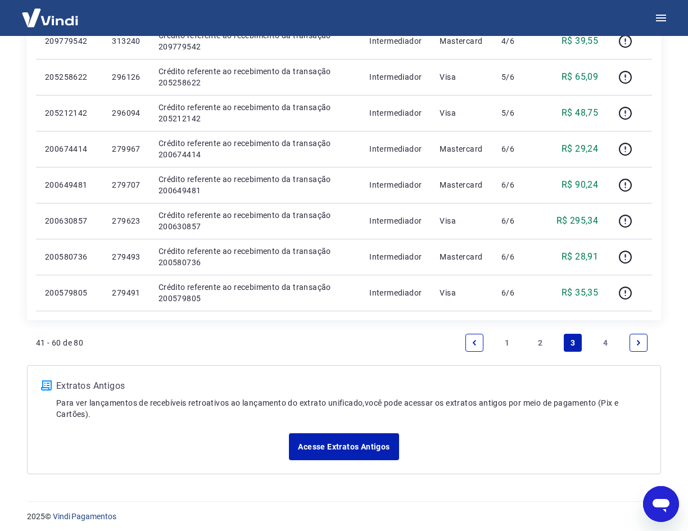
click at [539, 337] on link "2" at bounding box center [540, 343] width 18 height 18
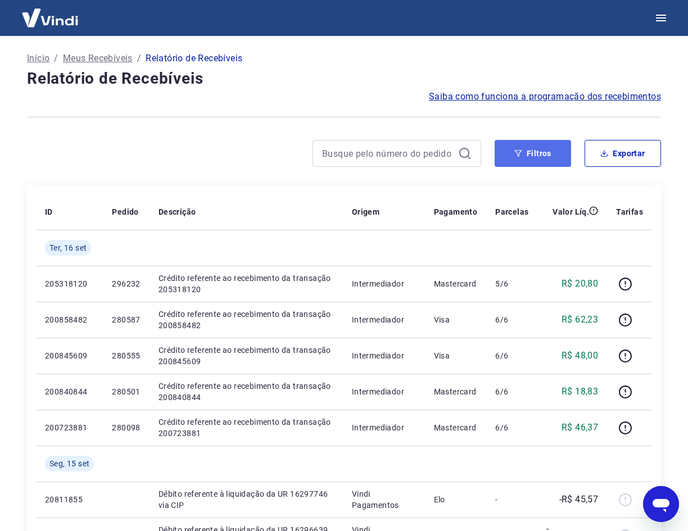
click at [527, 154] on button "Filtros" at bounding box center [533, 153] width 76 height 27
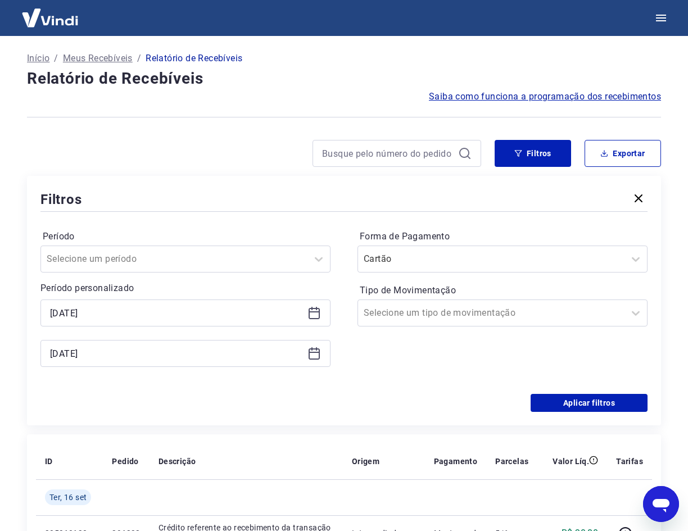
click at [316, 308] on icon at bounding box center [316, 308] width 1 height 3
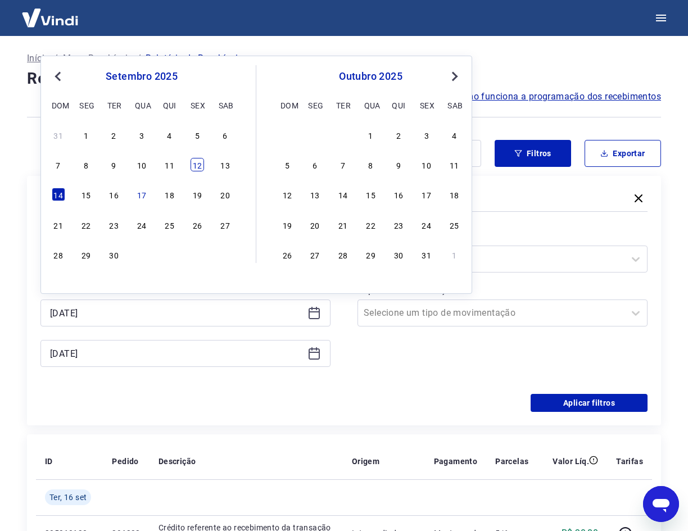
click at [197, 166] on div "12" at bounding box center [197, 164] width 13 height 13
type input "[DATE]"
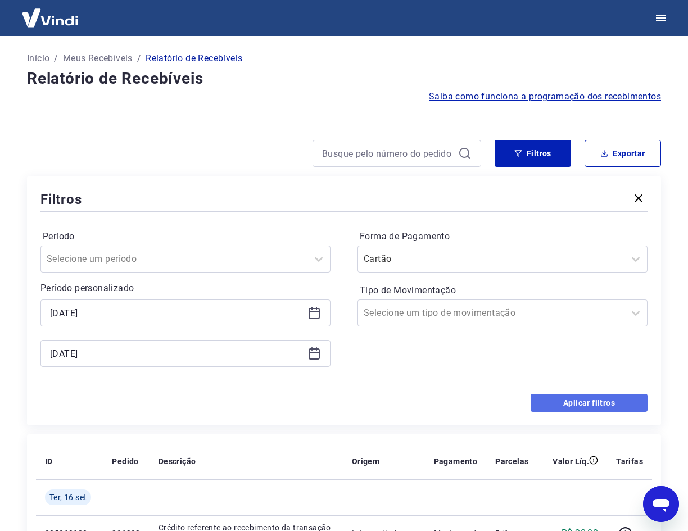
click at [556, 401] on button "Aplicar filtros" at bounding box center [589, 403] width 117 height 18
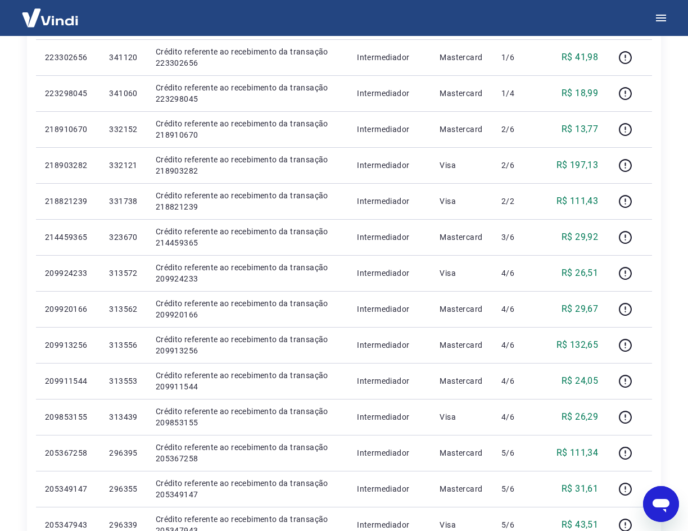
scroll to position [618, 0]
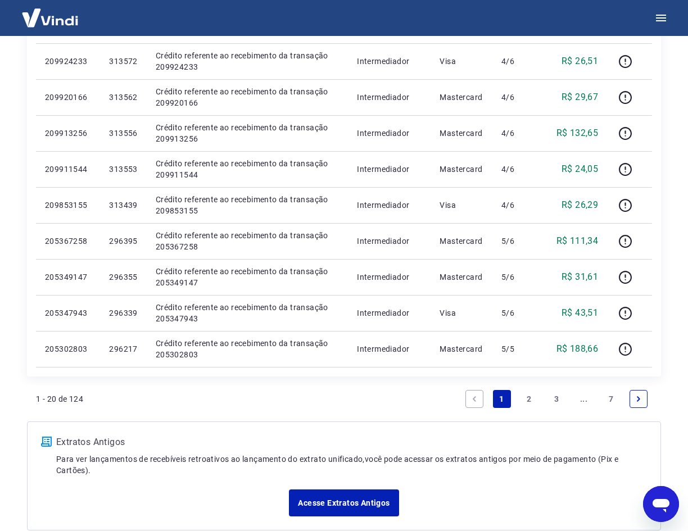
click at [613, 399] on link "7" at bounding box center [611, 399] width 18 height 18
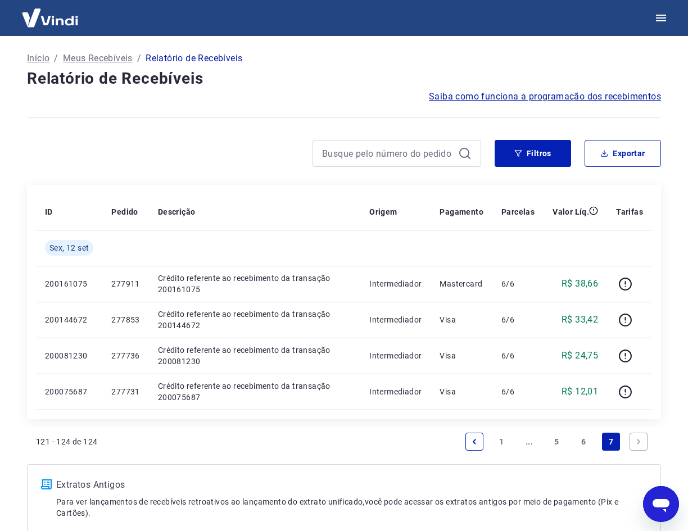
click at [585, 442] on link "6" at bounding box center [584, 442] width 18 height 18
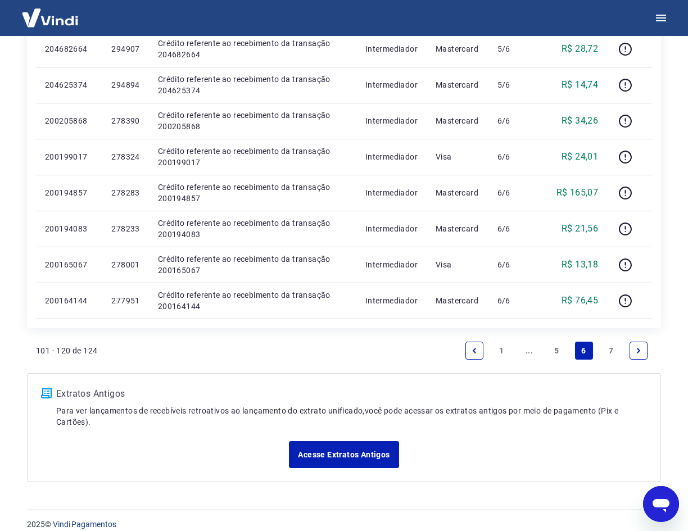
scroll to position [674, 0]
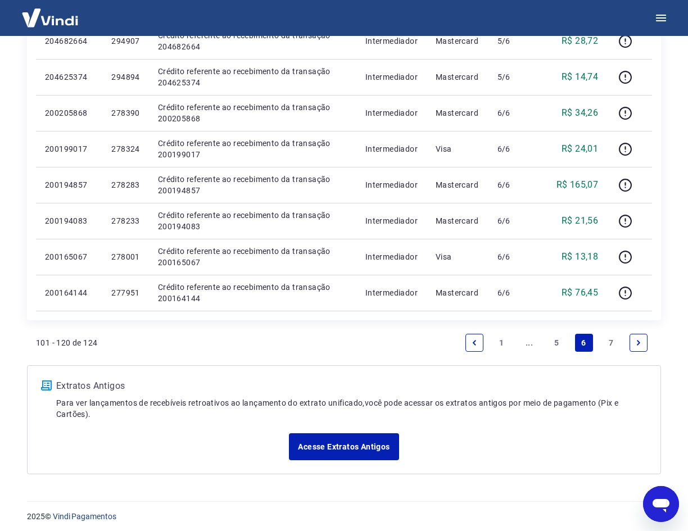
click at [556, 341] on link "5" at bounding box center [556, 343] width 18 height 18
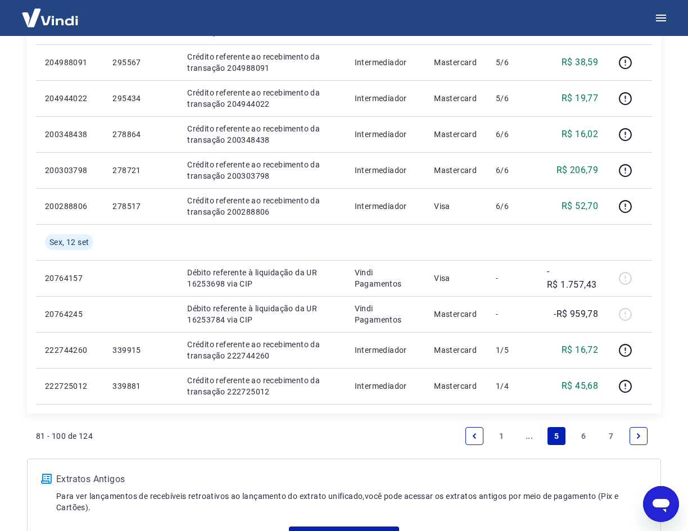
scroll to position [618, 0]
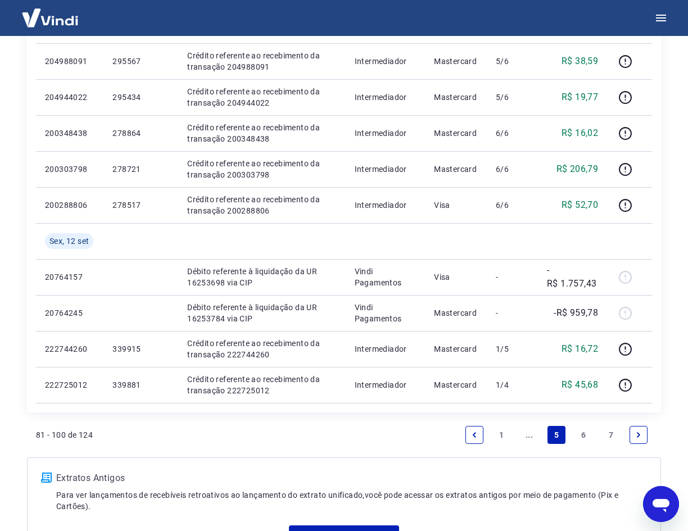
click at [531, 440] on link "..." at bounding box center [529, 435] width 18 height 18
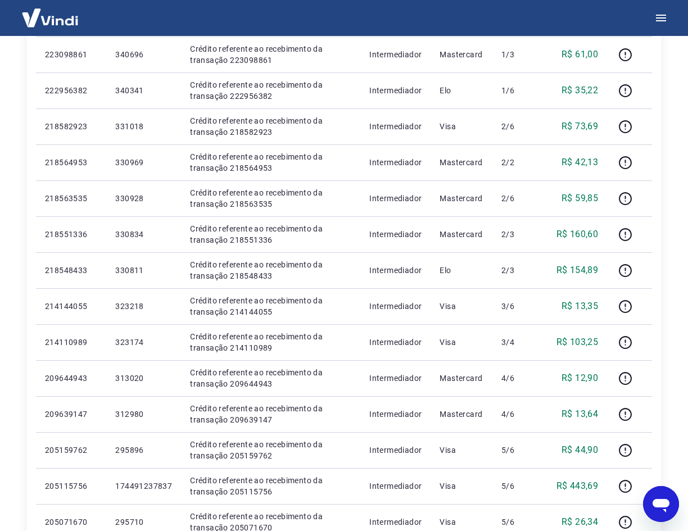
scroll to position [618, 0]
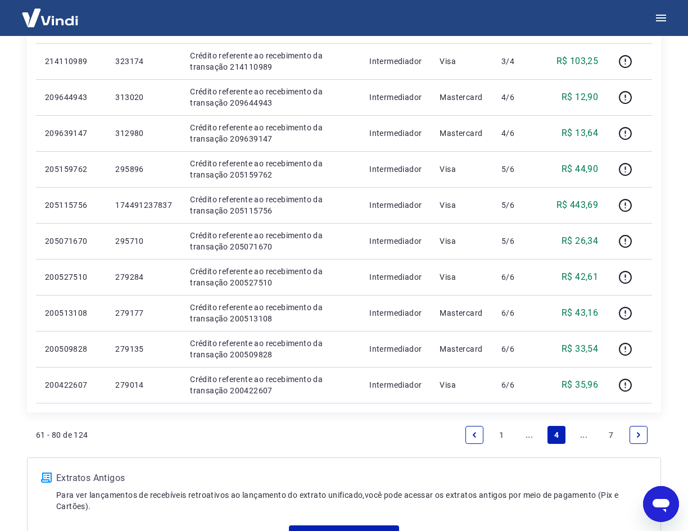
click at [531, 437] on link "..." at bounding box center [529, 435] width 18 height 18
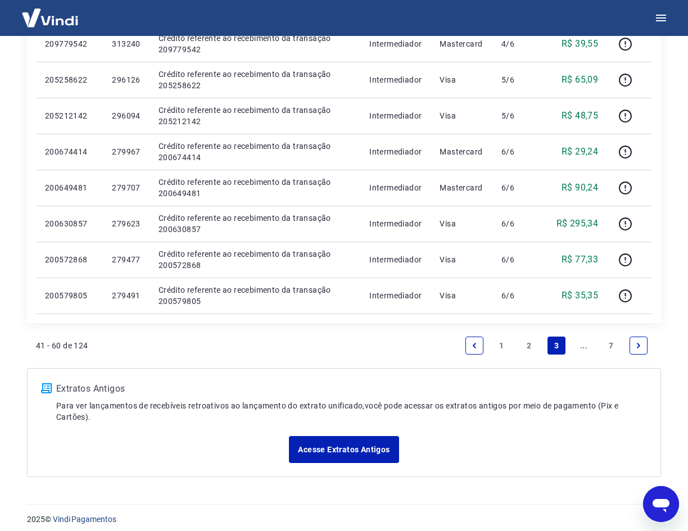
scroll to position [680, 0]
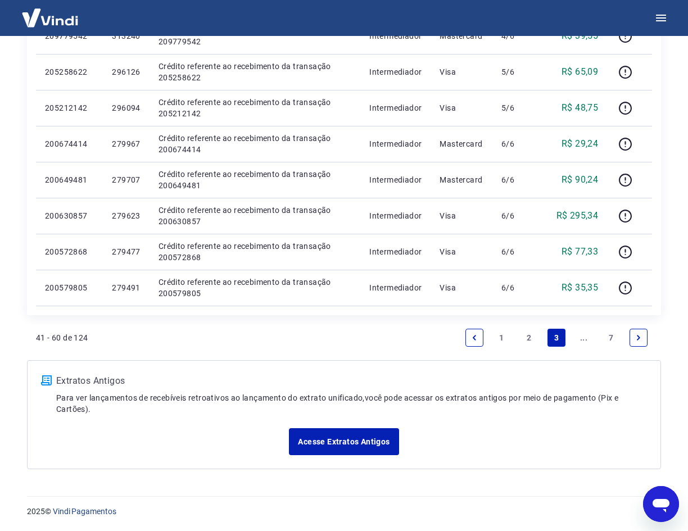
click at [531, 337] on link "2" at bounding box center [529, 338] width 18 height 18
